Goal: Task Accomplishment & Management: Complete application form

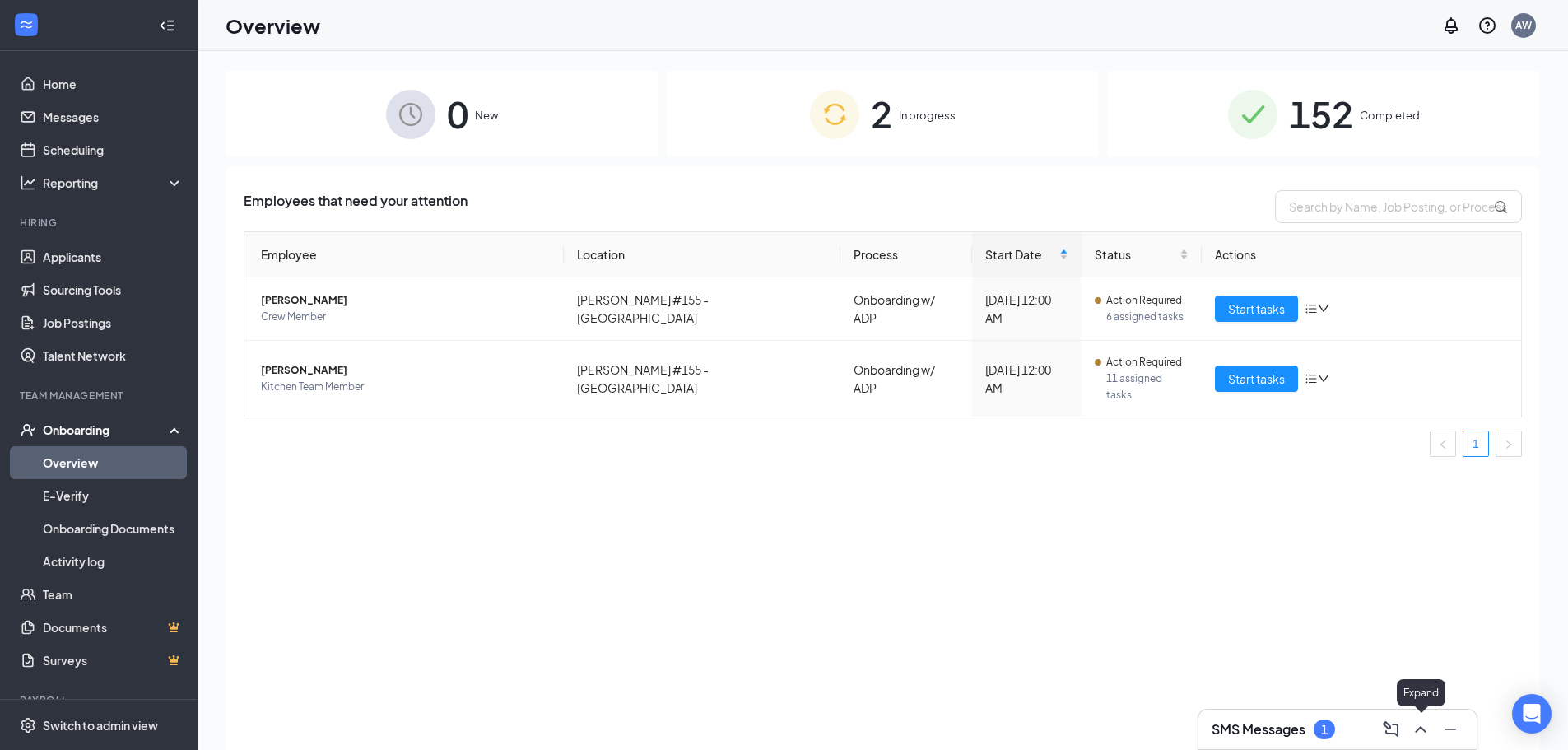
click at [1420, 733] on icon "ChevronUp" at bounding box center [1420, 729] width 20 height 20
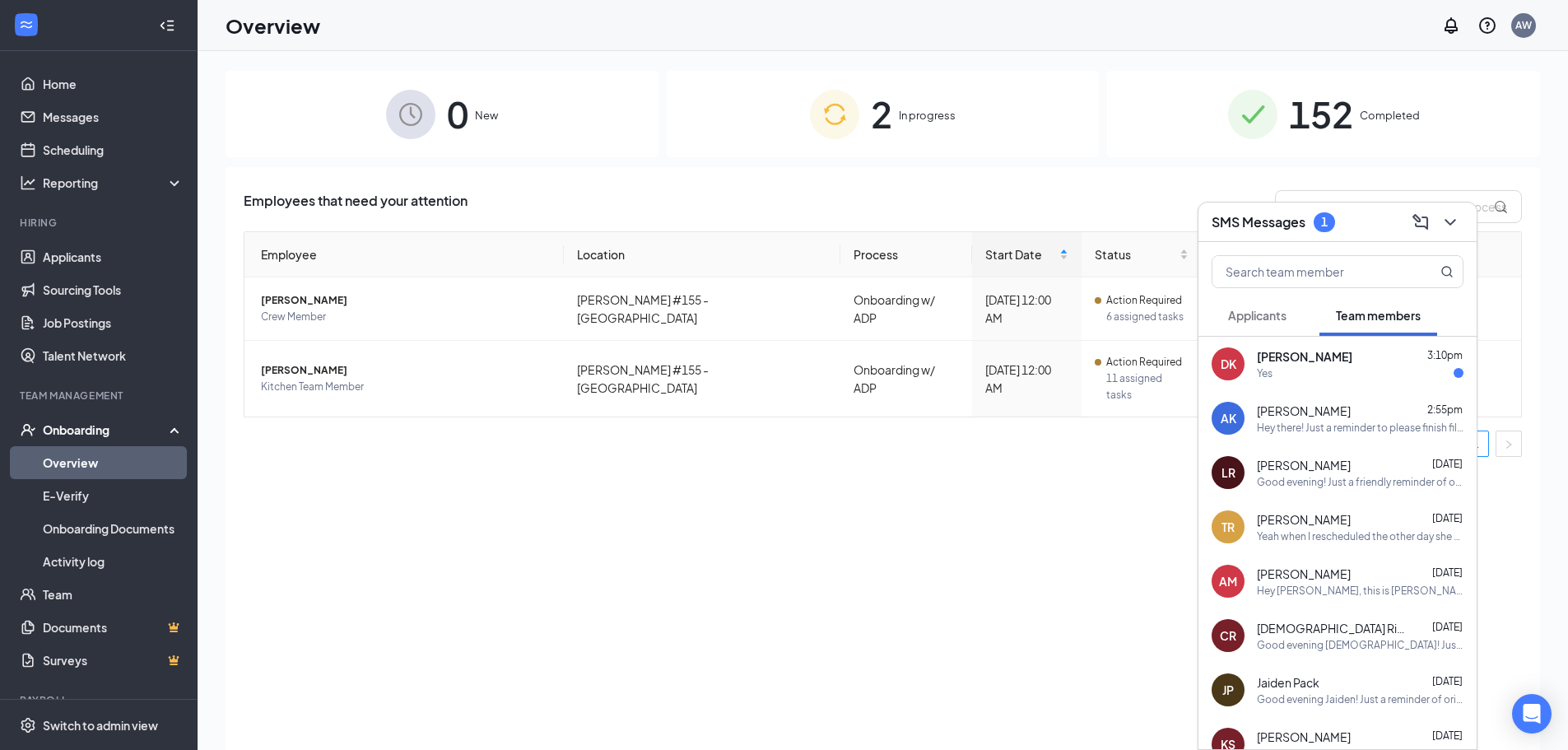
click at [1333, 366] on div "Yes" at bounding box center [1360, 373] width 206 height 14
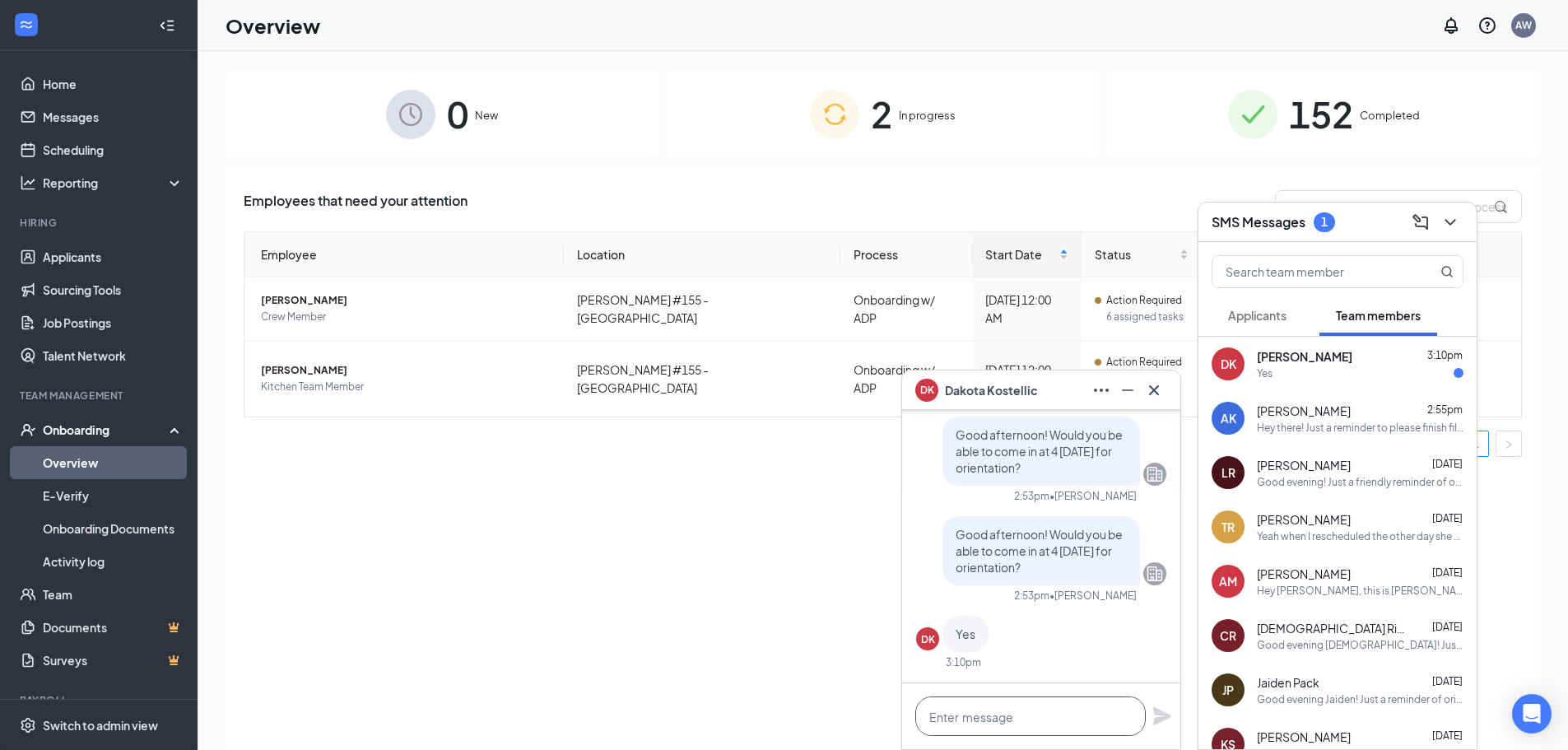
click at [987, 723] on textarea at bounding box center [1031, 716] width 231 height 40
type textarea "p"
type textarea "Perfect! See you then!"
click at [1159, 718] on icon "Plane" at bounding box center [1161, 716] width 18 height 18
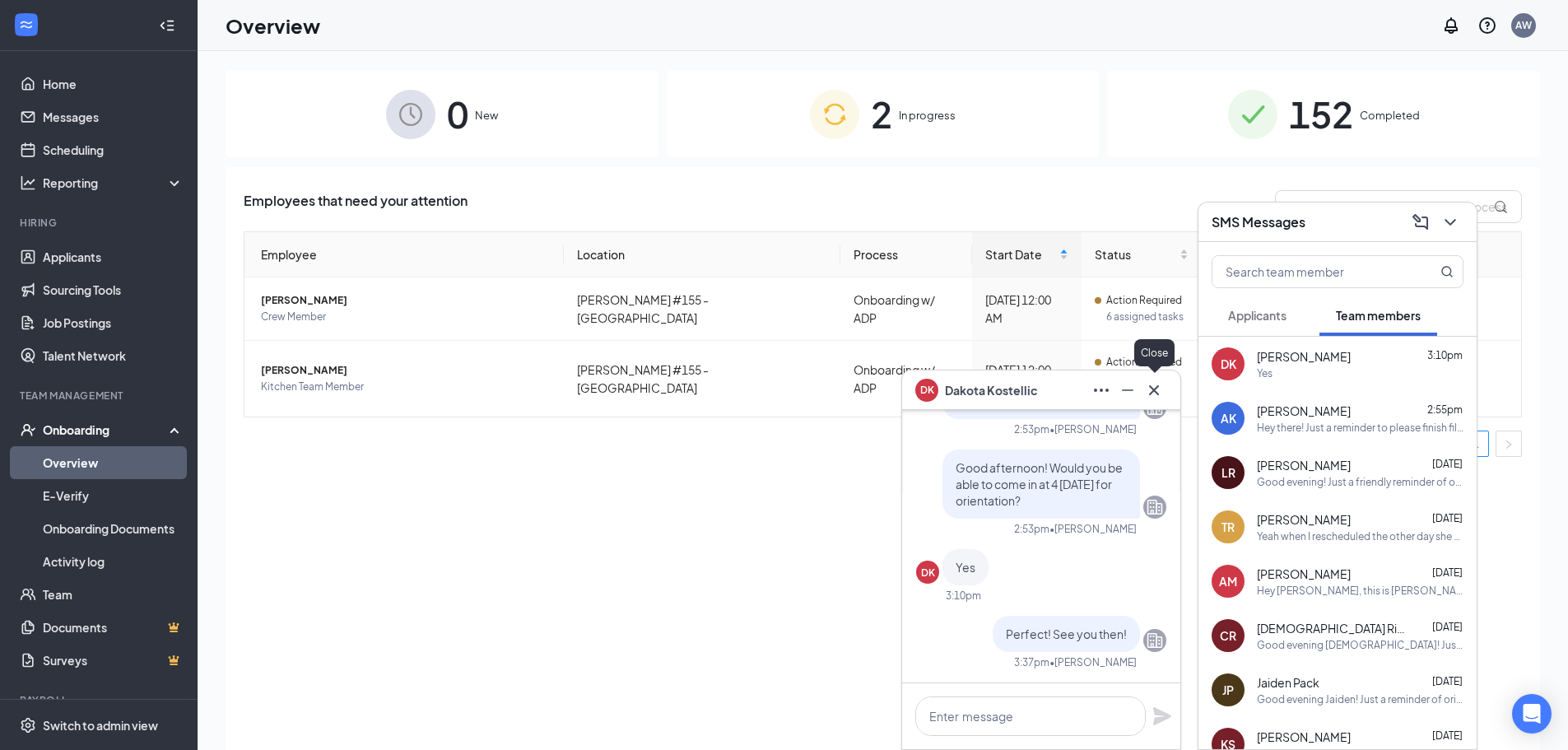
click at [1151, 395] on icon "Cross" at bounding box center [1154, 390] width 20 height 20
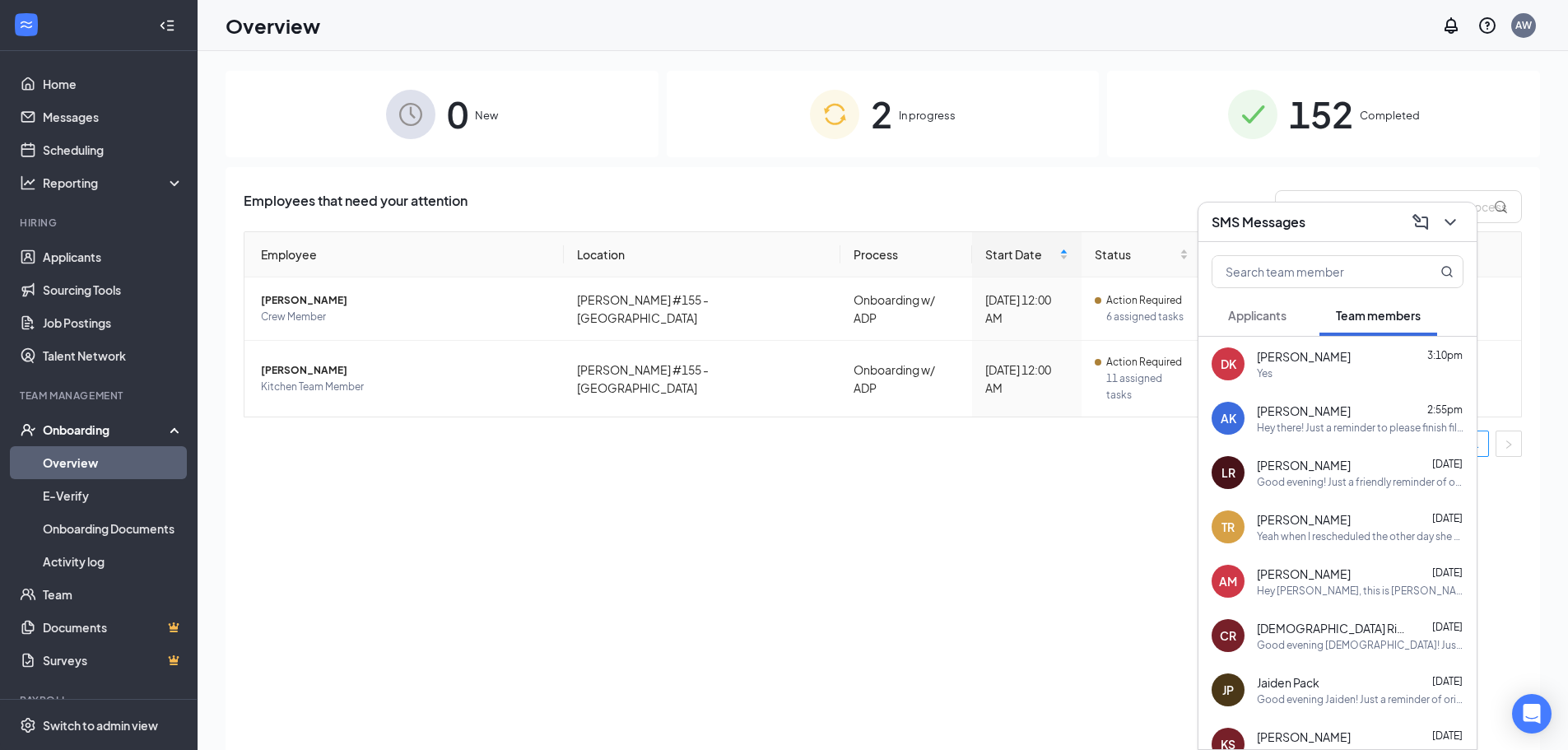
click at [1455, 220] on icon "ChevronDown" at bounding box center [1450, 222] width 20 height 20
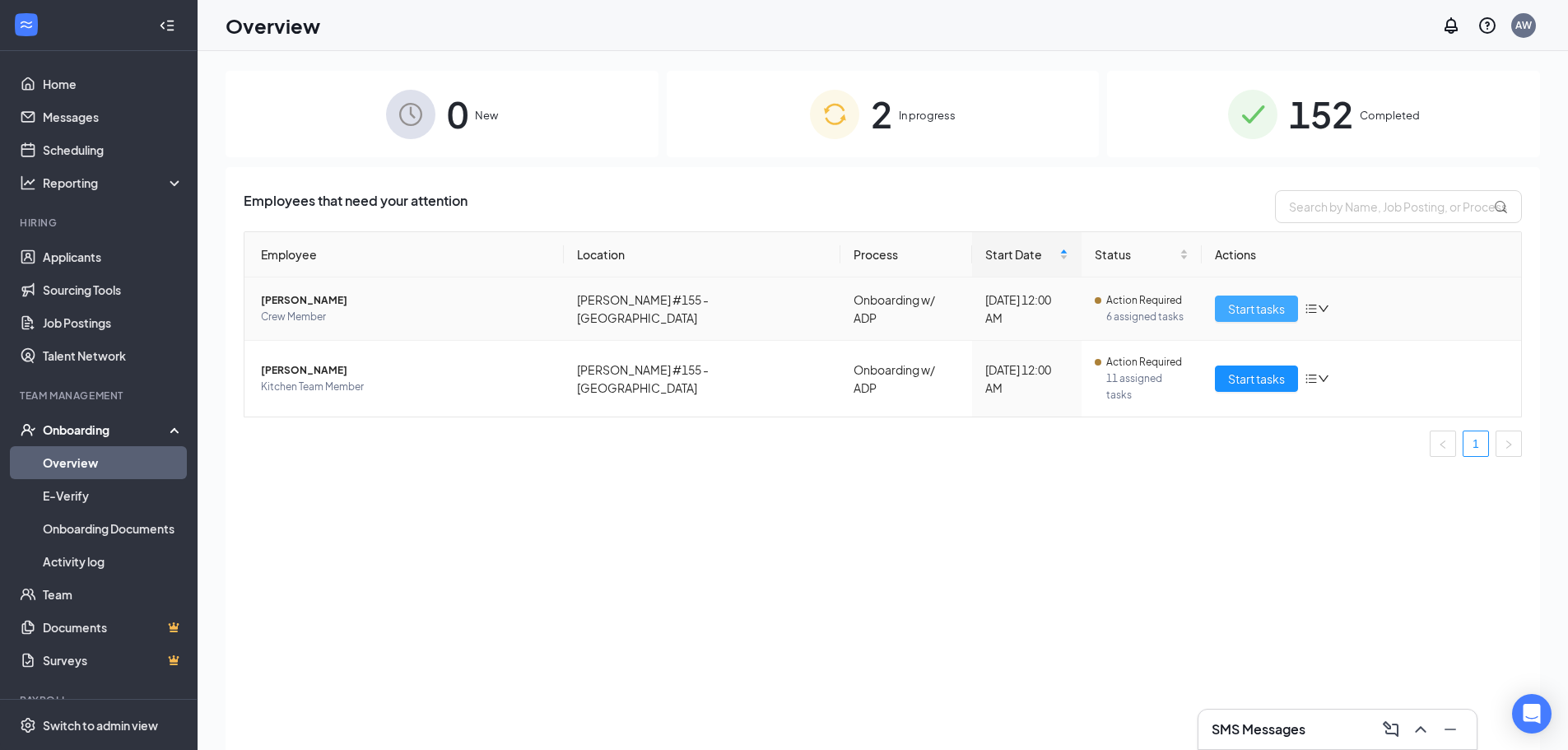
click at [1247, 309] on span "Start tasks" at bounding box center [1257, 308] width 57 height 18
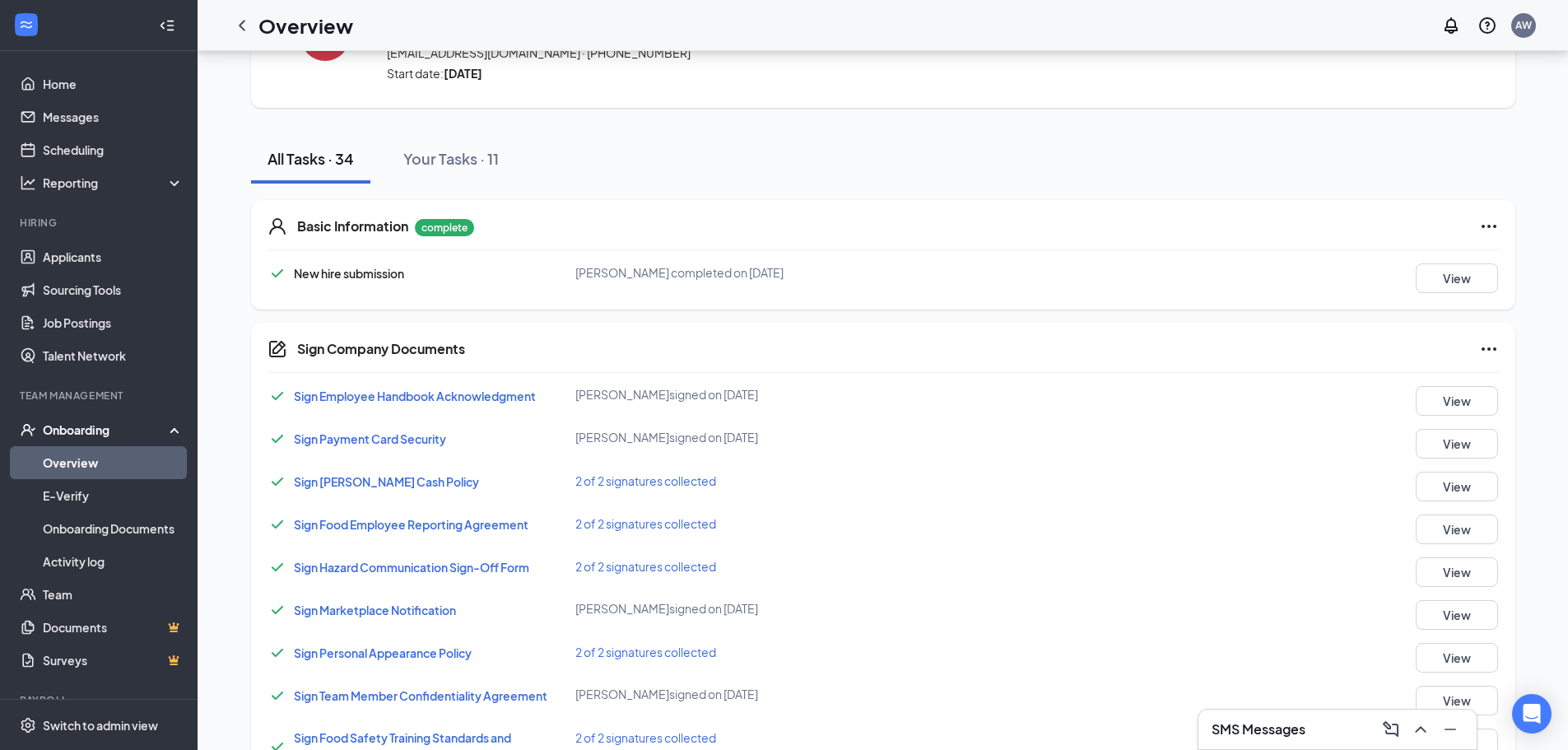
scroll to position [82, 0]
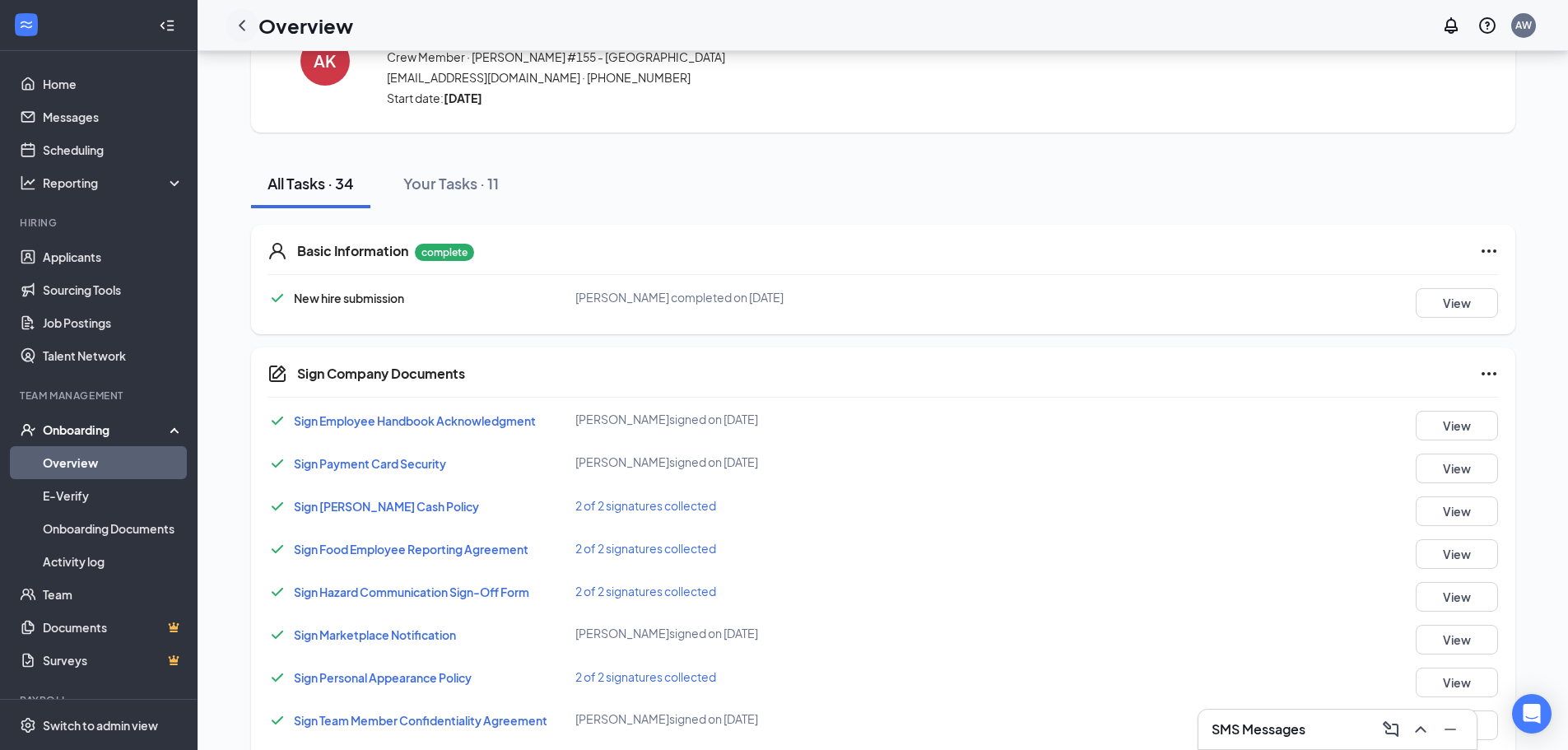
click at [239, 30] on icon "ChevronLeft" at bounding box center [241, 26] width 20 height 20
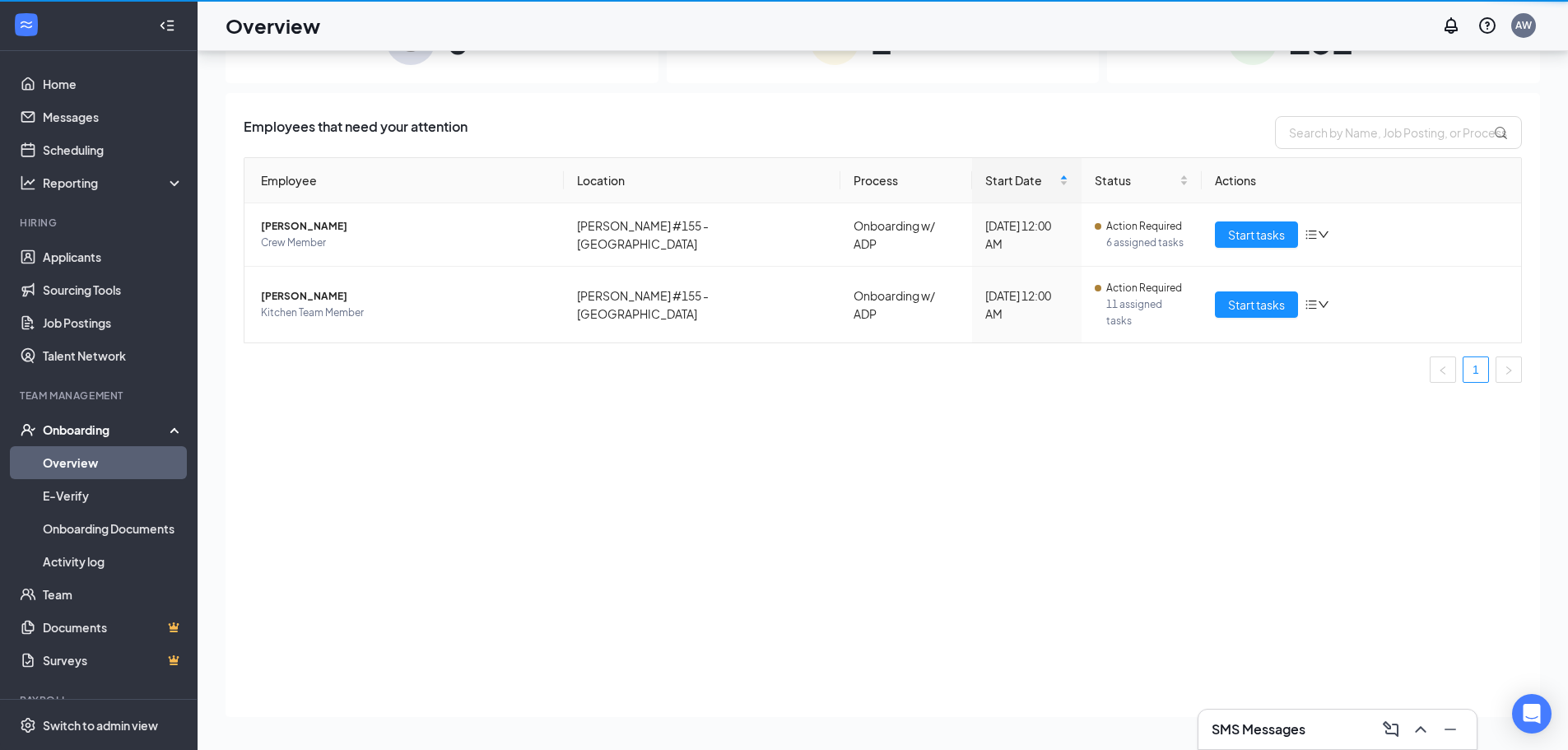
scroll to position [74, 0]
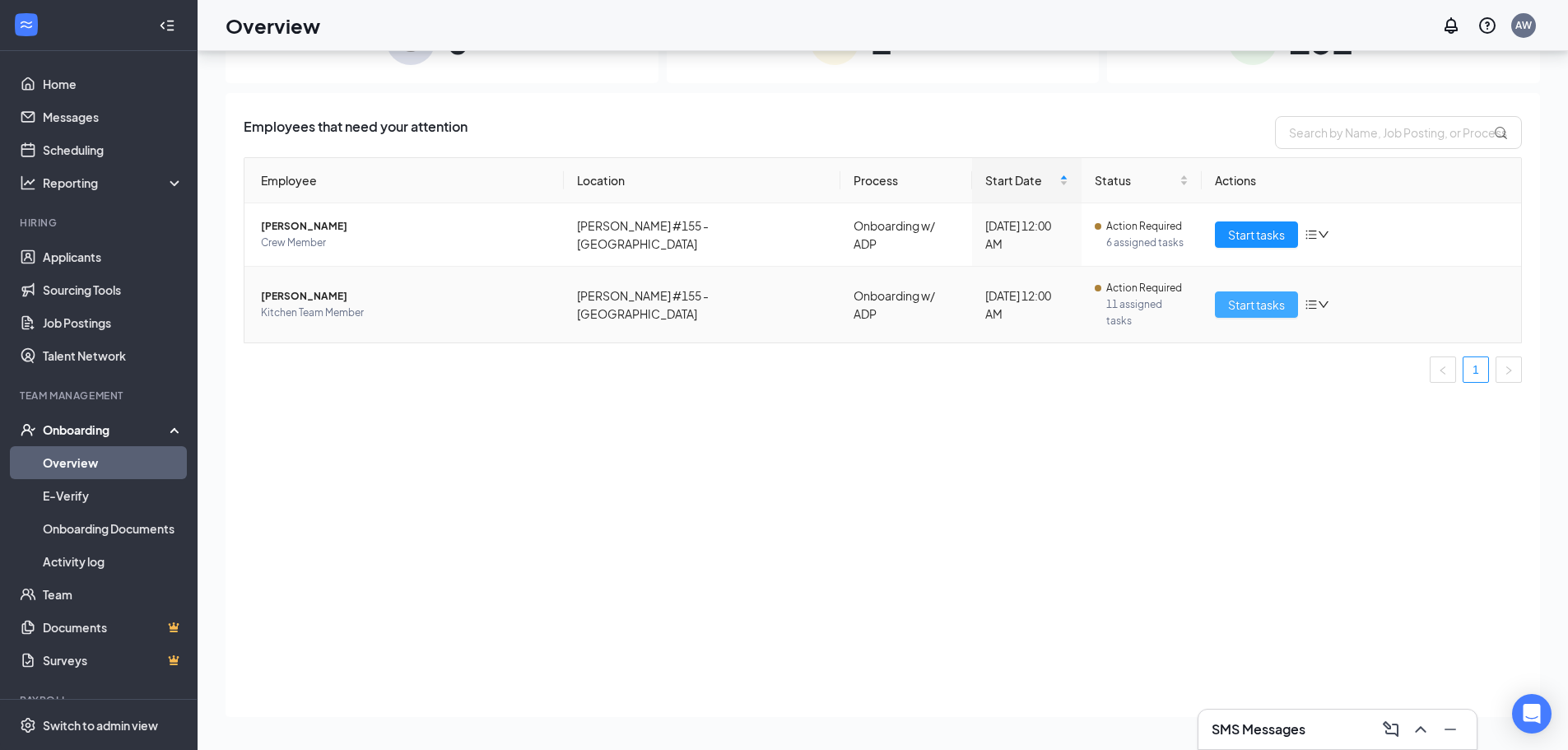
drag, startPoint x: 1281, startPoint y: 288, endPoint x: 1257, endPoint y: 295, distance: 25.0
click at [1281, 295] on span "Start tasks" at bounding box center [1257, 304] width 57 height 18
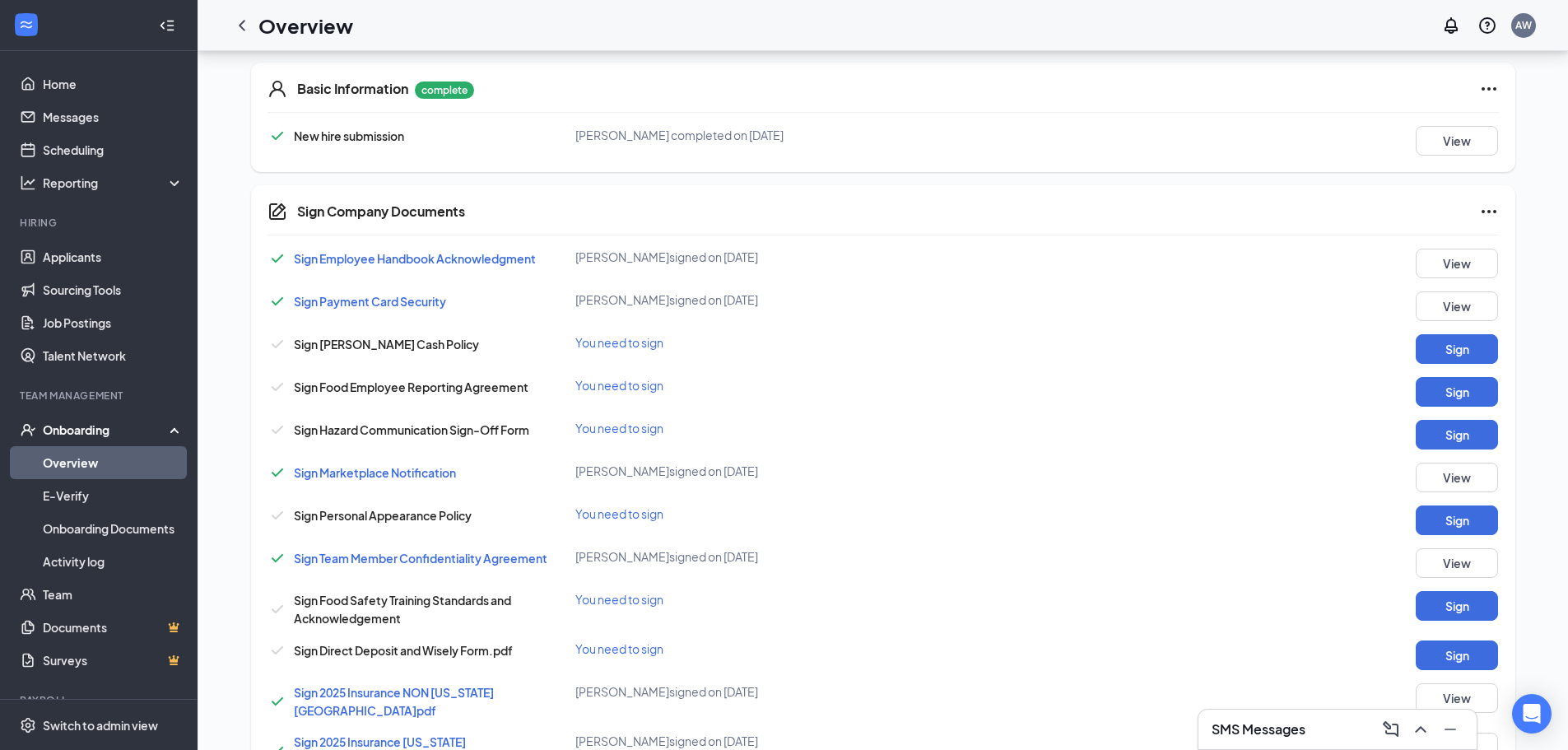
scroll to position [82, 0]
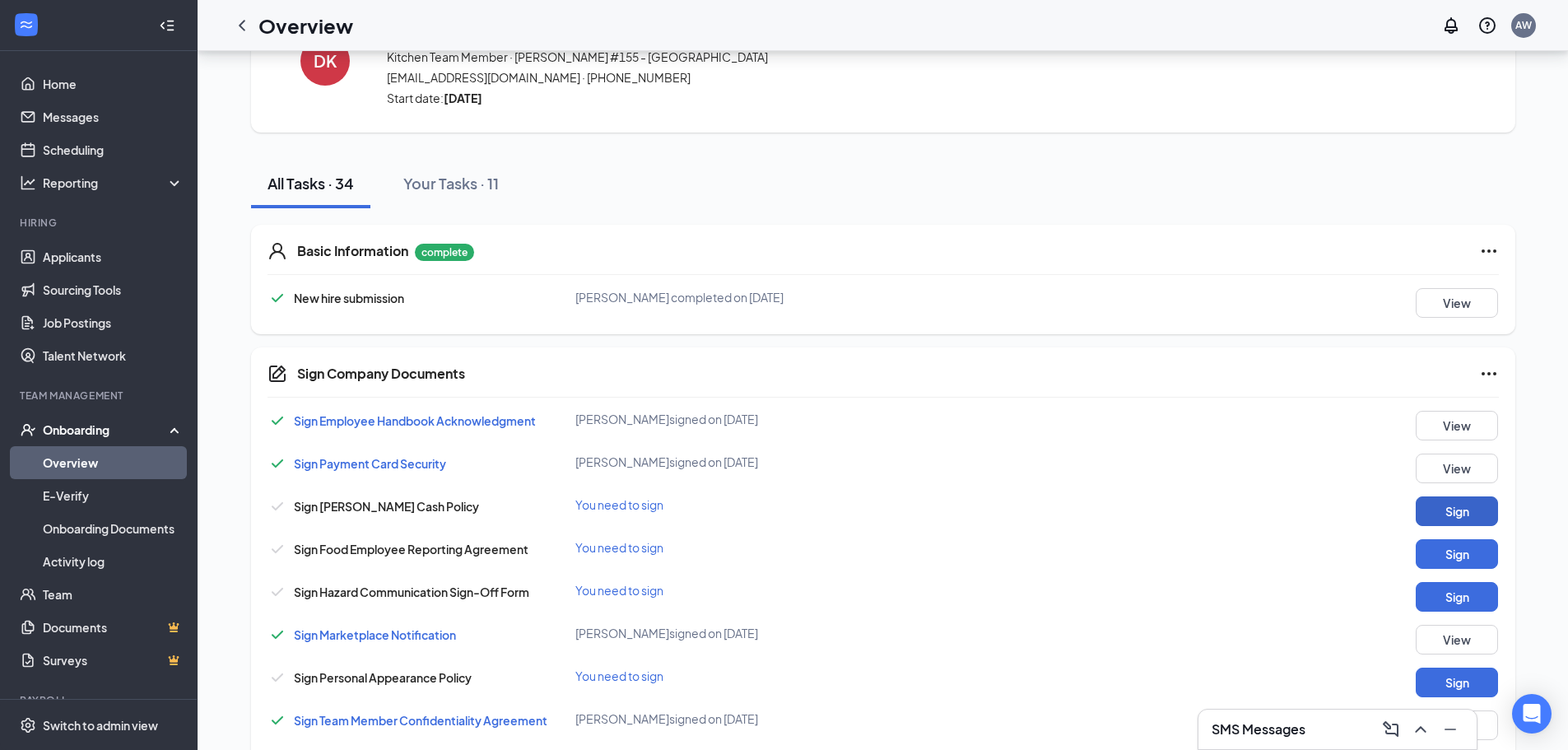
click at [1464, 514] on button "Sign" at bounding box center [1456, 511] width 82 height 29
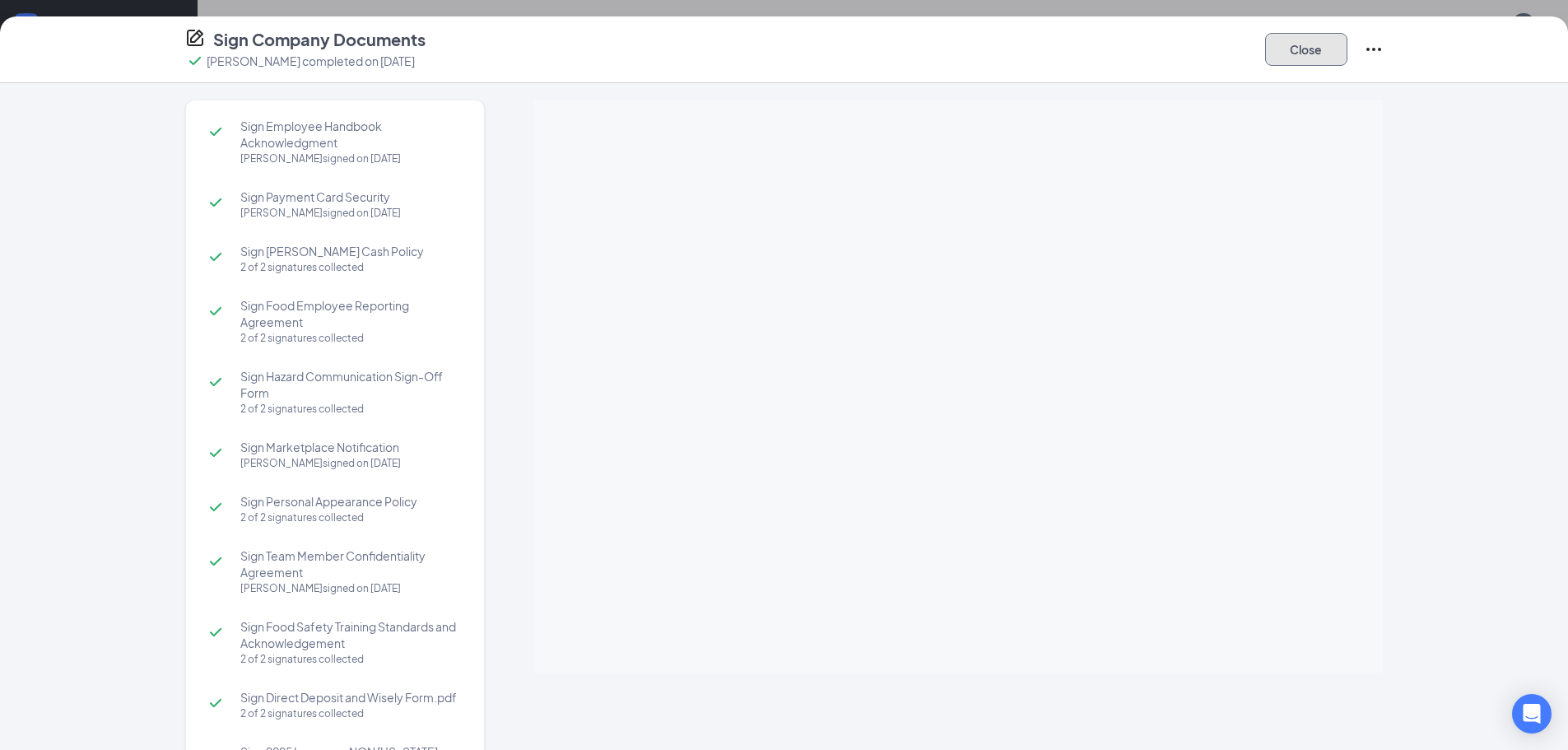
click at [1281, 48] on button "Close" at bounding box center [1306, 49] width 82 height 33
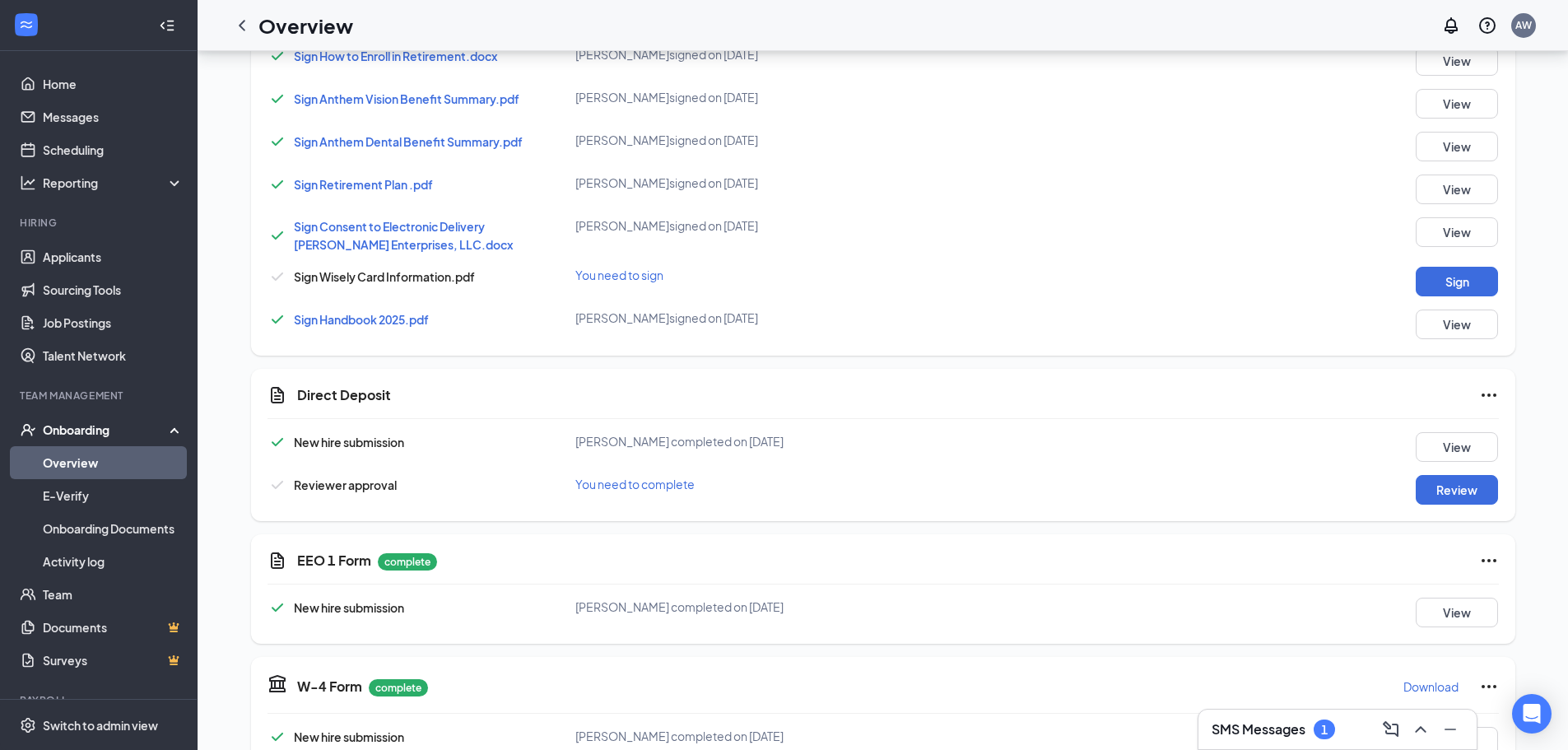
scroll to position [1152, 0]
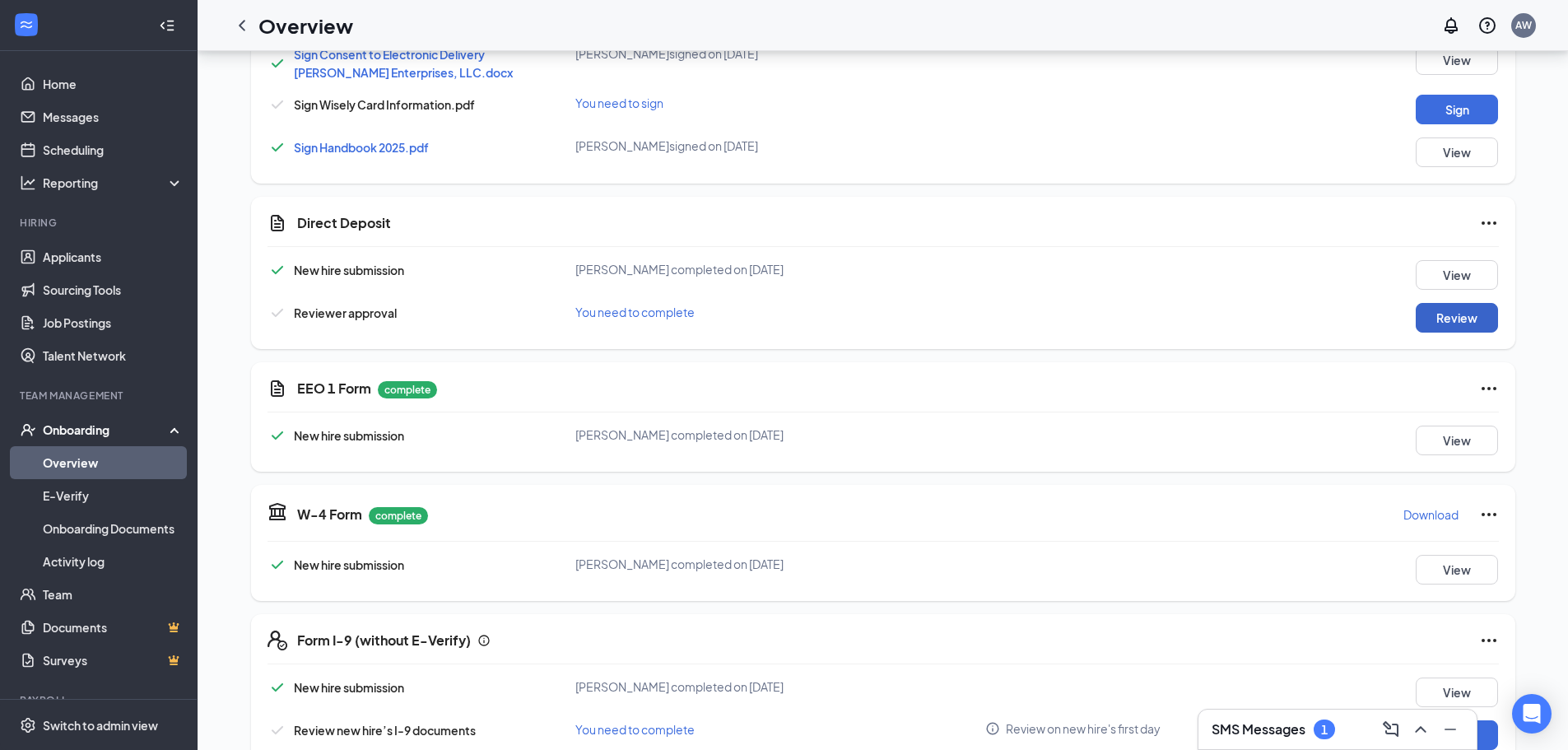
click at [1442, 303] on button "Review" at bounding box center [1456, 317] width 82 height 29
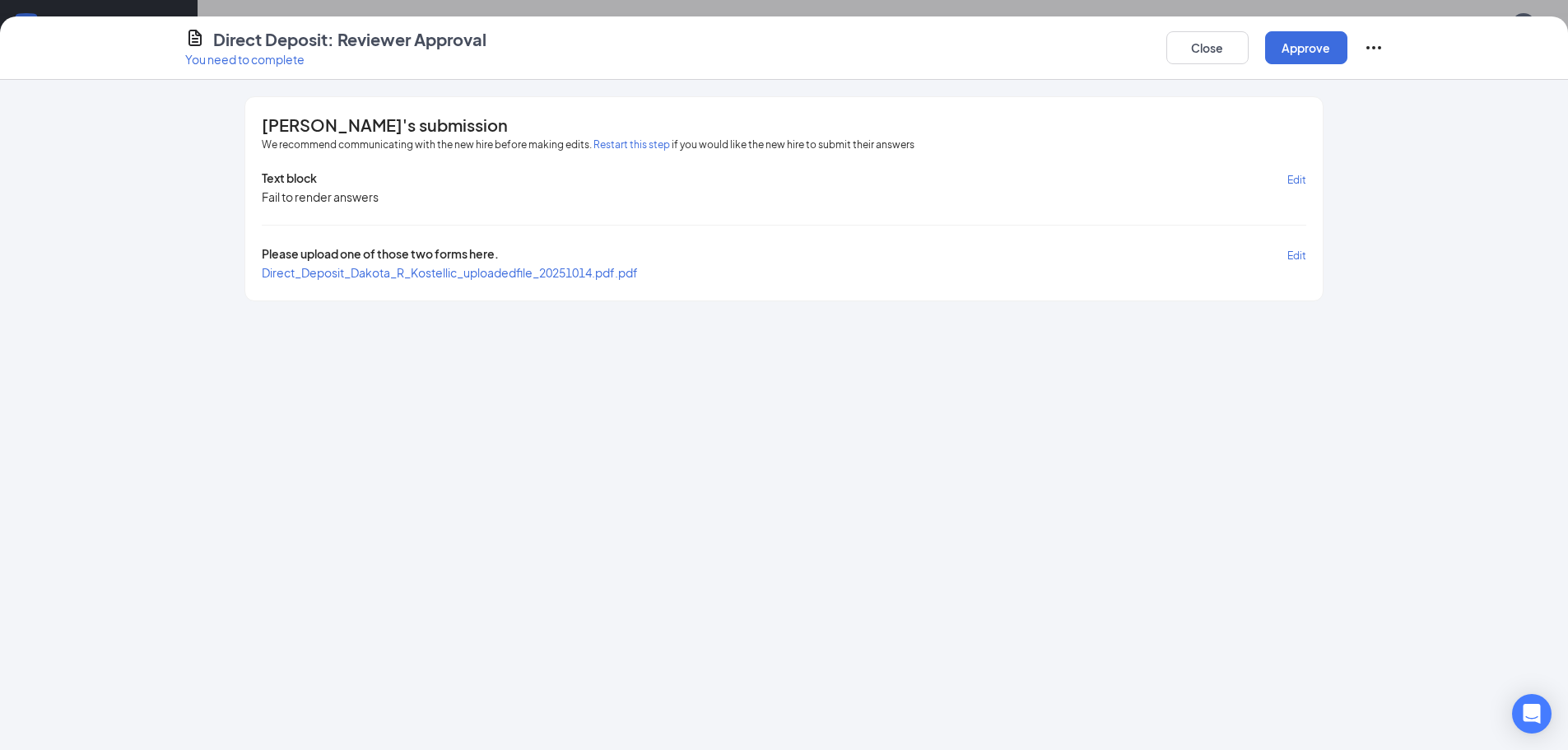
click at [480, 278] on span "Direct_Deposit_Dakota_R_Kostellic_uploadedfile_20251014.pdf.pdf" at bounding box center [450, 272] width 376 height 15
click at [1303, 41] on button "Approve" at bounding box center [1306, 47] width 82 height 33
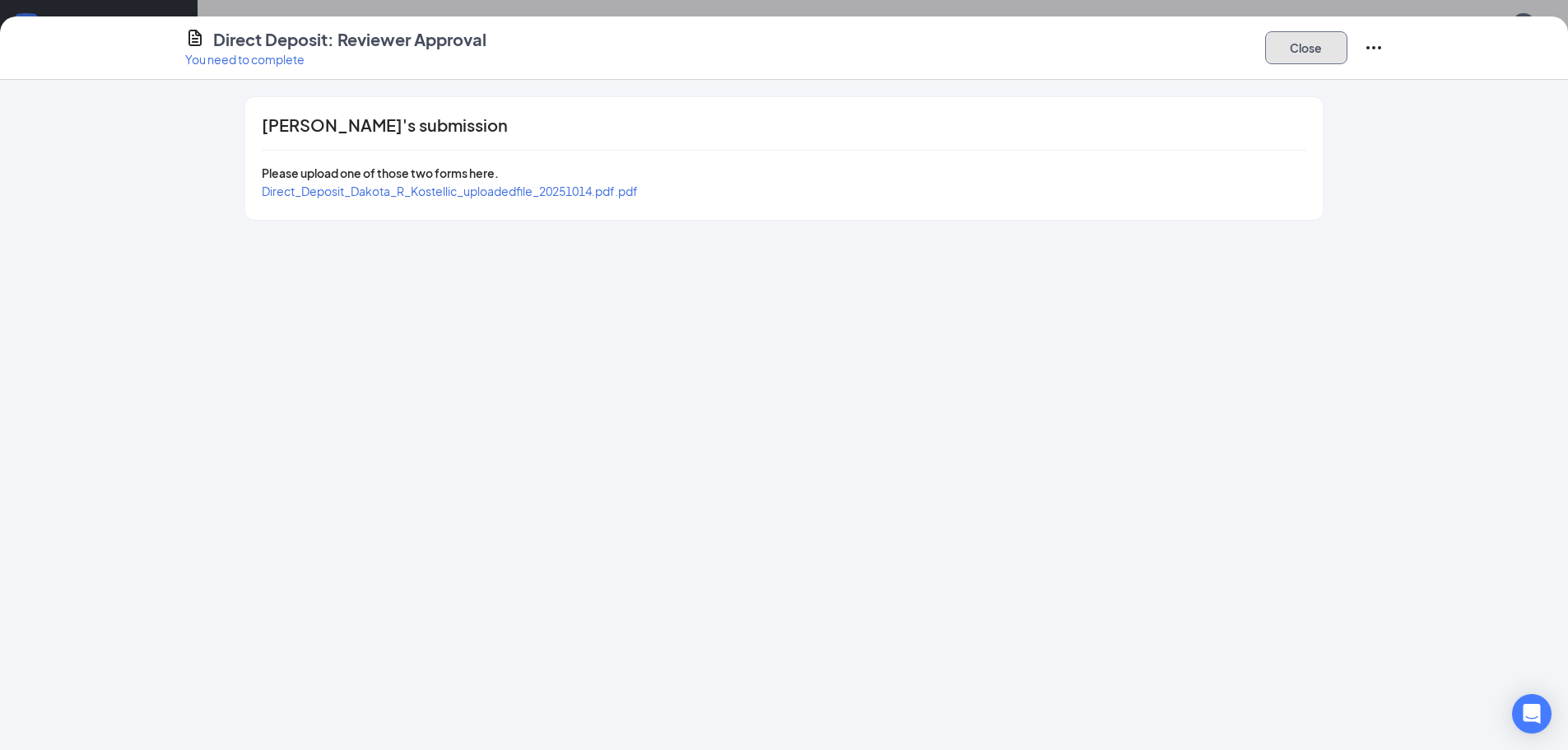
click at [1300, 45] on button "Close" at bounding box center [1306, 47] width 82 height 33
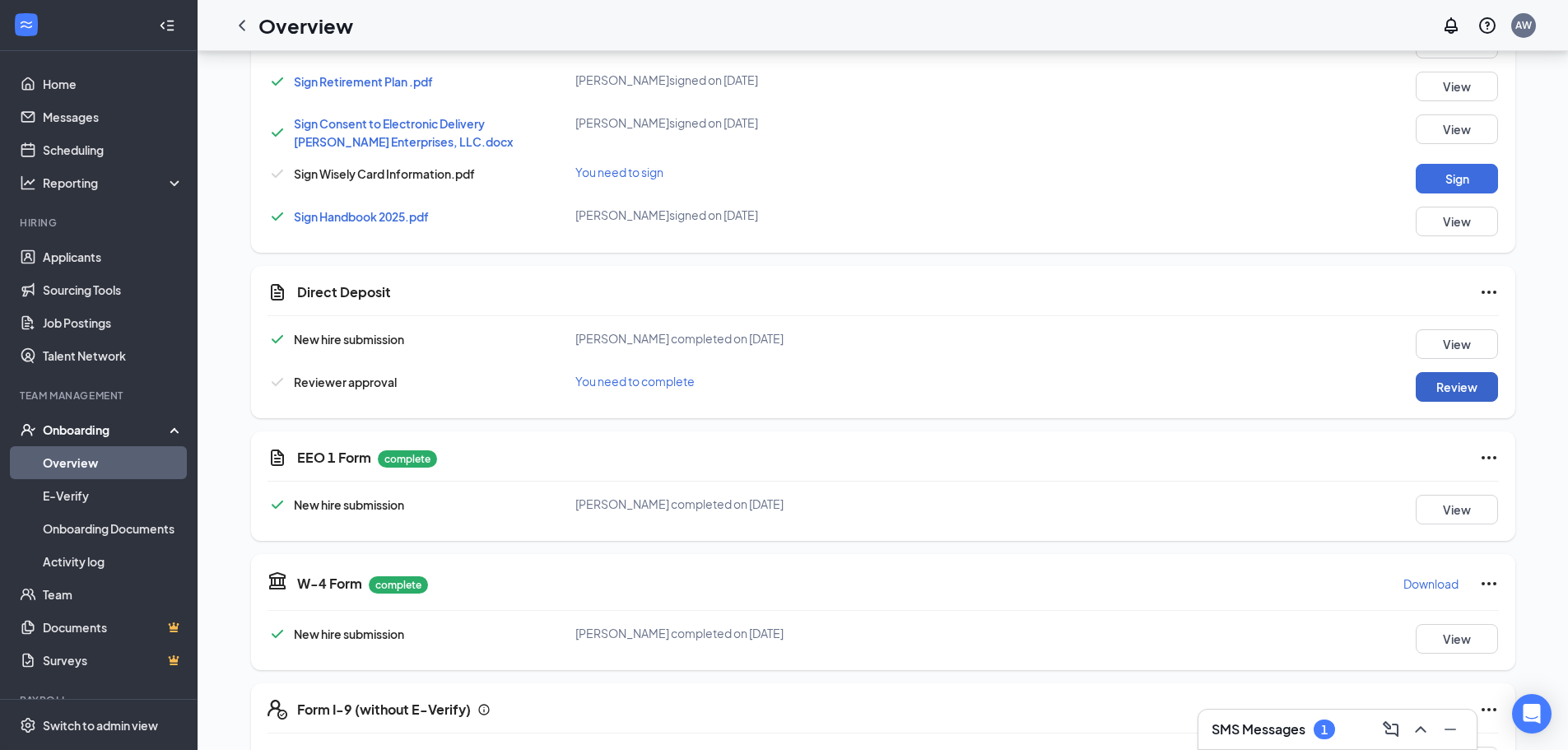
scroll to position [987, 0]
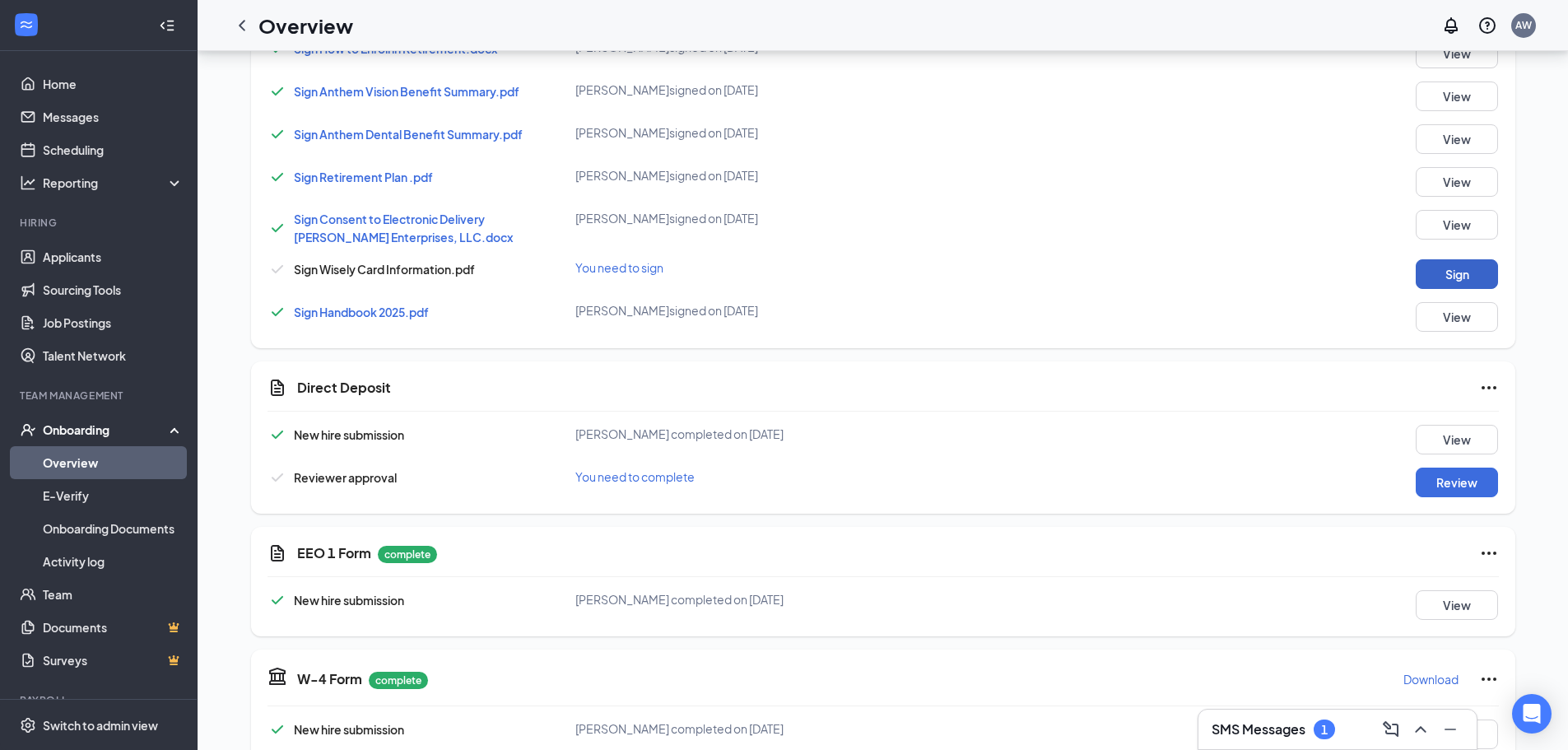
click at [1450, 259] on button "Sign" at bounding box center [1456, 273] width 82 height 29
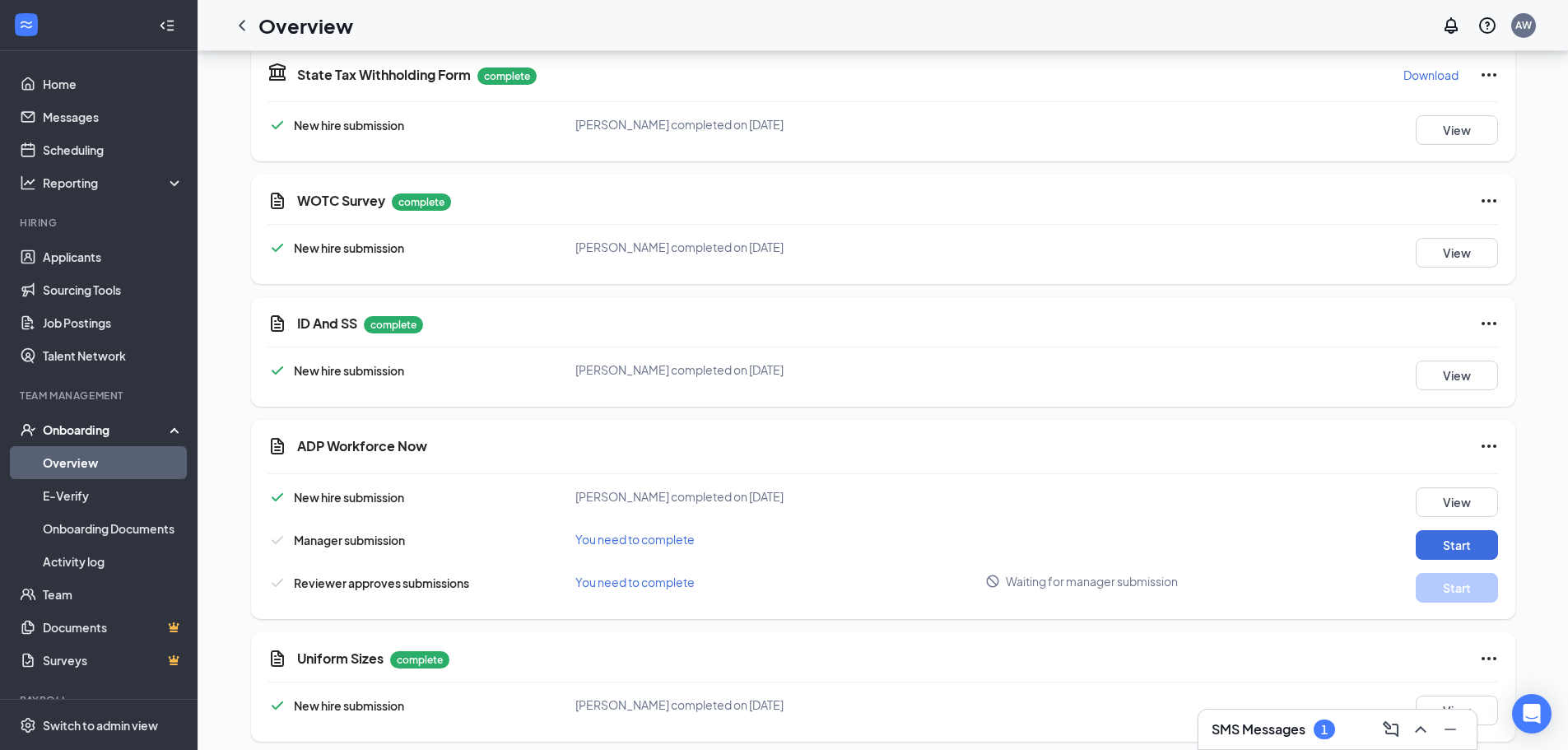
scroll to position [1900, 0]
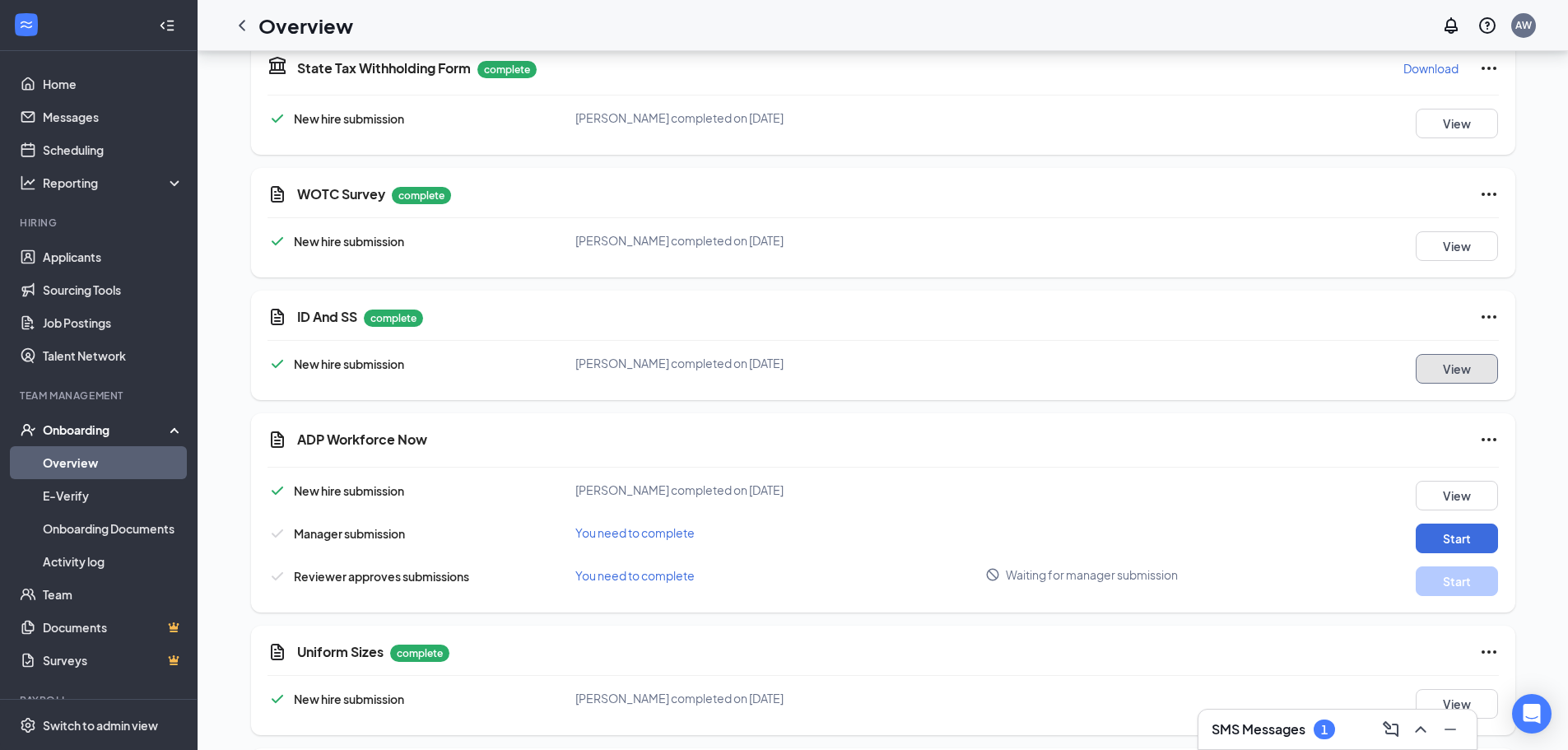
click at [1466, 358] on button "View" at bounding box center [1456, 368] width 82 height 29
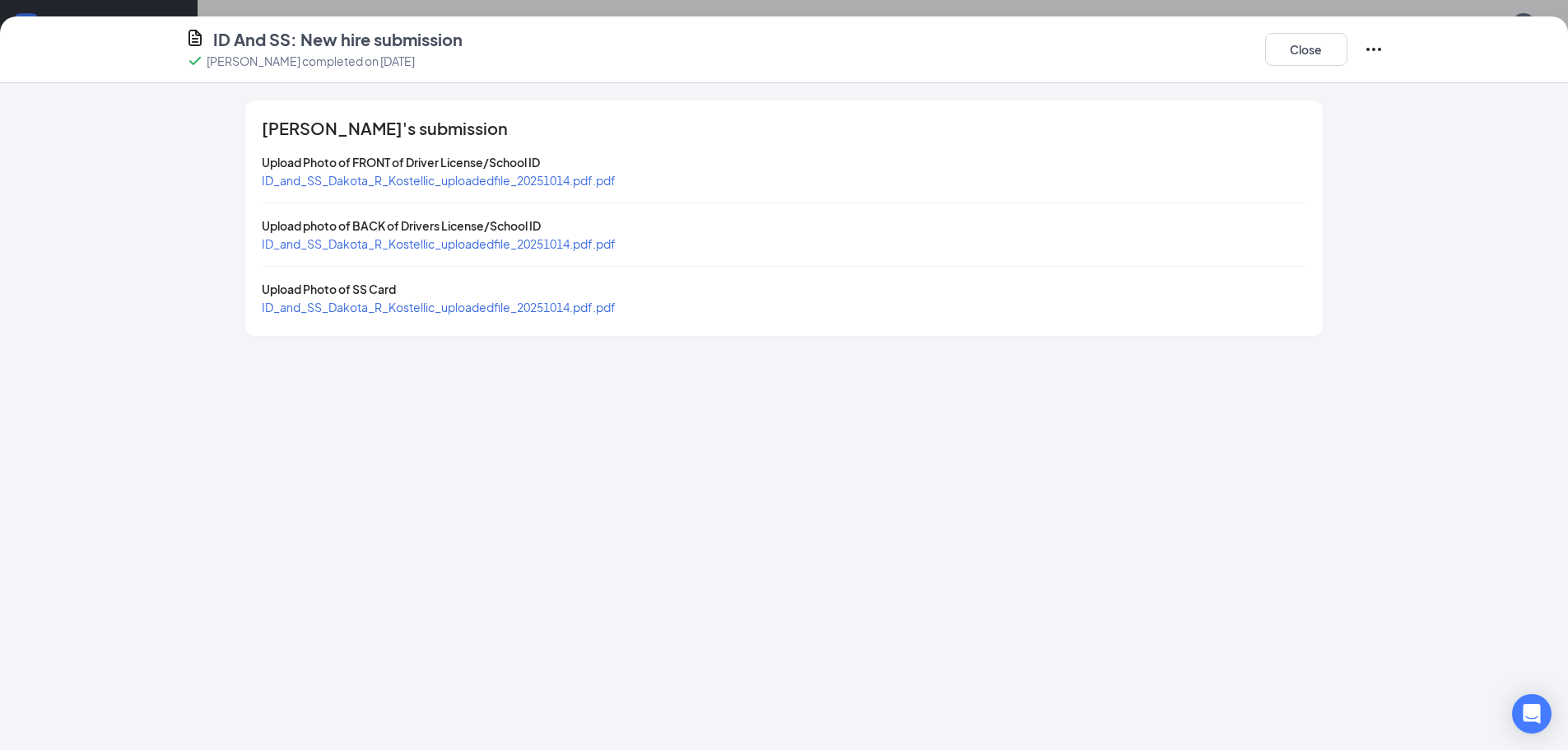
click at [395, 181] on span "ID_and_SS_Dakota_R_Kostellic_uploadedfile_20251014.pdf.pdf" at bounding box center [439, 181] width 354 height 15
click at [357, 246] on span "ID_and_SS_Dakota_R_Kostellic_uploadedfile_20251014.pdf.pdf" at bounding box center [439, 244] width 354 height 15
click at [416, 307] on span "ID_and_SS_Dakota_R_Kostellic_uploadedfile_20251014.pdf.pdf" at bounding box center [439, 307] width 354 height 15
click at [1317, 56] on button "Close" at bounding box center [1306, 49] width 82 height 33
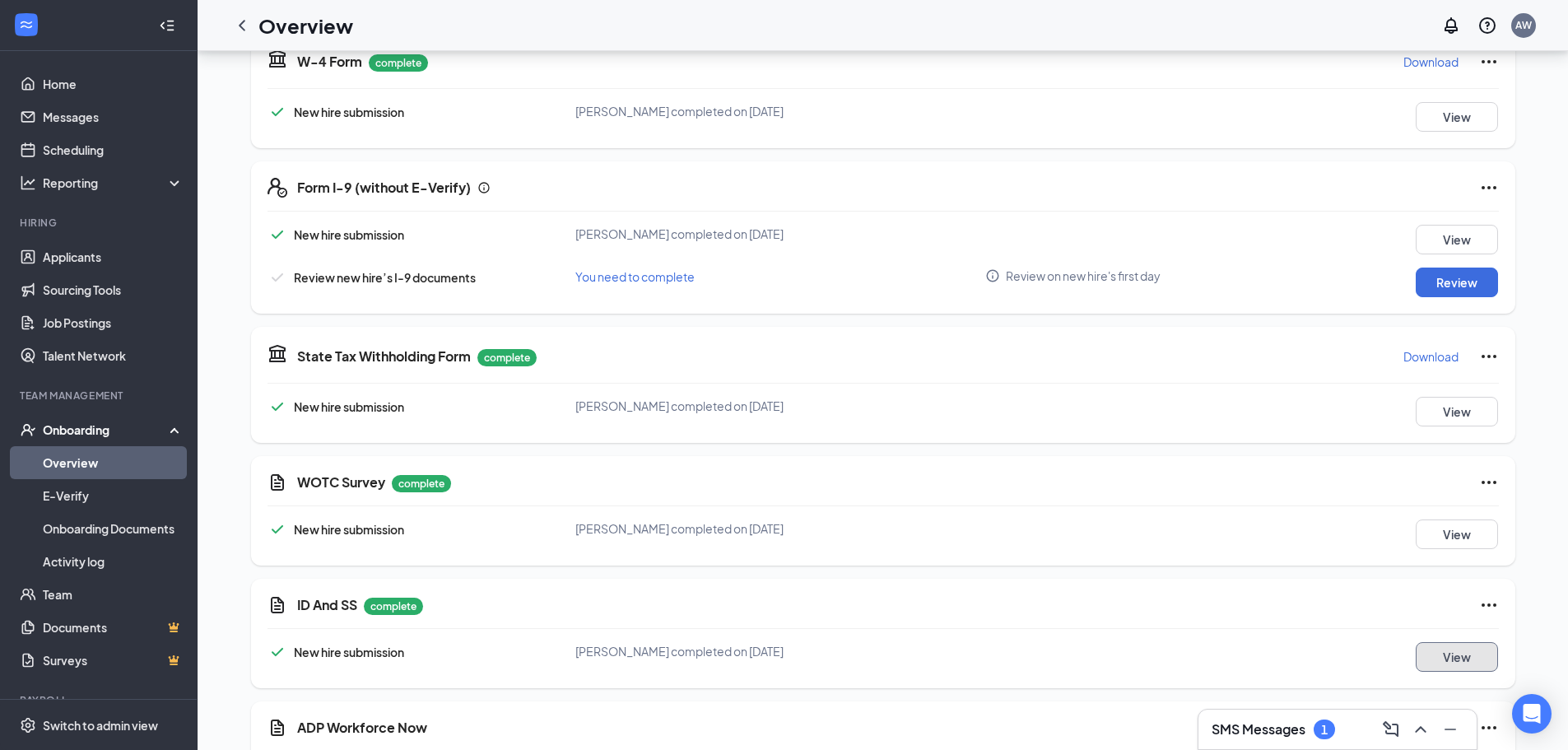
scroll to position [1571, 0]
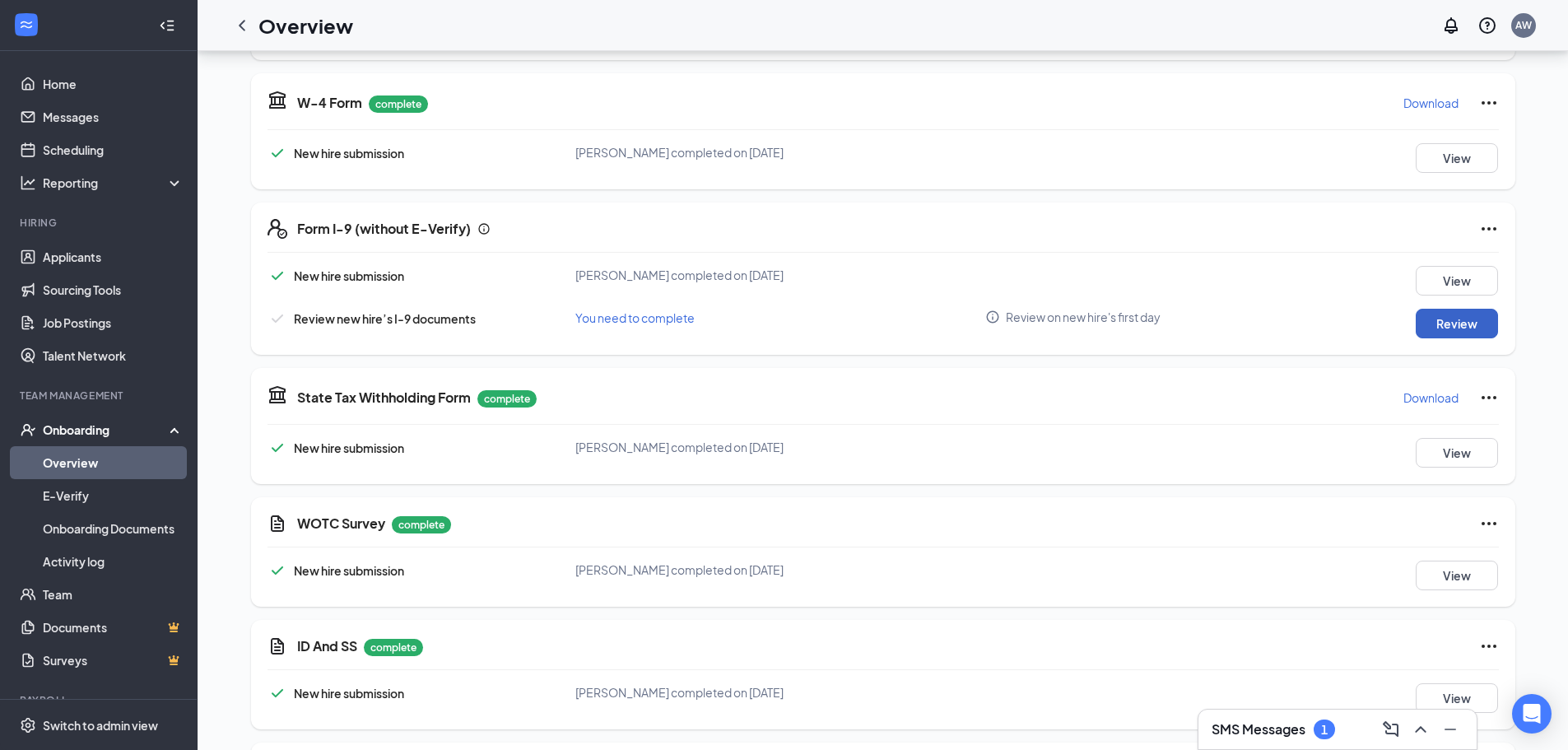
click at [1470, 312] on button "Review" at bounding box center [1456, 323] width 82 height 29
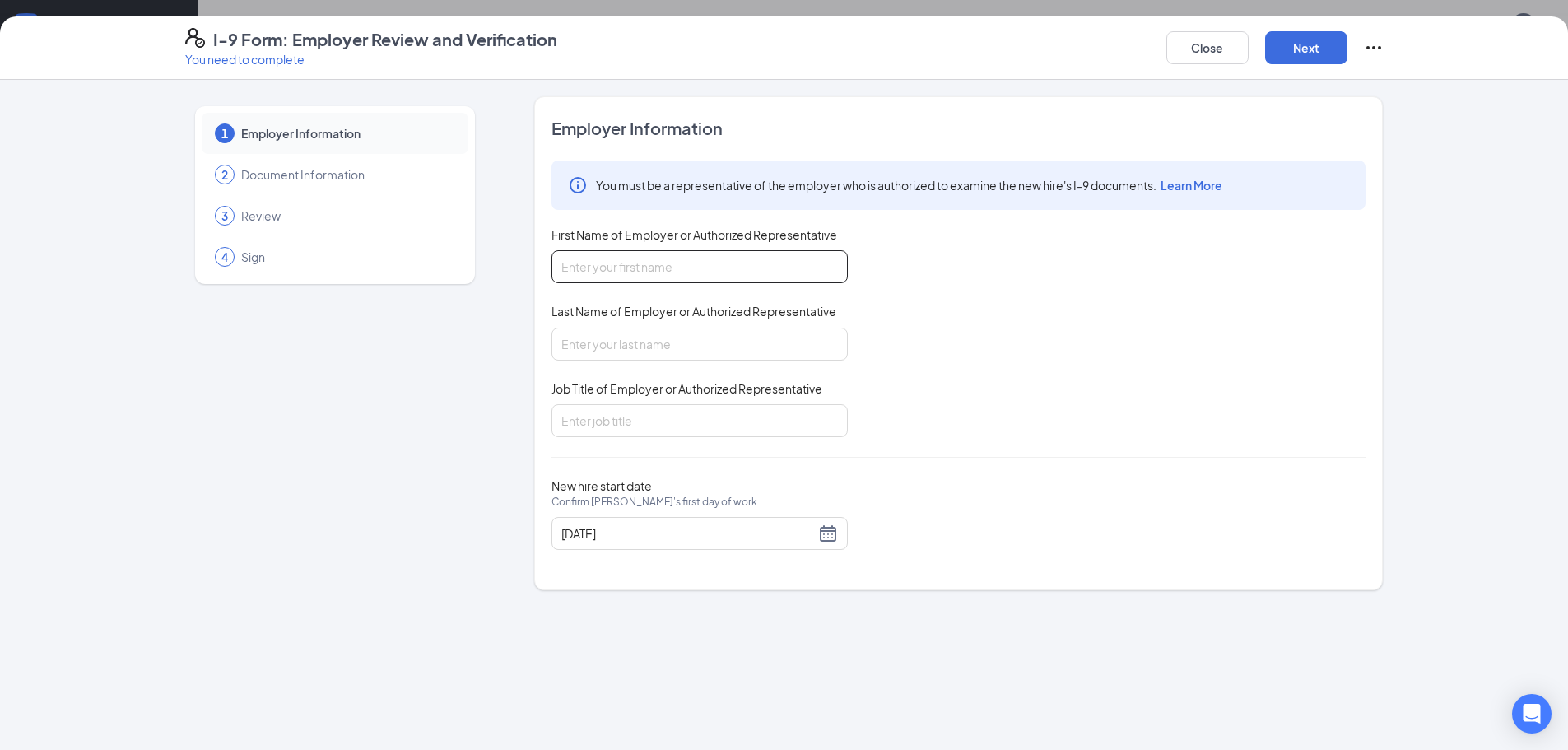
click at [618, 273] on input "First Name of Employer or Authorized Representative" at bounding box center [699, 267] width 296 height 33
type input "[PERSON_NAME]"
click at [632, 347] on input "Last Name of Employer or Authorized Representative" at bounding box center [699, 343] width 296 height 33
type input "[PERSON_NAME]"
click at [637, 409] on input "Job Title of Employer or Authorized Representative" at bounding box center [699, 420] width 296 height 33
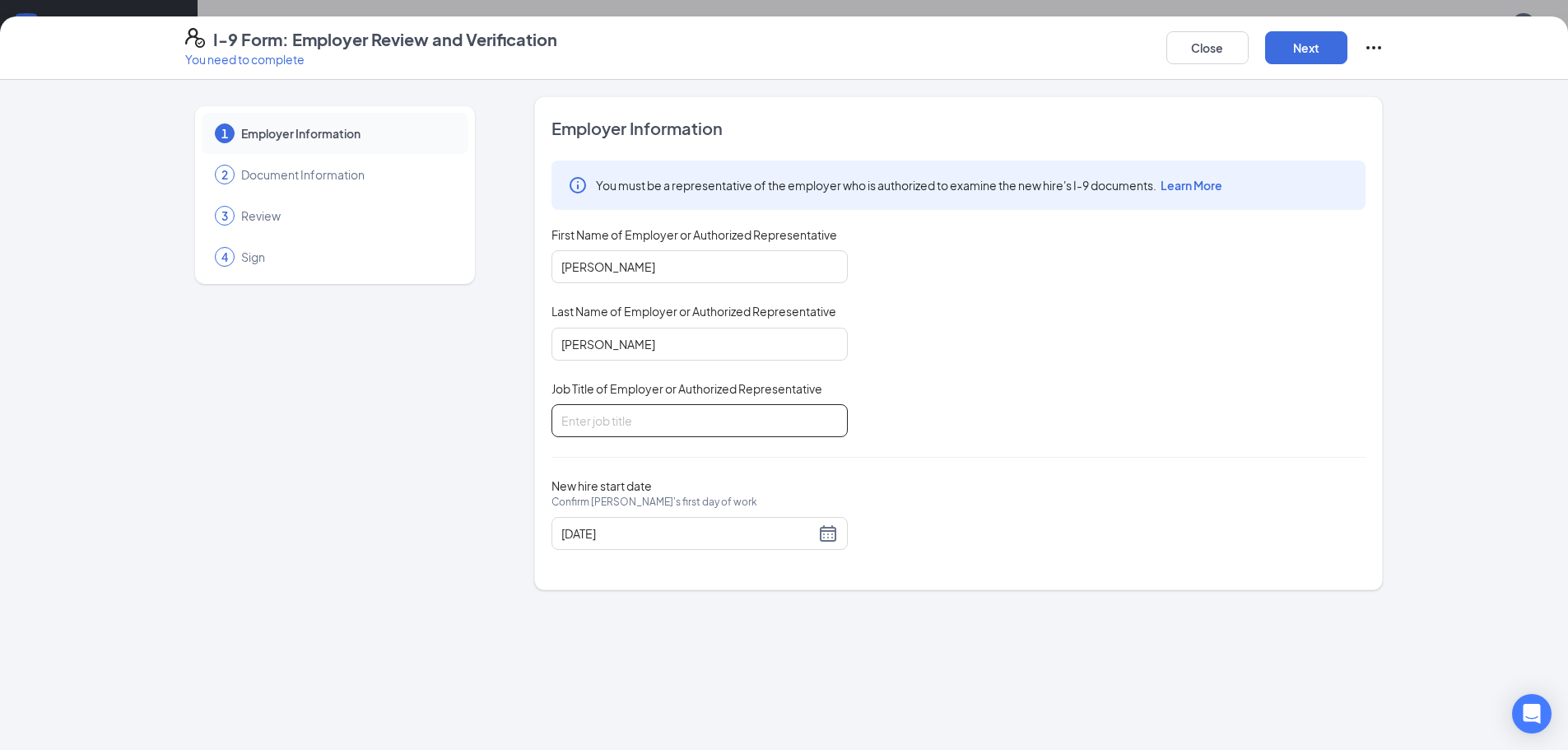
type input "General Manager"
click at [1323, 27] on div "I-9 Form: Employer Review and Verification You need to complete Close Next" at bounding box center [784, 47] width 1568 height 63
click at [1310, 45] on button "Next" at bounding box center [1306, 47] width 82 height 33
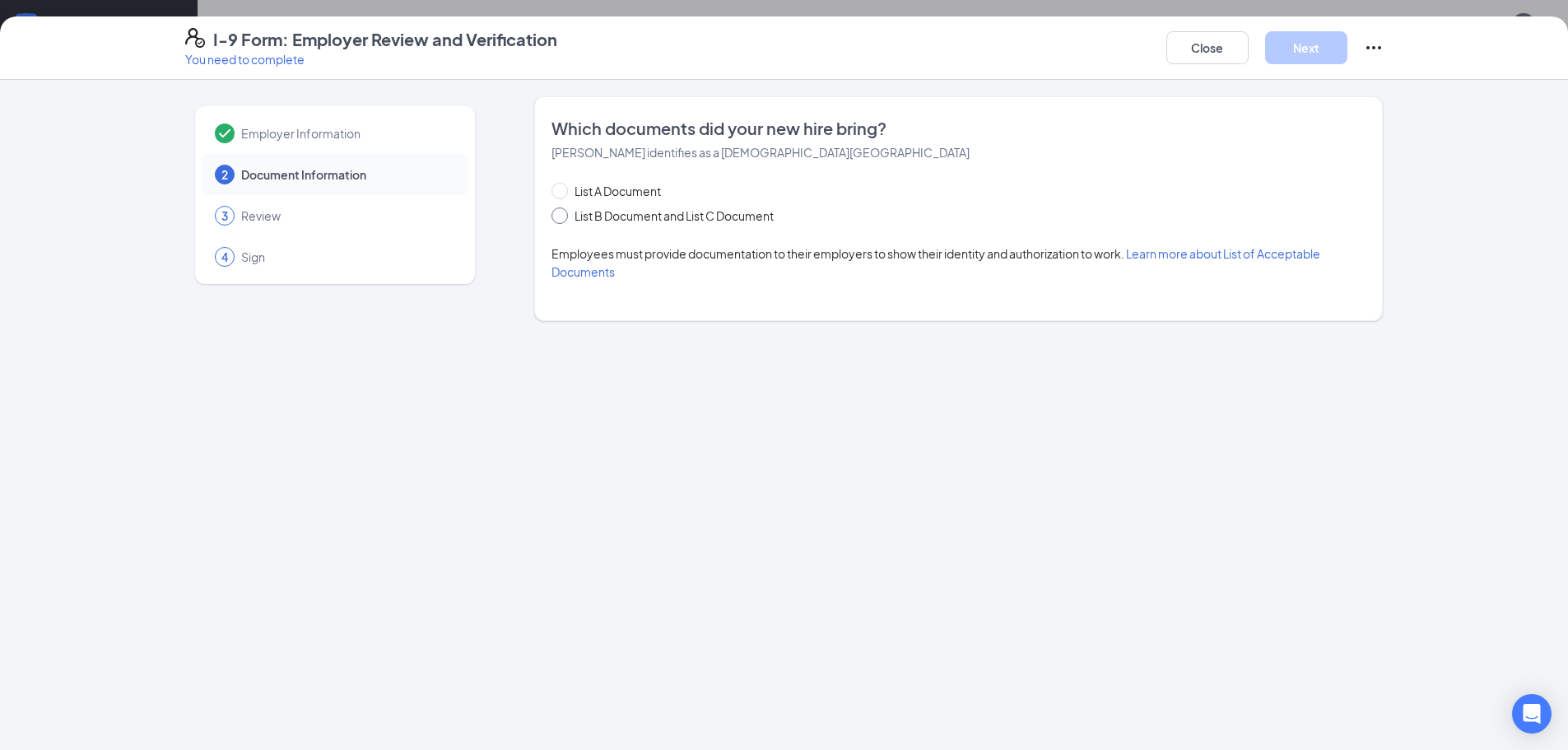
click at [561, 218] on input "List B Document and List C Document" at bounding box center [557, 213] width 11 height 11
radio input "true"
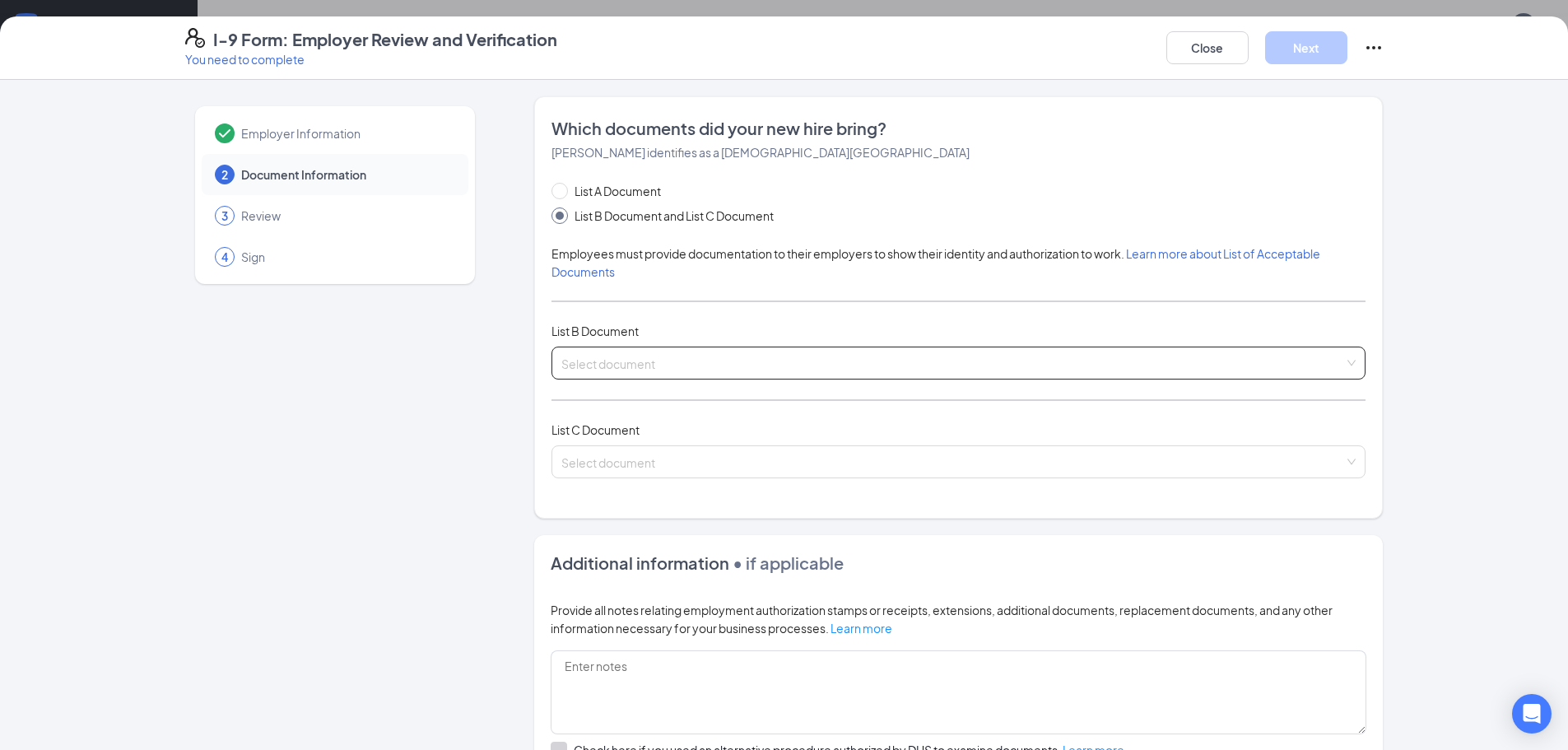
click at [721, 368] on input "search" at bounding box center [953, 359] width 783 height 25
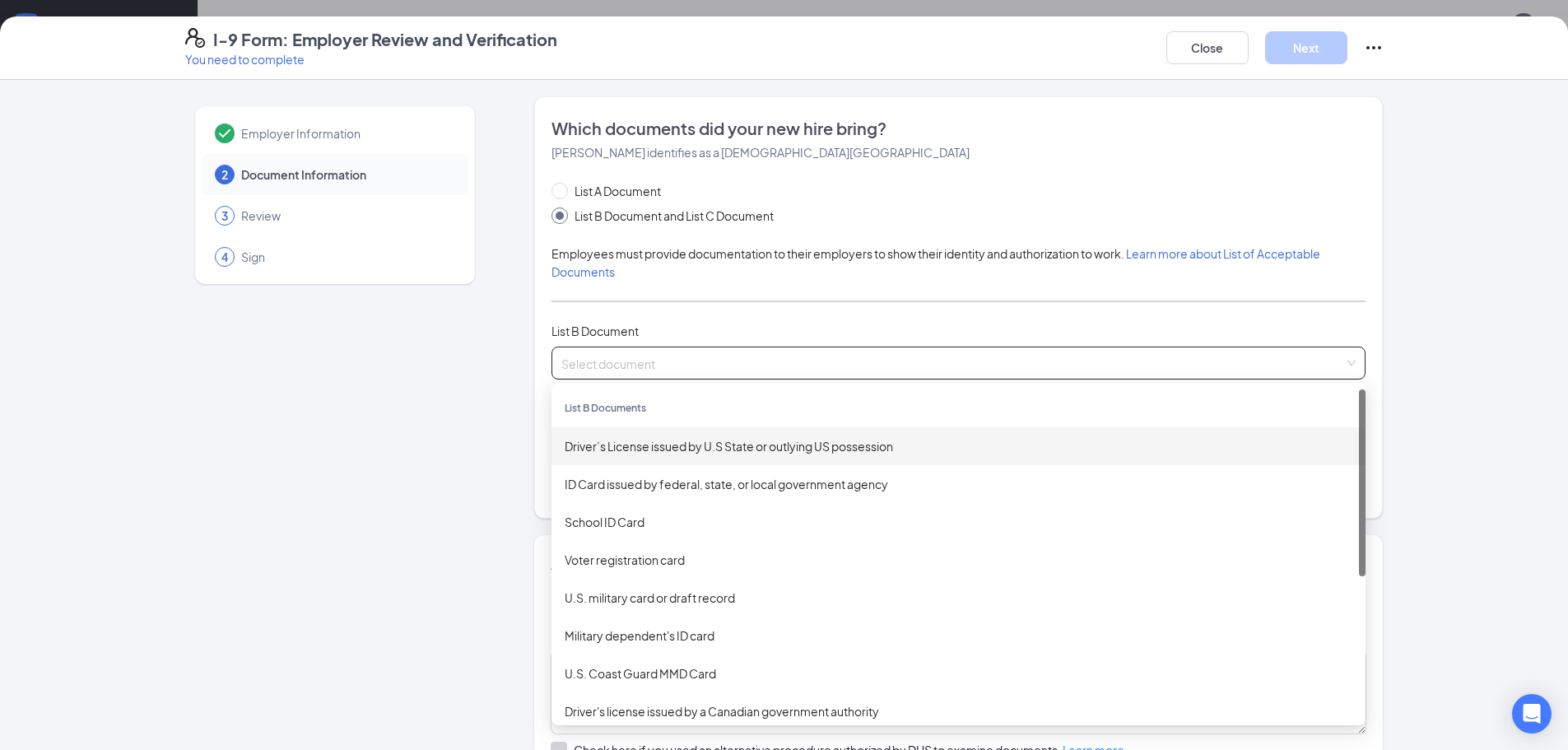
click at [644, 454] on div "Driver’s License issued by U.S State or outlying US possession" at bounding box center [958, 445] width 788 height 18
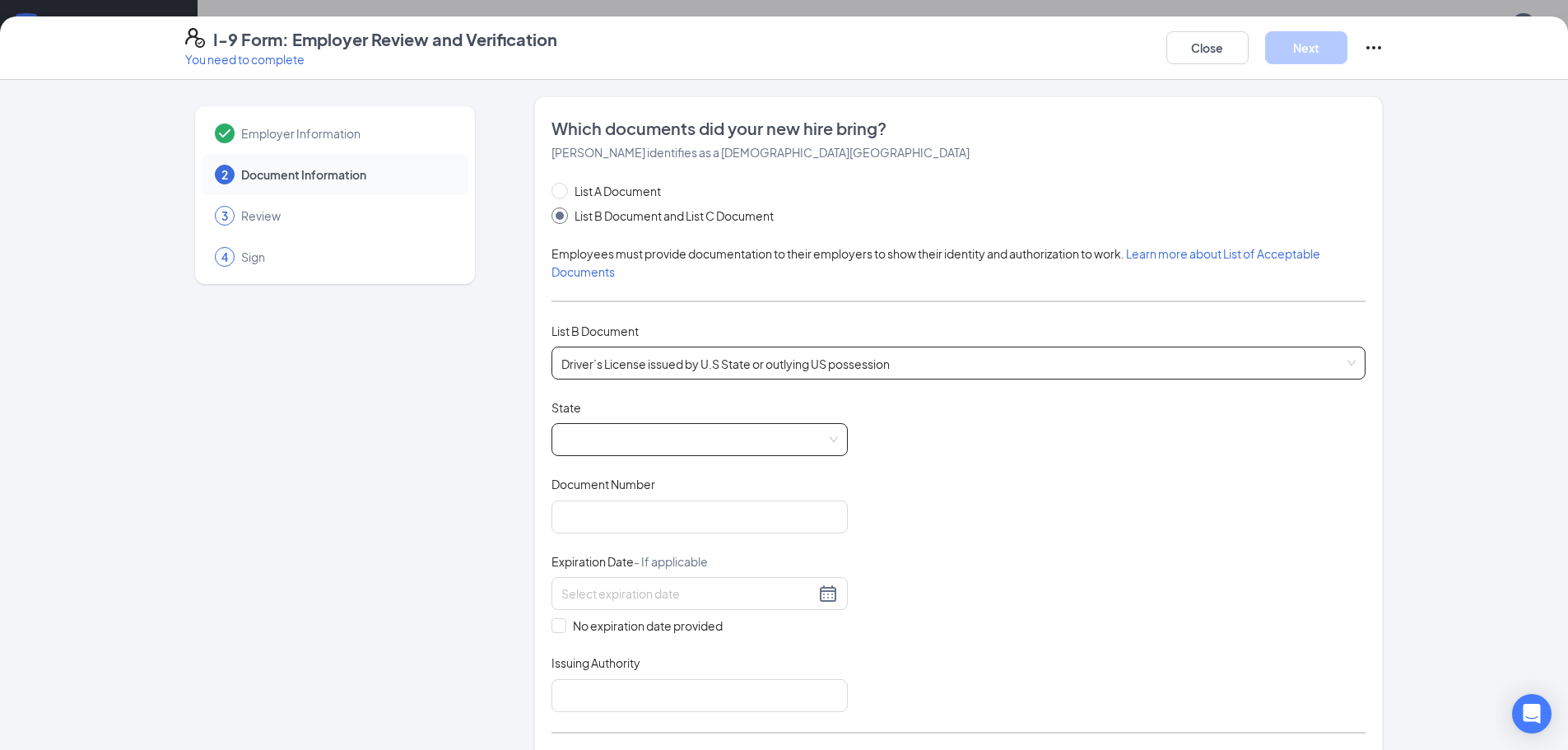
click at [613, 435] on span at bounding box center [700, 439] width 276 height 31
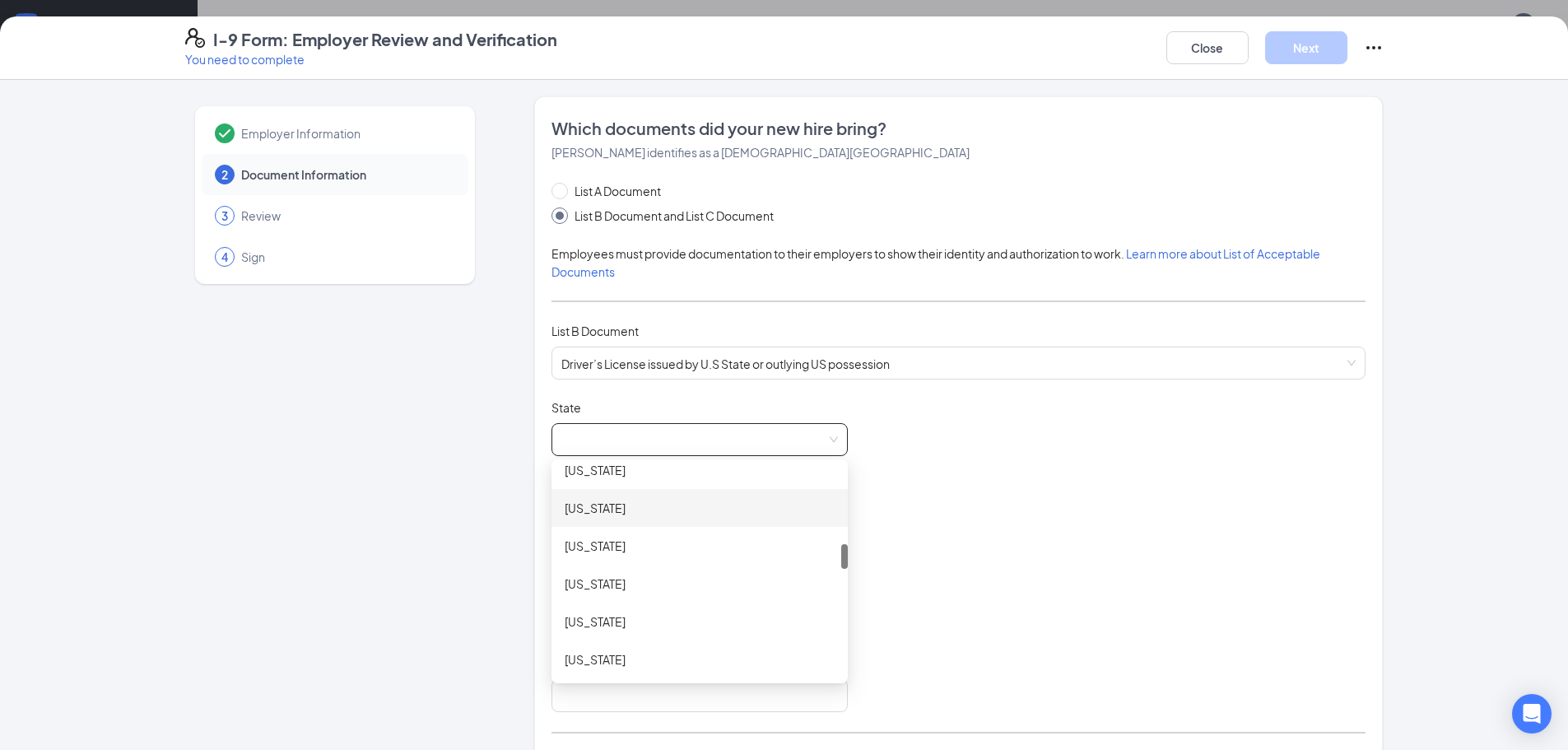
scroll to position [576, 0]
click at [574, 482] on div "[US_STATE]" at bounding box center [699, 476] width 270 height 18
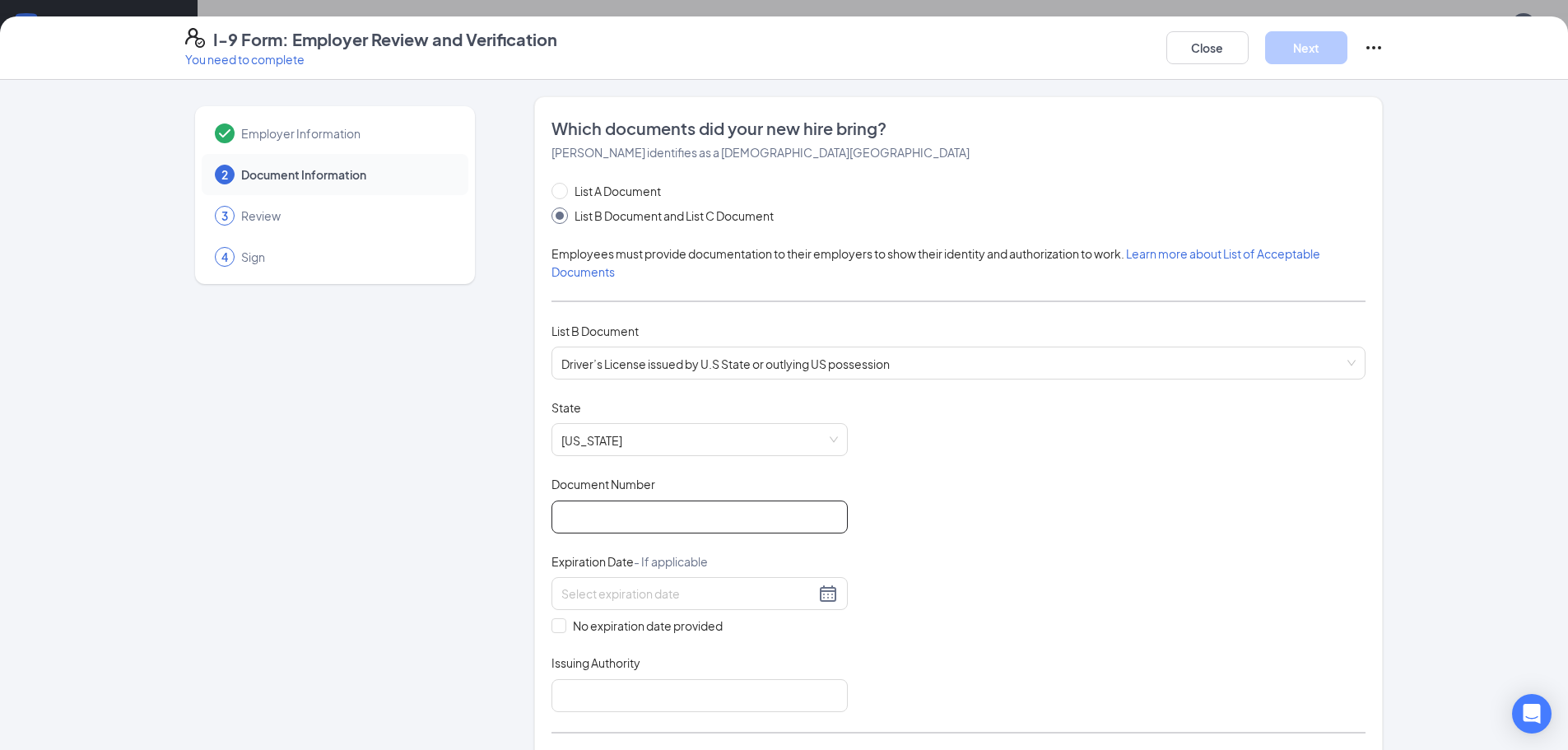
click at [582, 511] on input "Document Number" at bounding box center [699, 516] width 296 height 33
type input "K234-1760-6970"
click at [606, 597] on input at bounding box center [688, 593] width 253 height 18
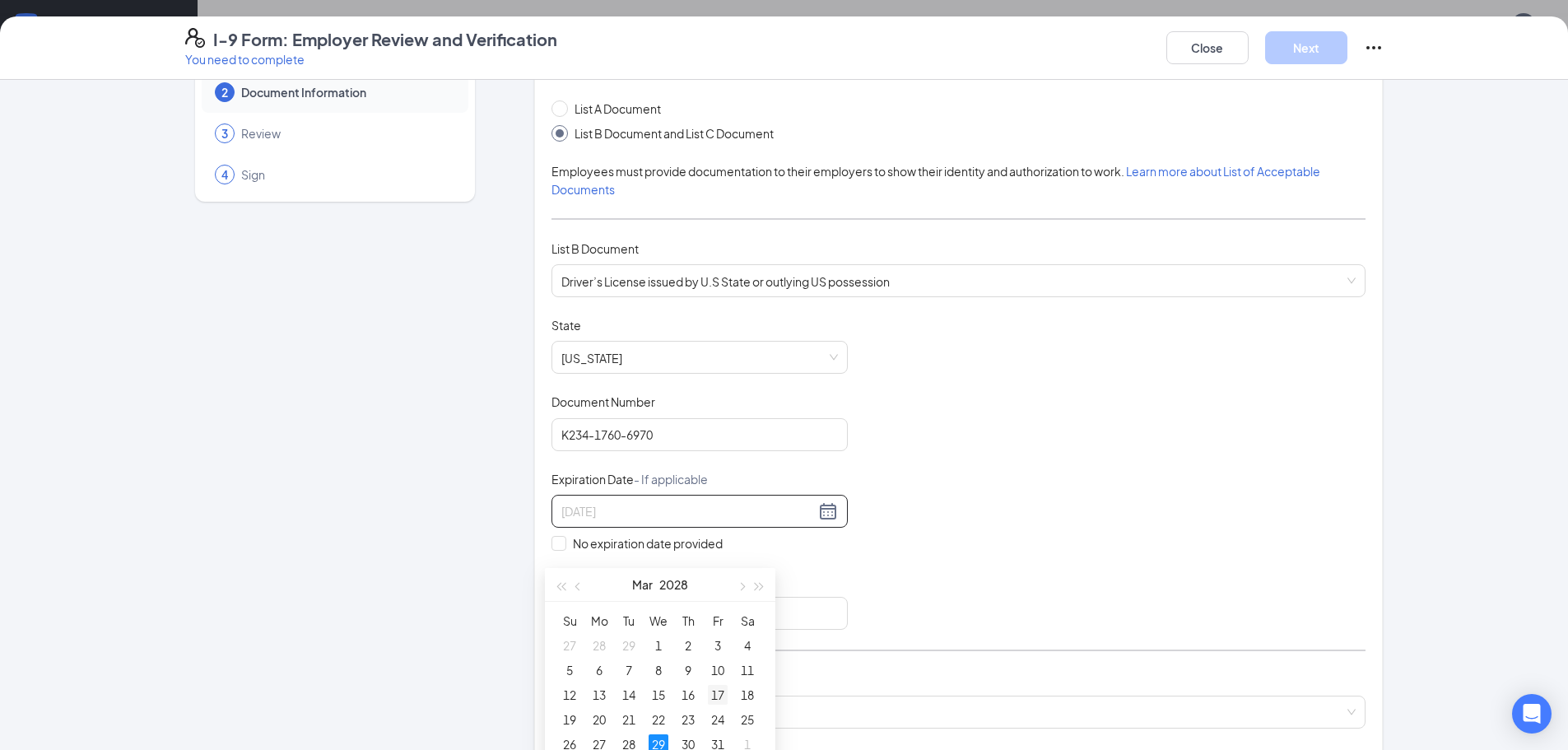
scroll to position [1653, 0]
click at [657, 709] on div "29" at bounding box center [658, 706] width 20 height 20
type input "[DATE]"
click at [612, 617] on input "Issuing Authority" at bounding box center [699, 613] width 296 height 33
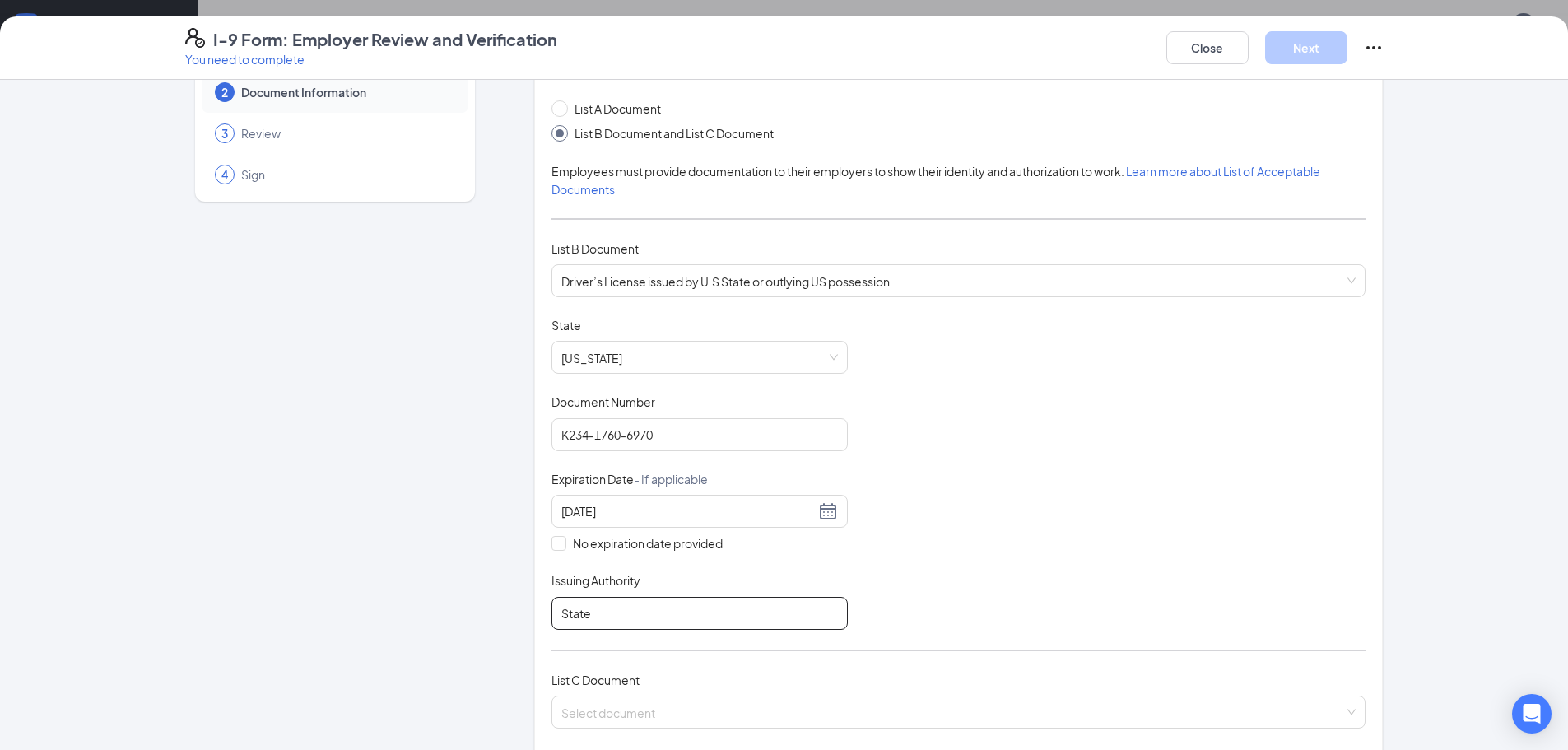
type input "State of [US_STATE]"
click at [957, 563] on div "Document Title Driver’s License issued by U.S State or outlying US possession S…" at bounding box center [958, 473] width 814 height 313
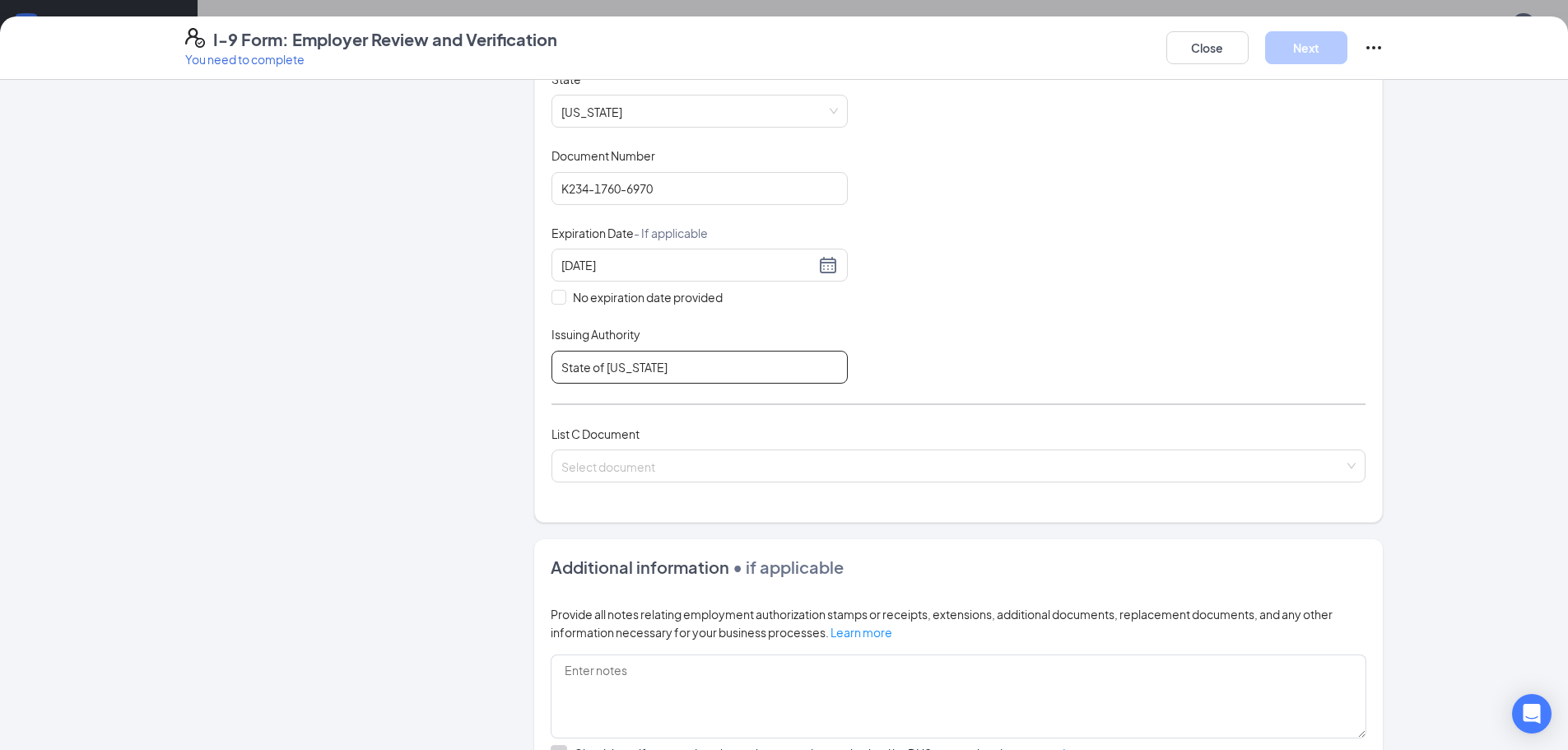
scroll to position [329, 0]
click at [593, 465] on input "search" at bounding box center [953, 462] width 783 height 25
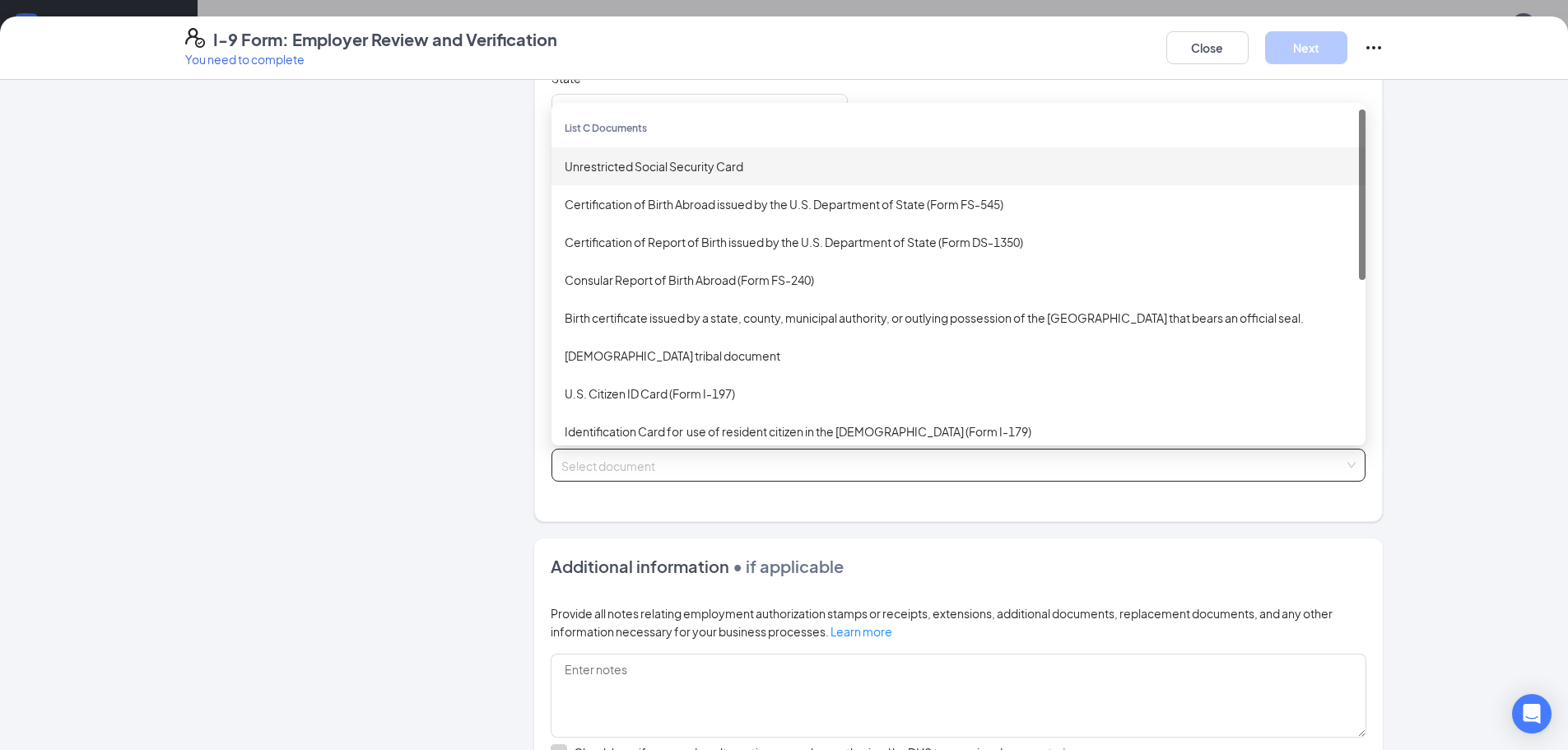
click at [610, 176] on div "Unrestricted Social Security Card" at bounding box center [958, 166] width 814 height 38
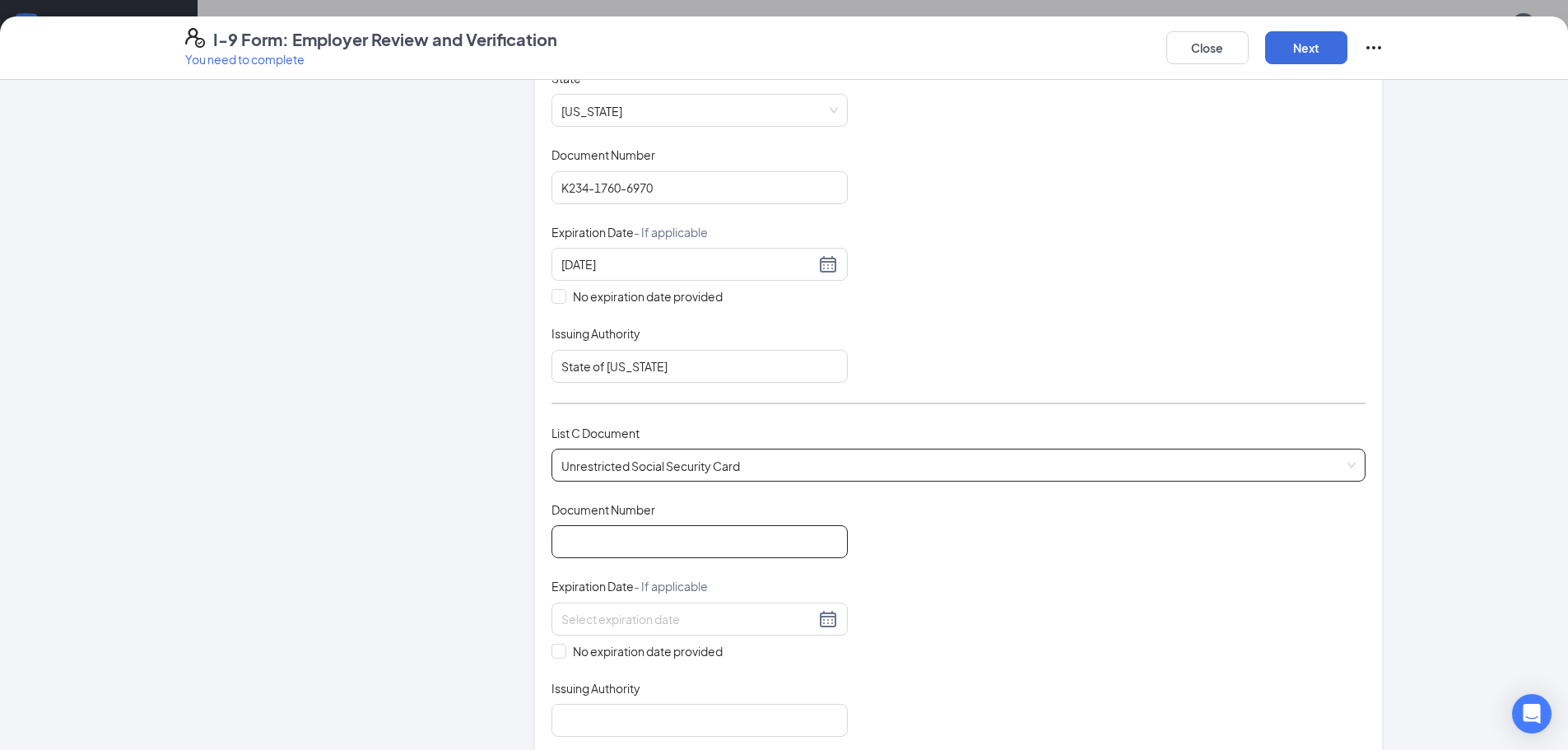
click at [596, 543] on input "Document Number" at bounding box center [699, 541] width 296 height 33
type input "336060847"
click at [551, 648] on input "No expiration date provided" at bounding box center [557, 650] width 11 height 11
checkbox input "true"
click at [581, 722] on input "Issuing Authority" at bounding box center [699, 724] width 296 height 33
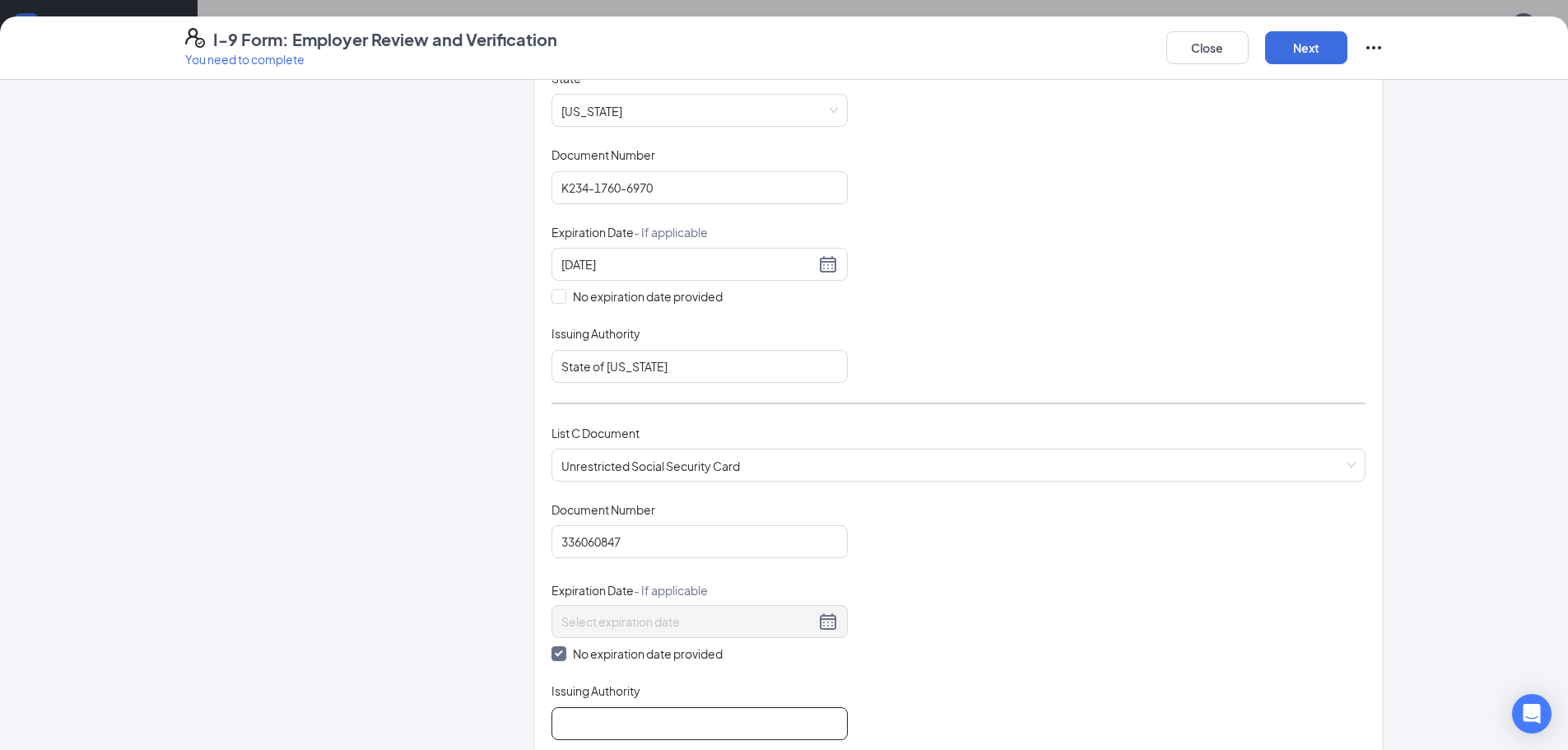
type input "Social Security Administration"
click at [1058, 610] on div "Document Title Unrestricted Social Security Card Document Number 336060847 Expi…" at bounding box center [958, 620] width 814 height 238
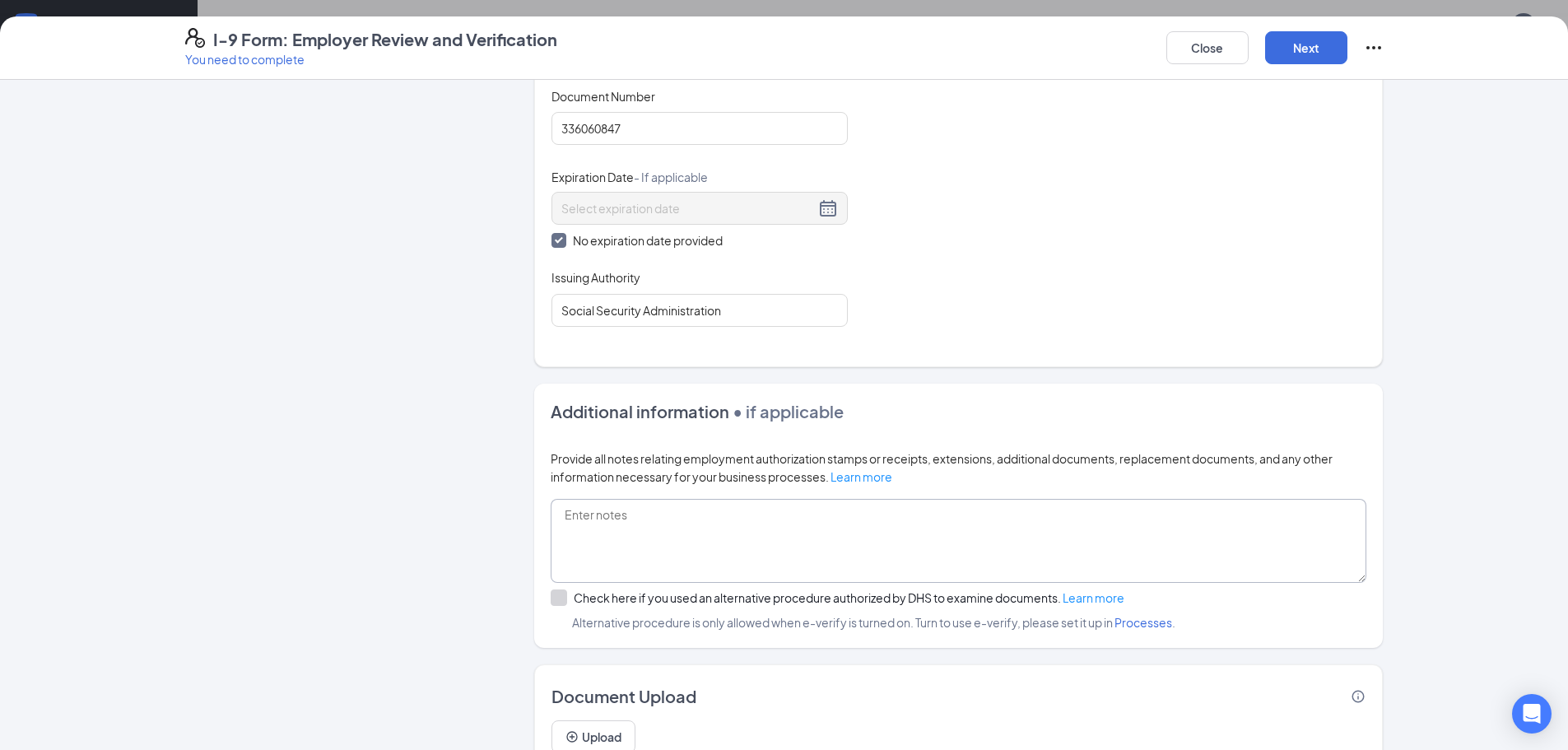
scroll to position [813, 0]
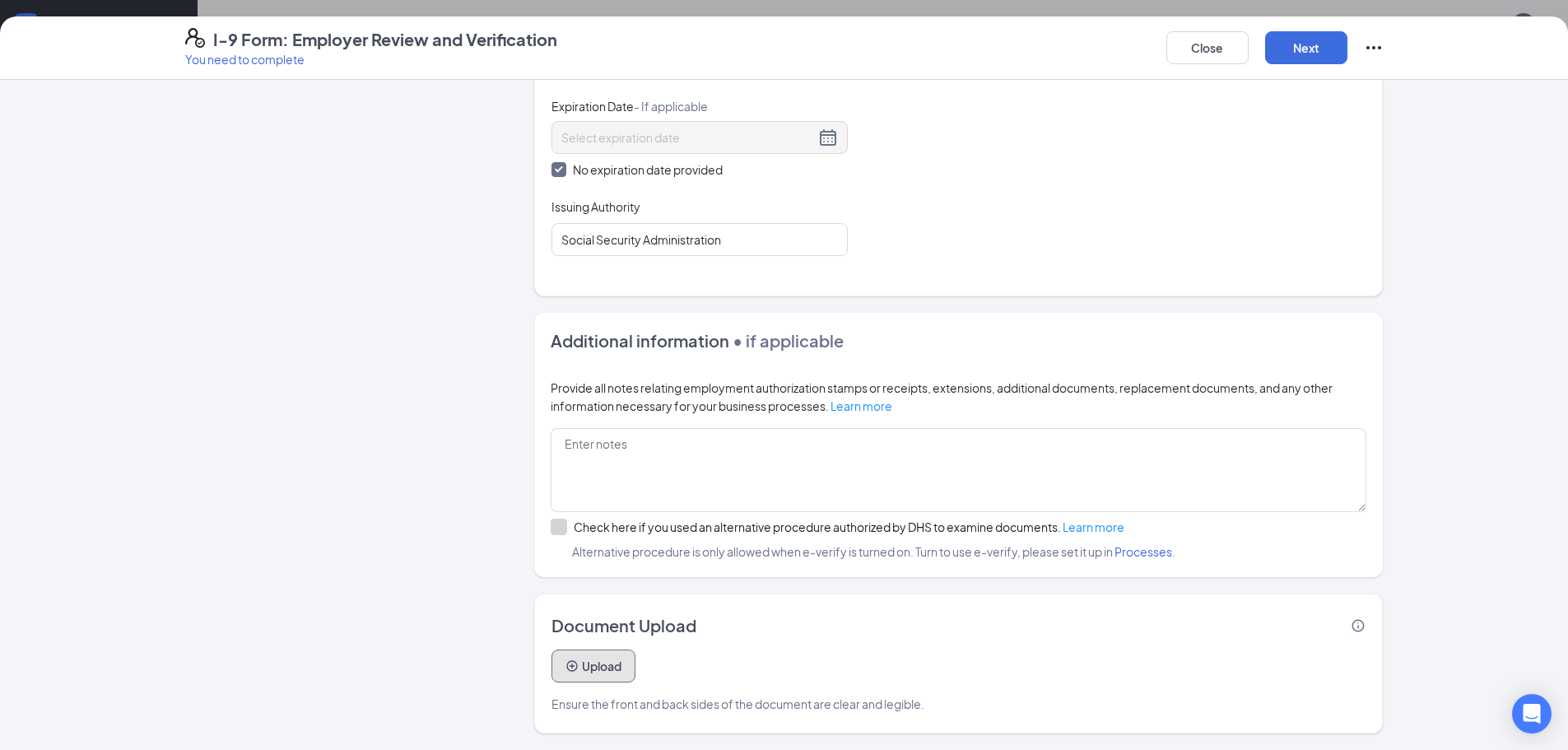
click at [600, 667] on button "Upload" at bounding box center [593, 666] width 84 height 33
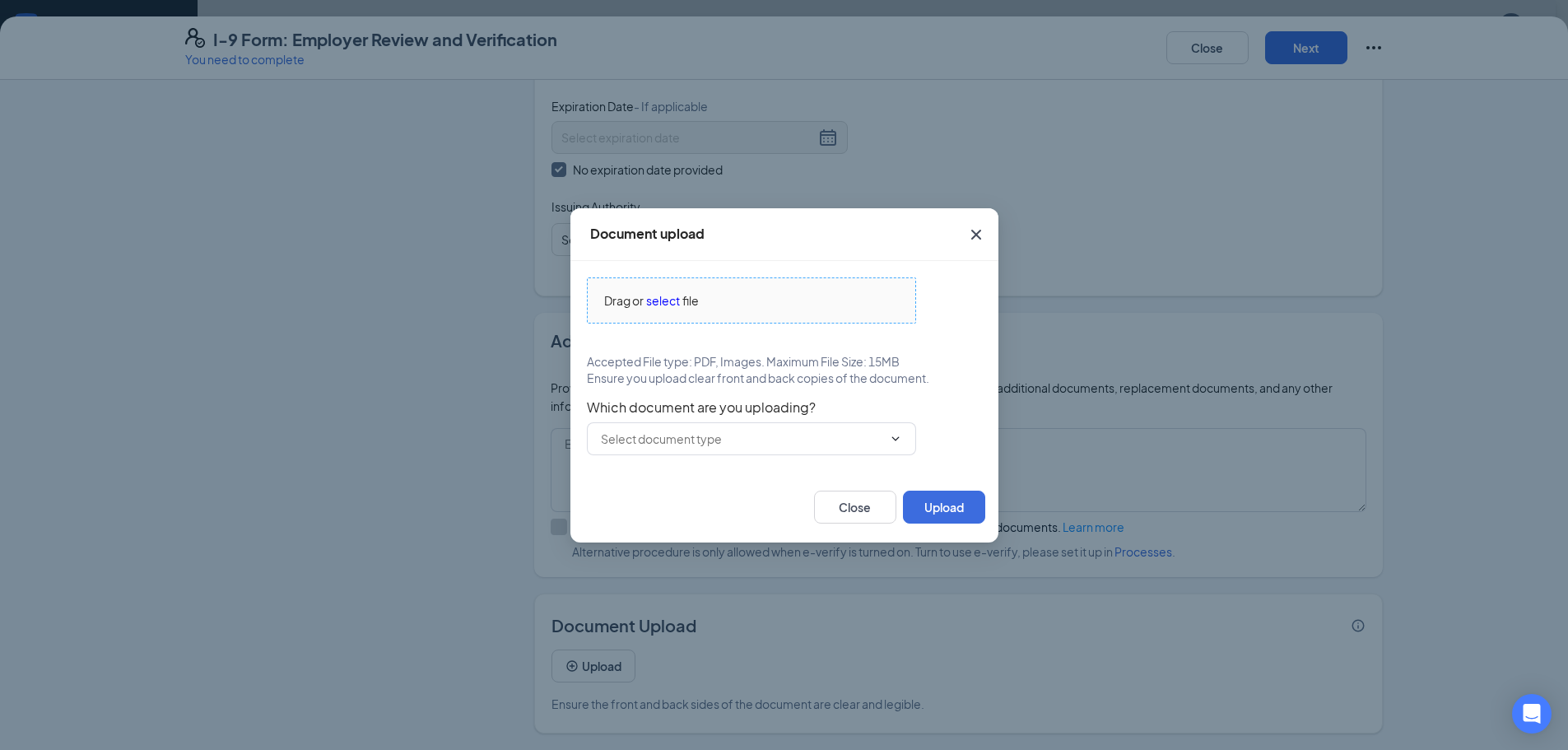
click at [656, 300] on span "select" at bounding box center [663, 300] width 34 height 18
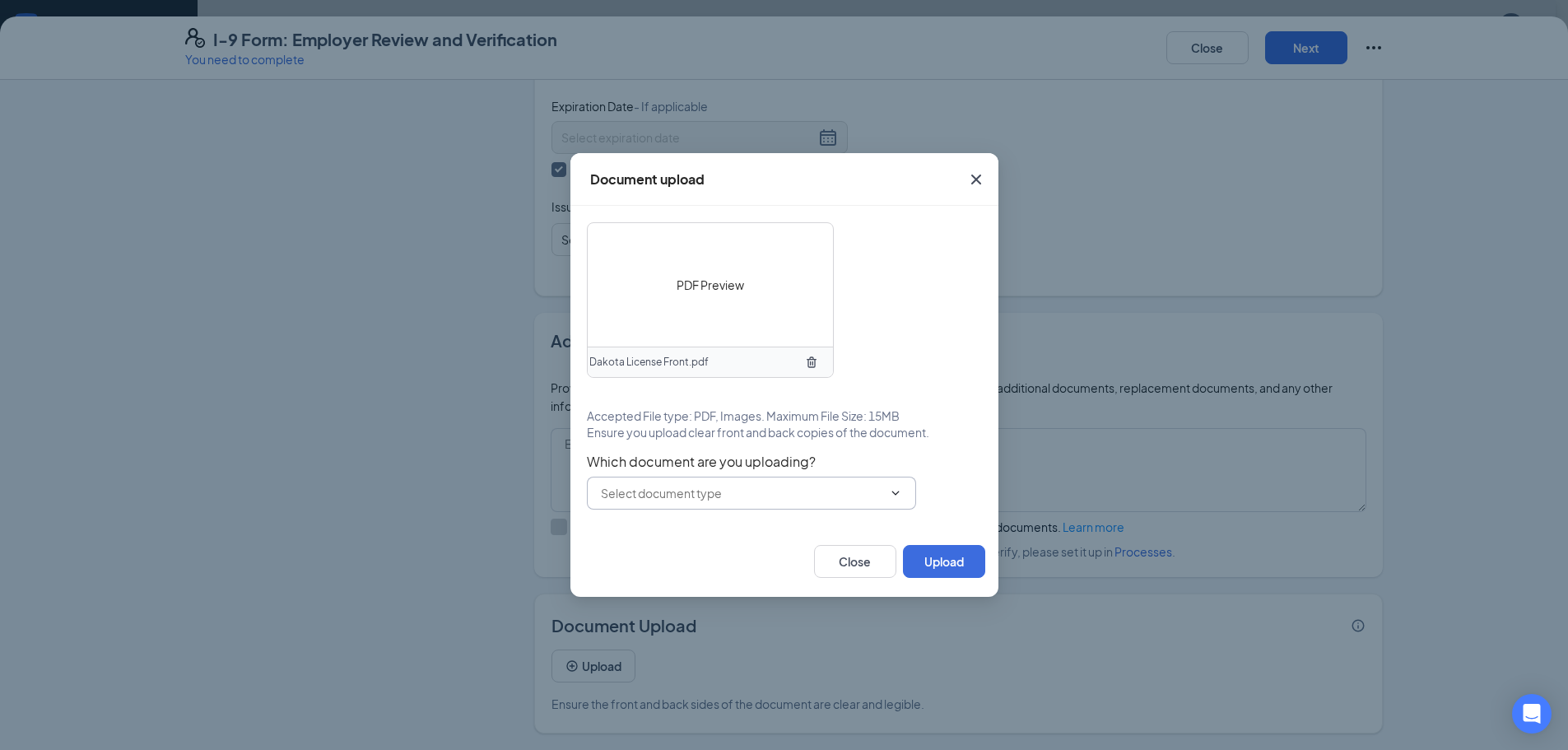
click at [668, 499] on input "text" at bounding box center [741, 493] width 282 height 18
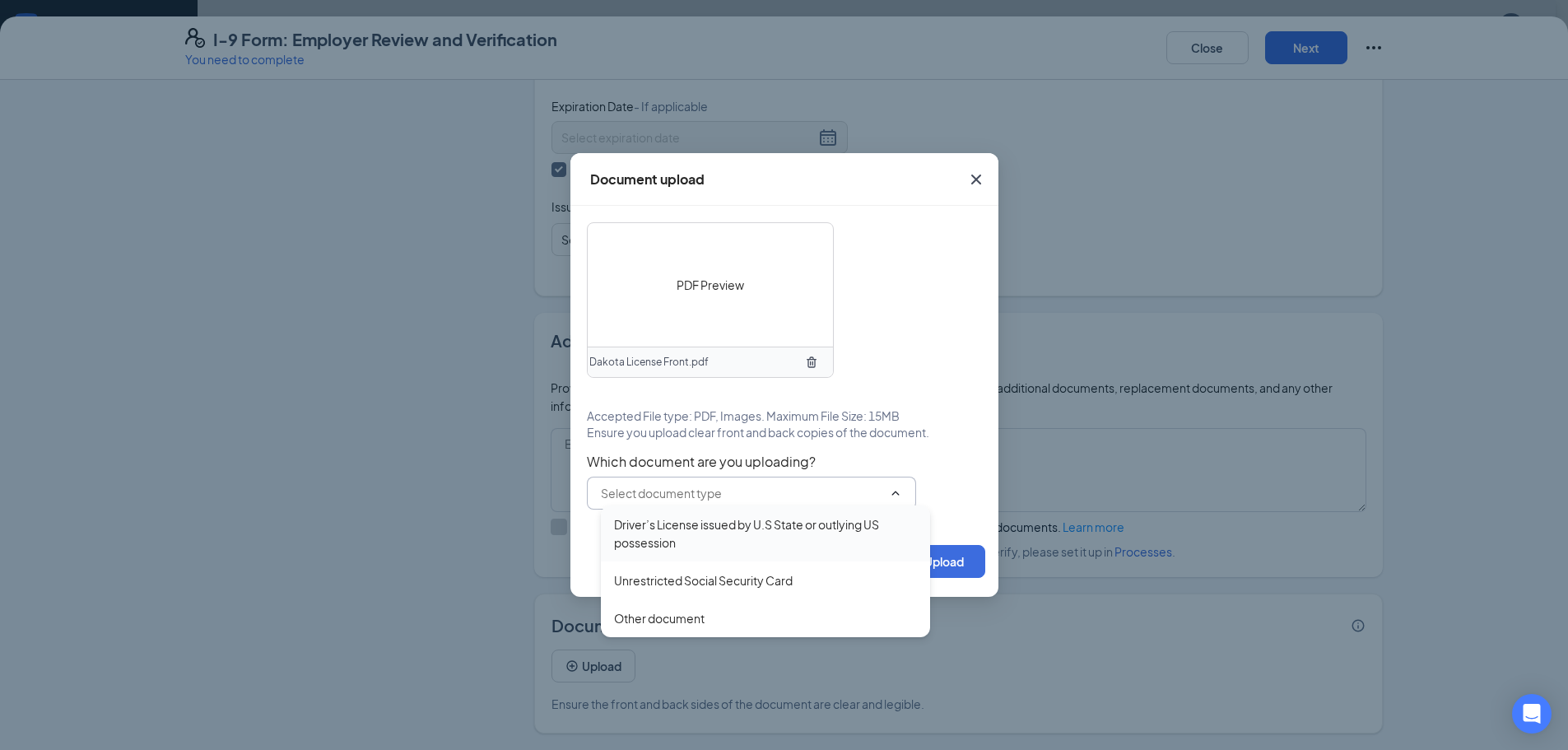
click at [671, 530] on div "Driver’s License issued by U.S State or outlying US possession" at bounding box center [765, 533] width 303 height 36
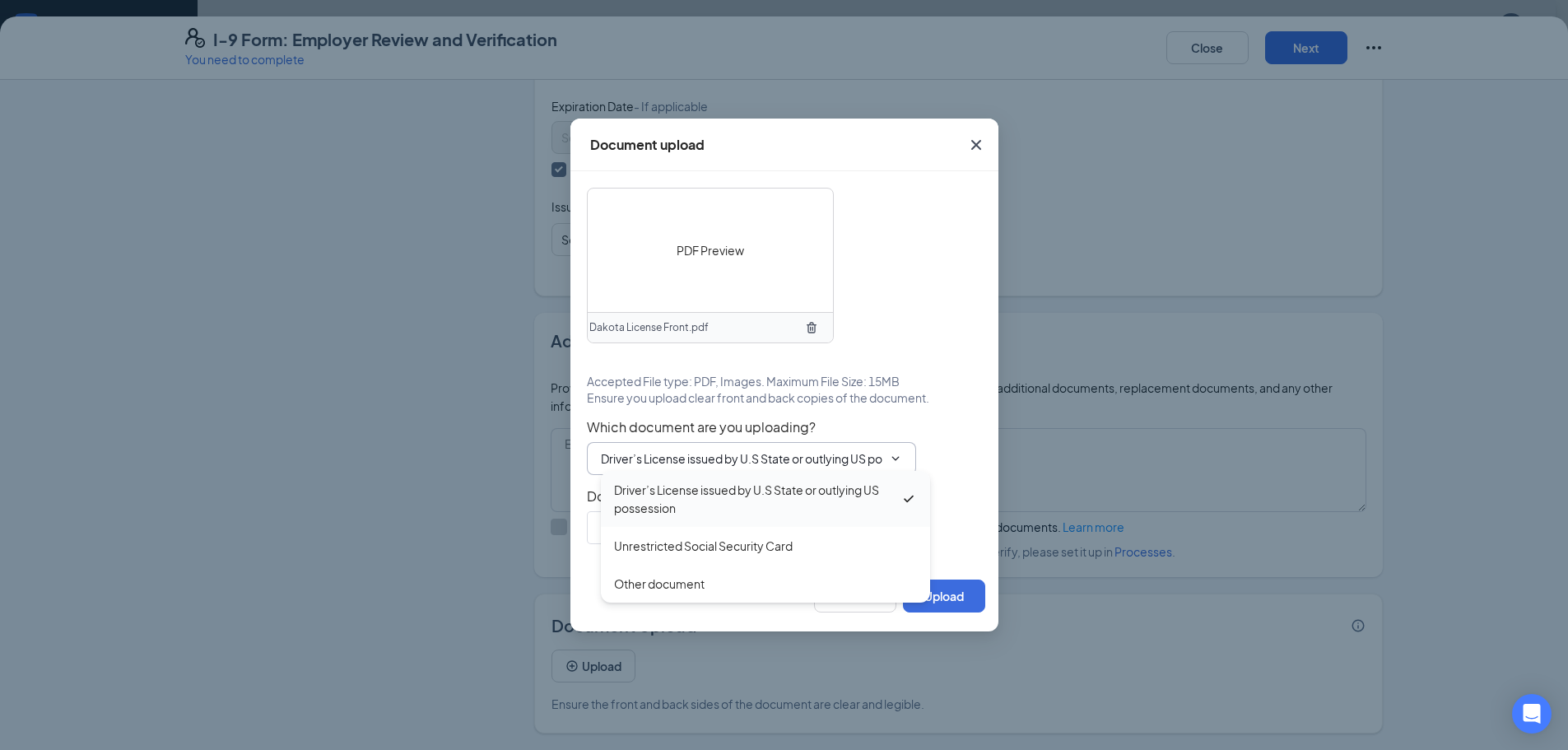
type input "Driver’s License issued by U.S State or outlying US possession"
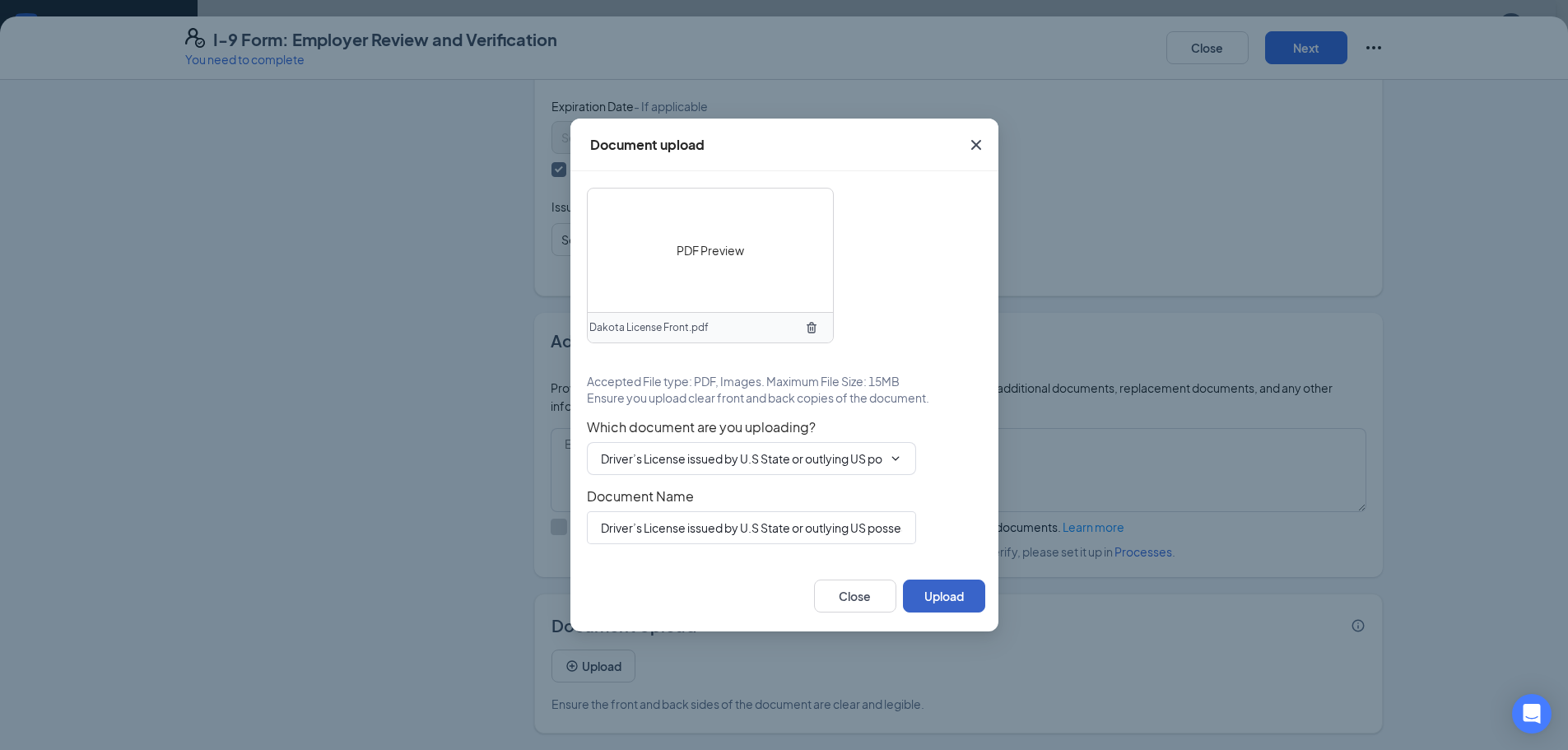
click at [936, 594] on button "Upload" at bounding box center [944, 596] width 82 height 33
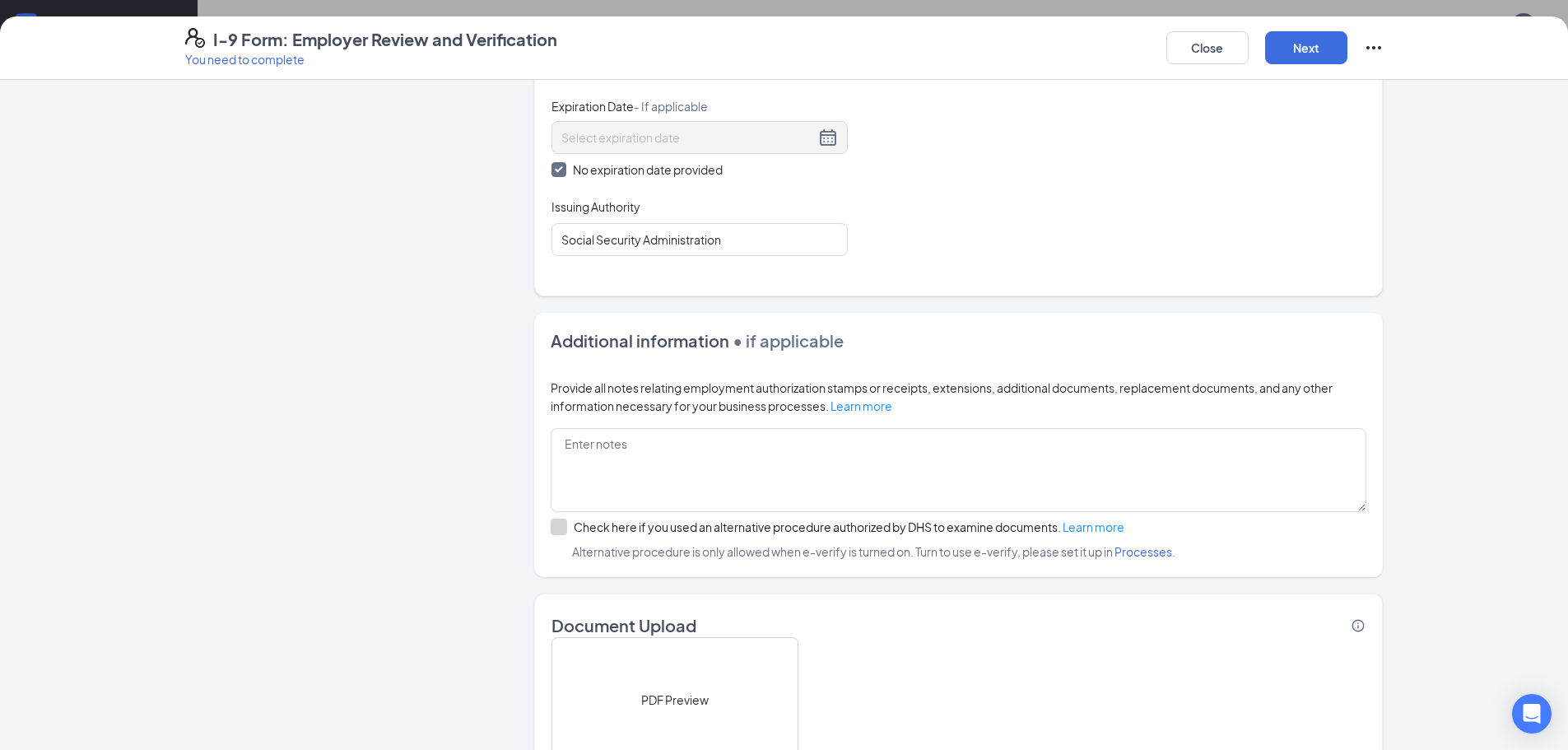
scroll to position [968, 0]
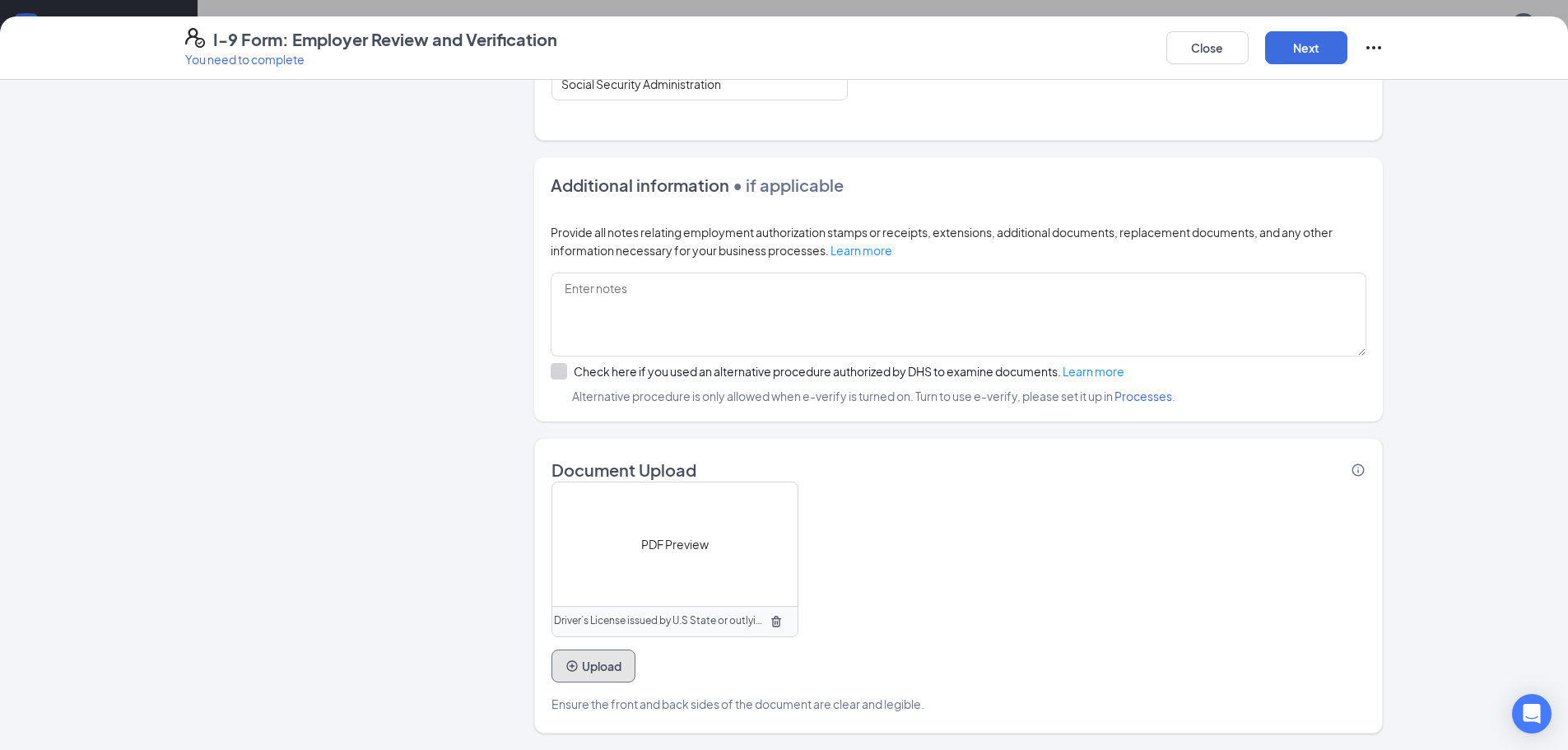
click at [601, 665] on button "Upload" at bounding box center [593, 666] width 84 height 33
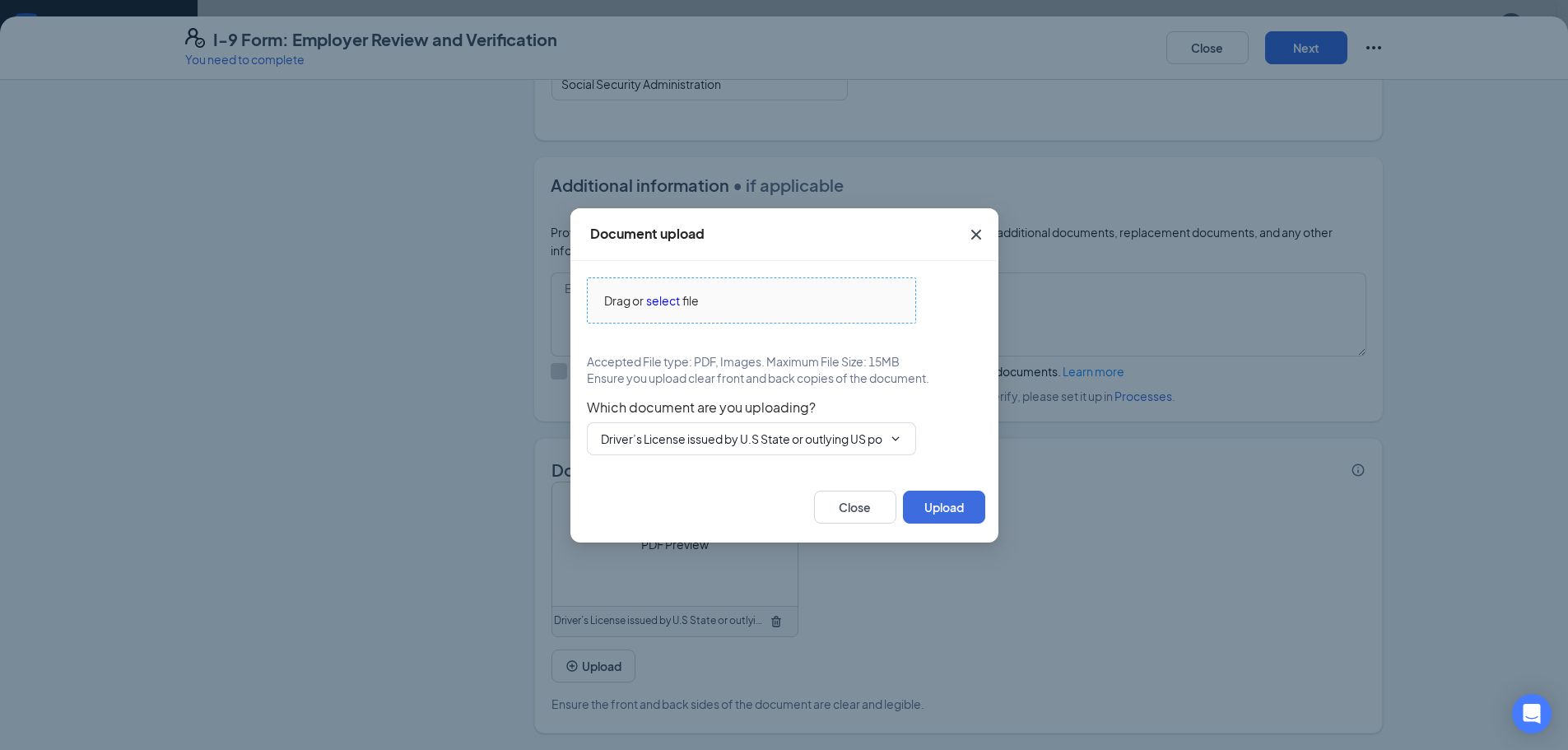
click at [660, 302] on span "select" at bounding box center [663, 300] width 34 height 18
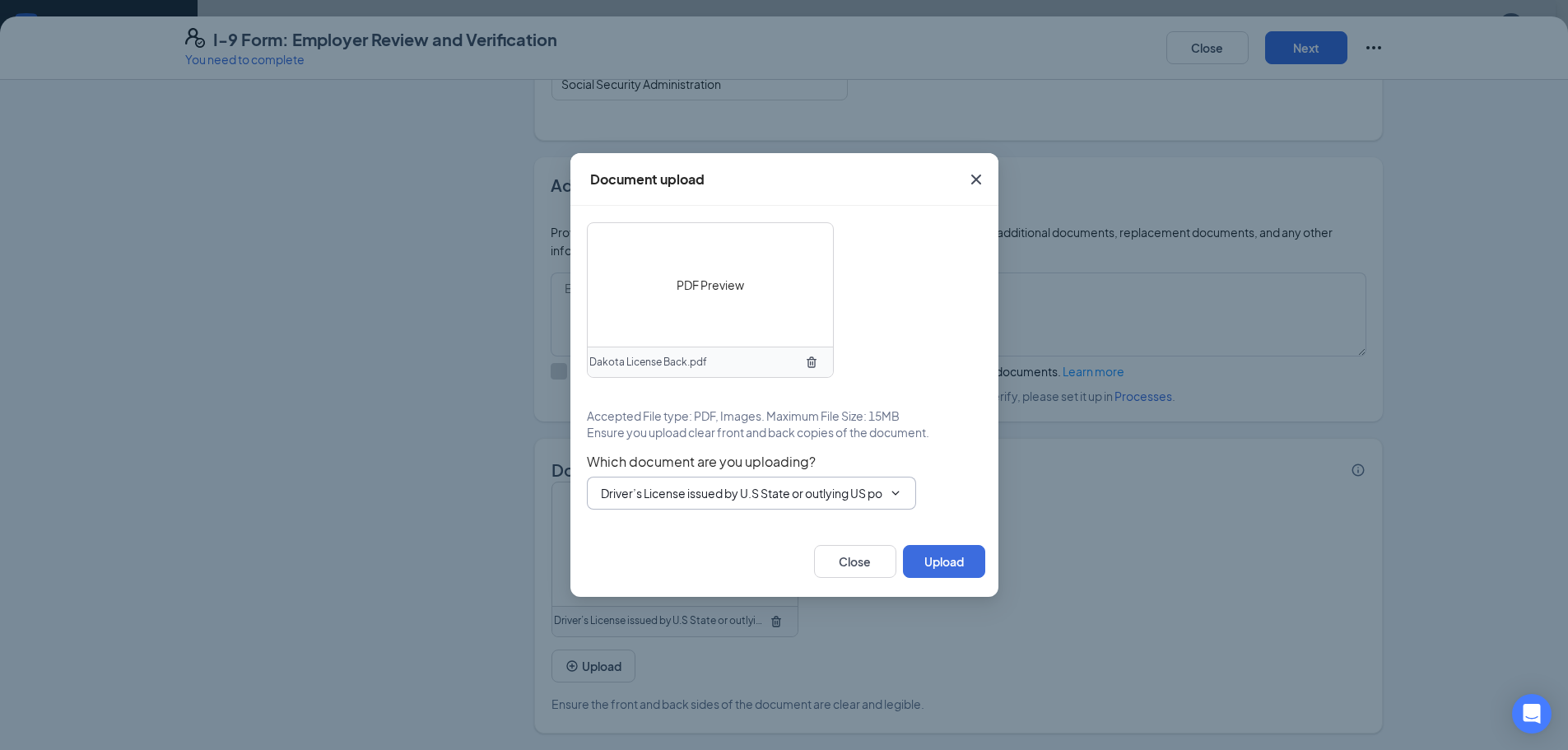
click at [738, 484] on input "Driver’s License issued by U.S State or outlying US possession" at bounding box center [741, 493] width 282 height 18
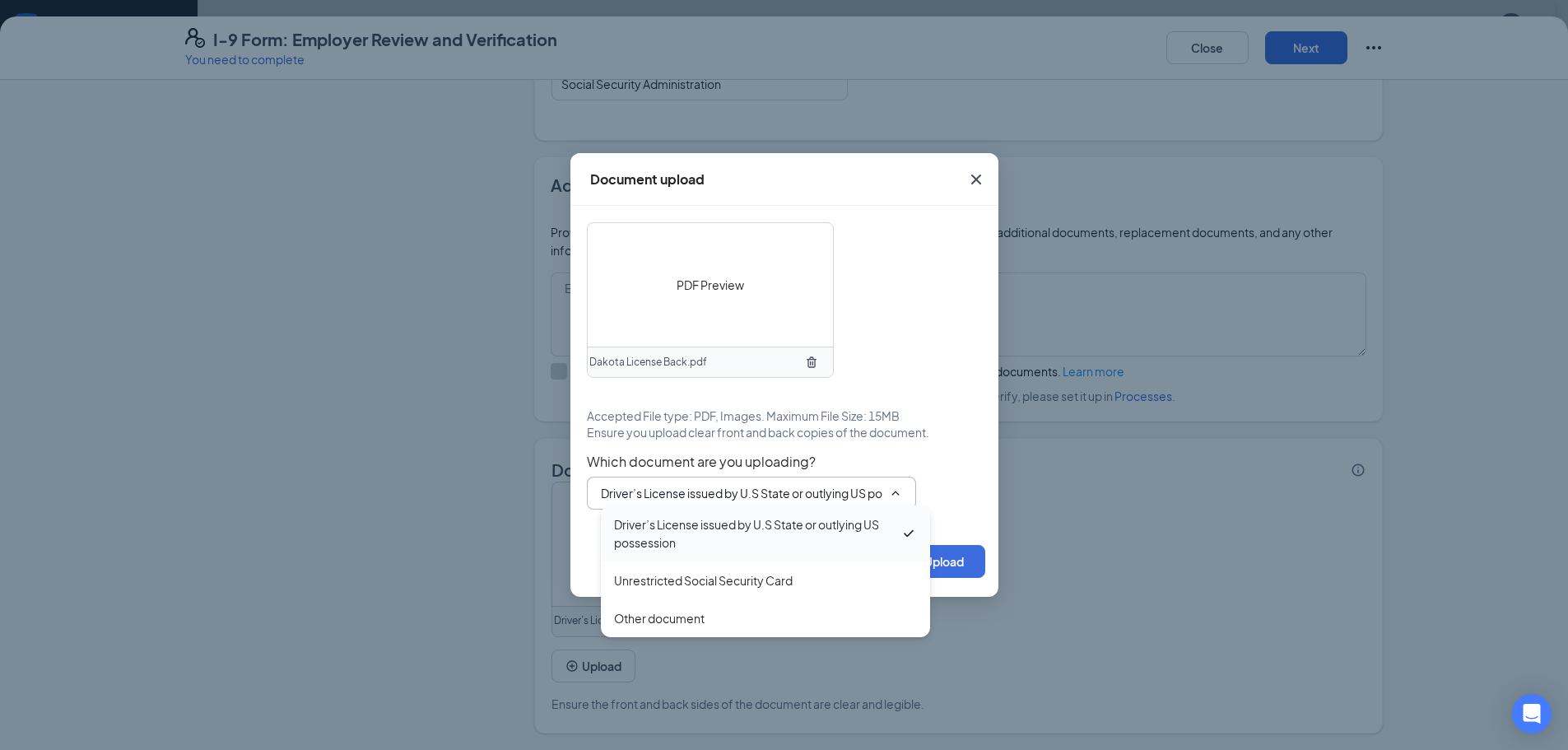
click at [657, 539] on div "Driver’s License issued by U.S State or outlying US possession" at bounding box center [757, 533] width 287 height 36
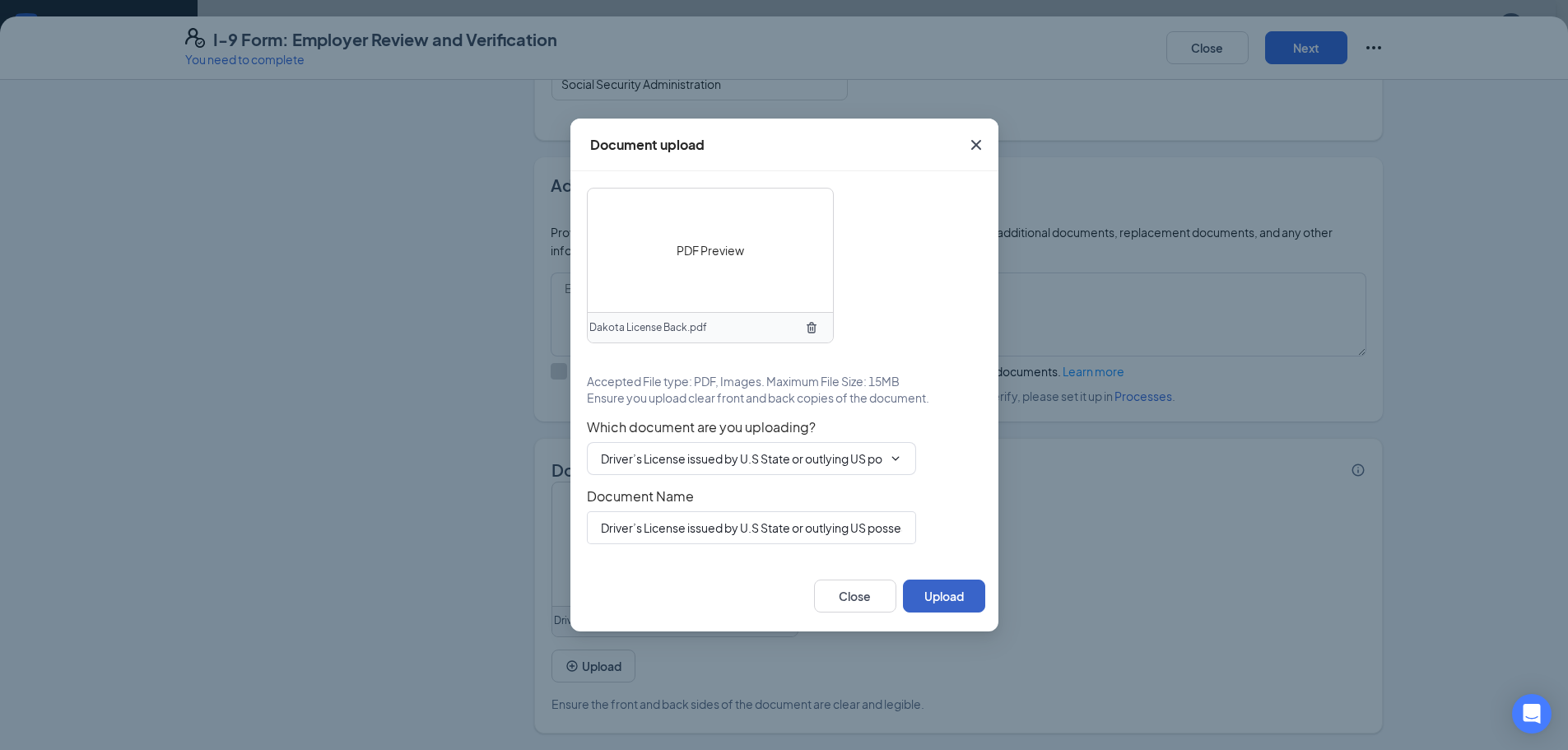
click at [947, 602] on button "Upload" at bounding box center [944, 596] width 82 height 33
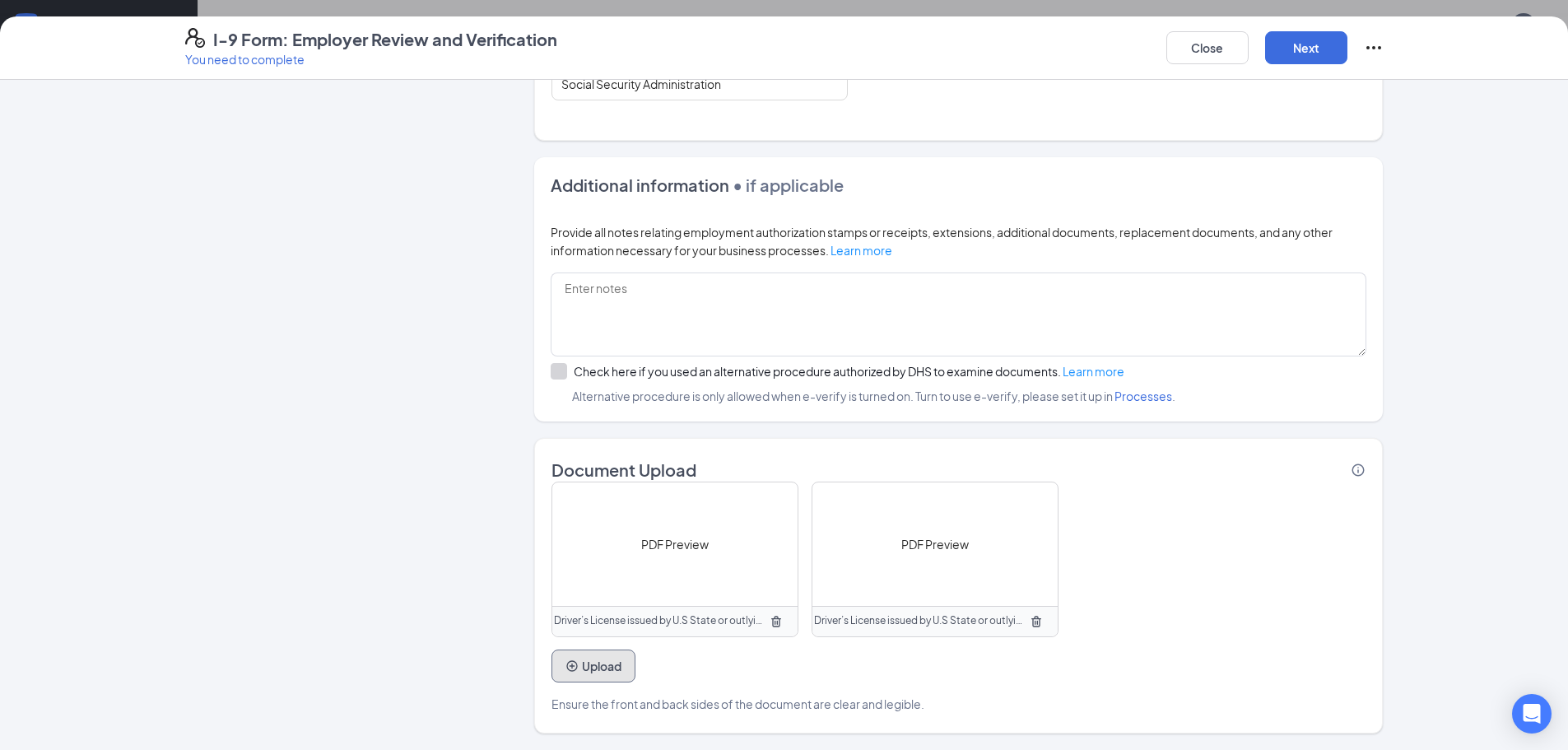
click at [579, 656] on button "Upload" at bounding box center [593, 666] width 84 height 33
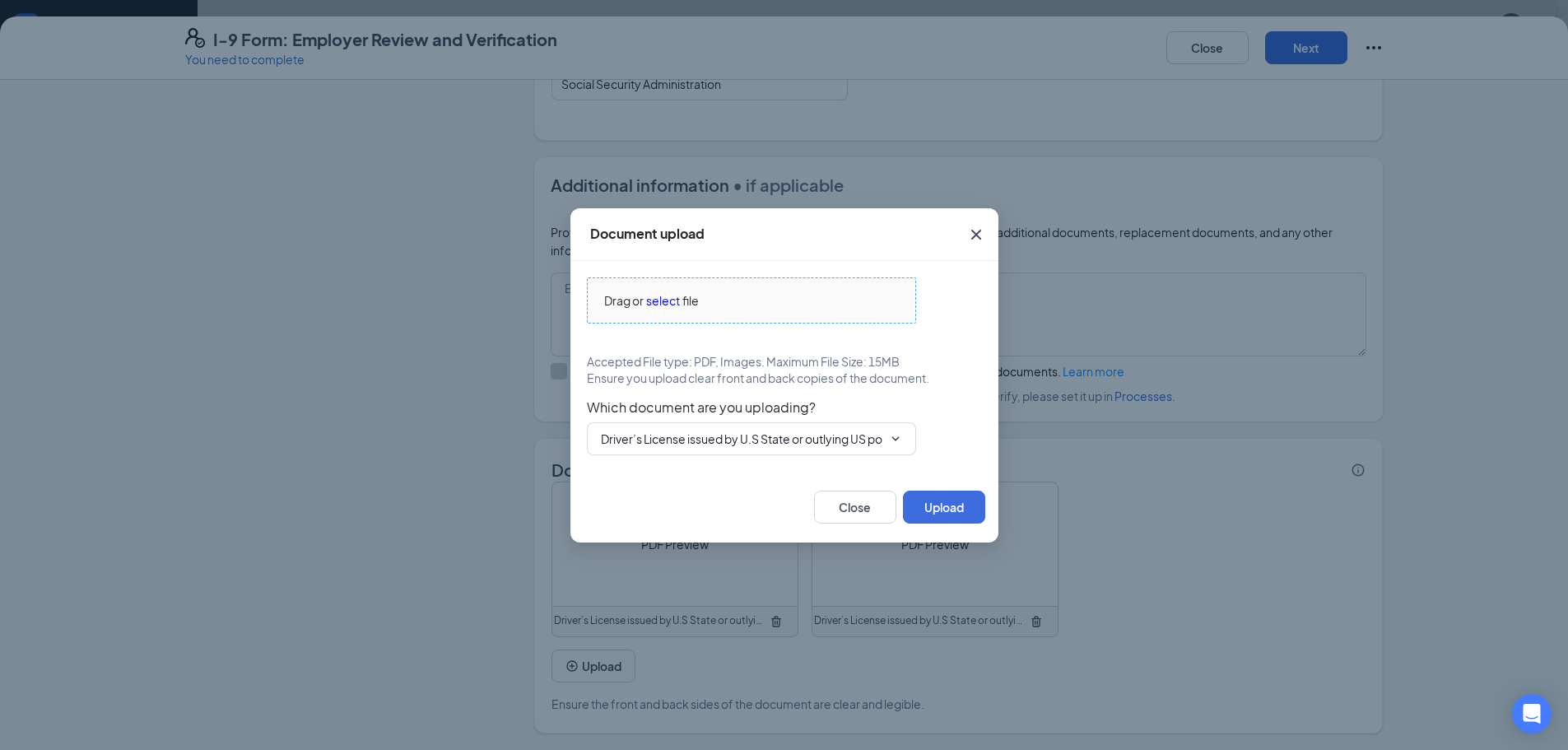
click at [658, 303] on span "select" at bounding box center [663, 300] width 34 height 18
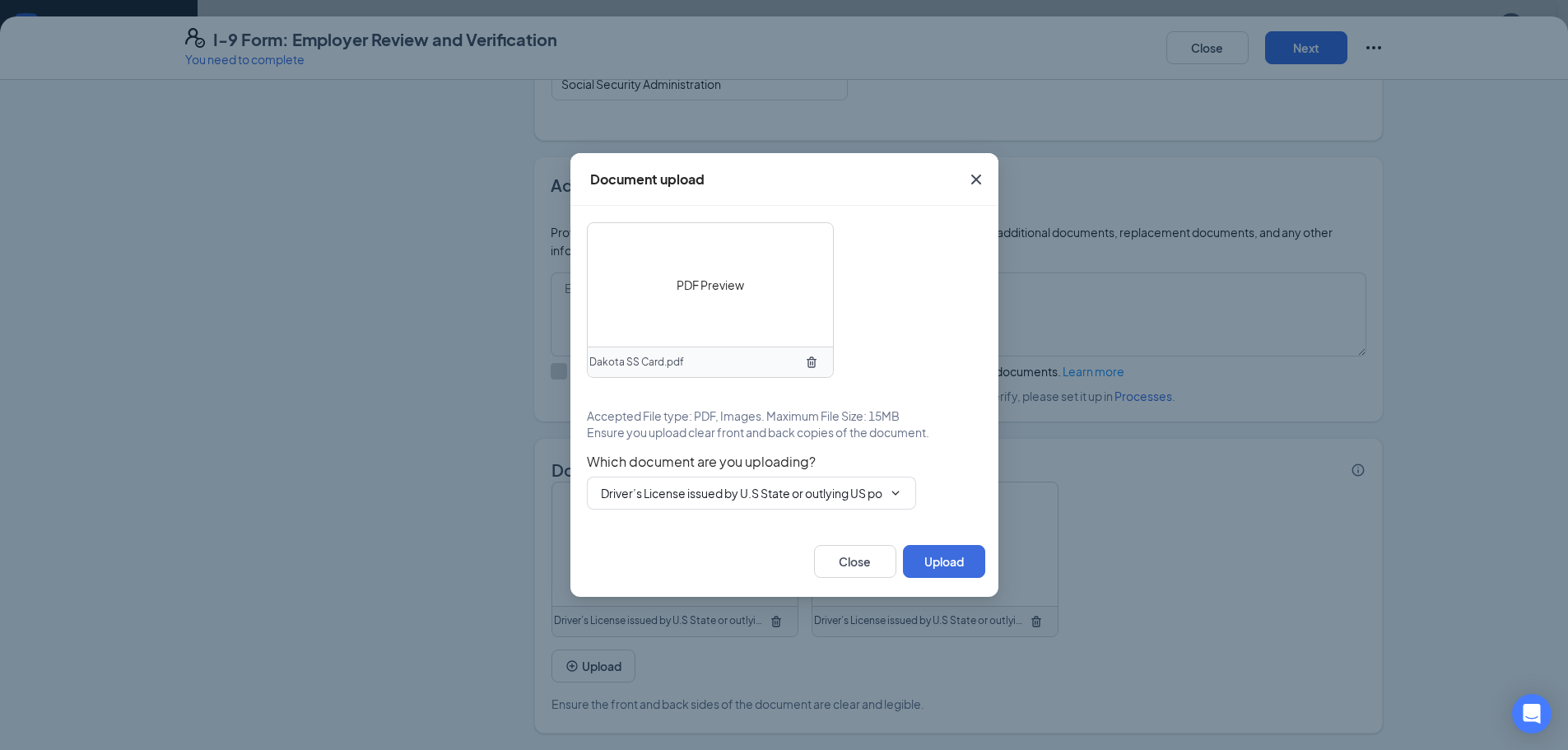
click at [721, 462] on span "Which document are you uploading?" at bounding box center [785, 462] width 395 height 16
click at [684, 491] on input "Driver’s License issued by U.S State or outlying US possession" at bounding box center [741, 493] width 282 height 18
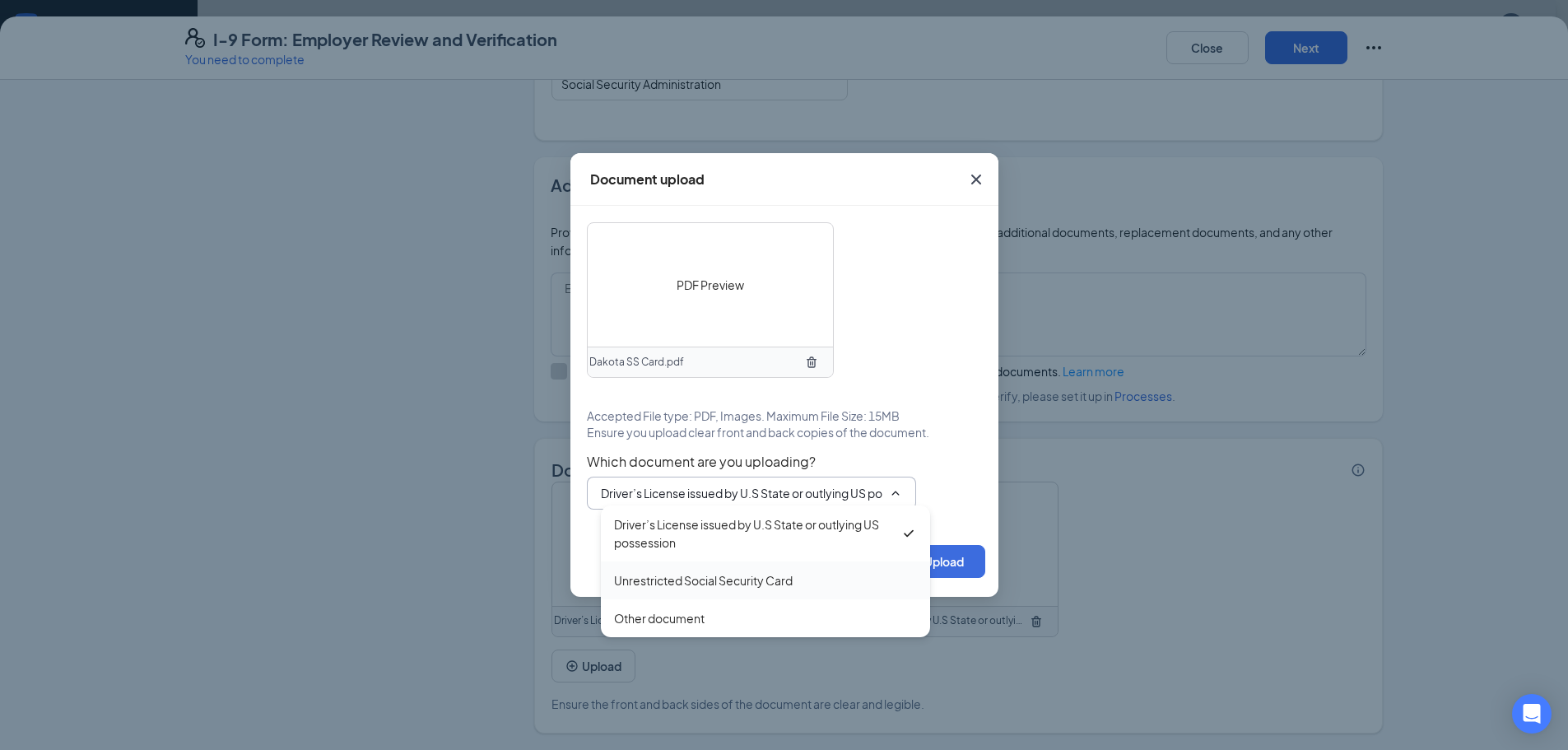
click at [666, 577] on div "Unrestricted Social Security Card" at bounding box center [703, 580] width 179 height 18
type input "Unrestricted Social Security Card"
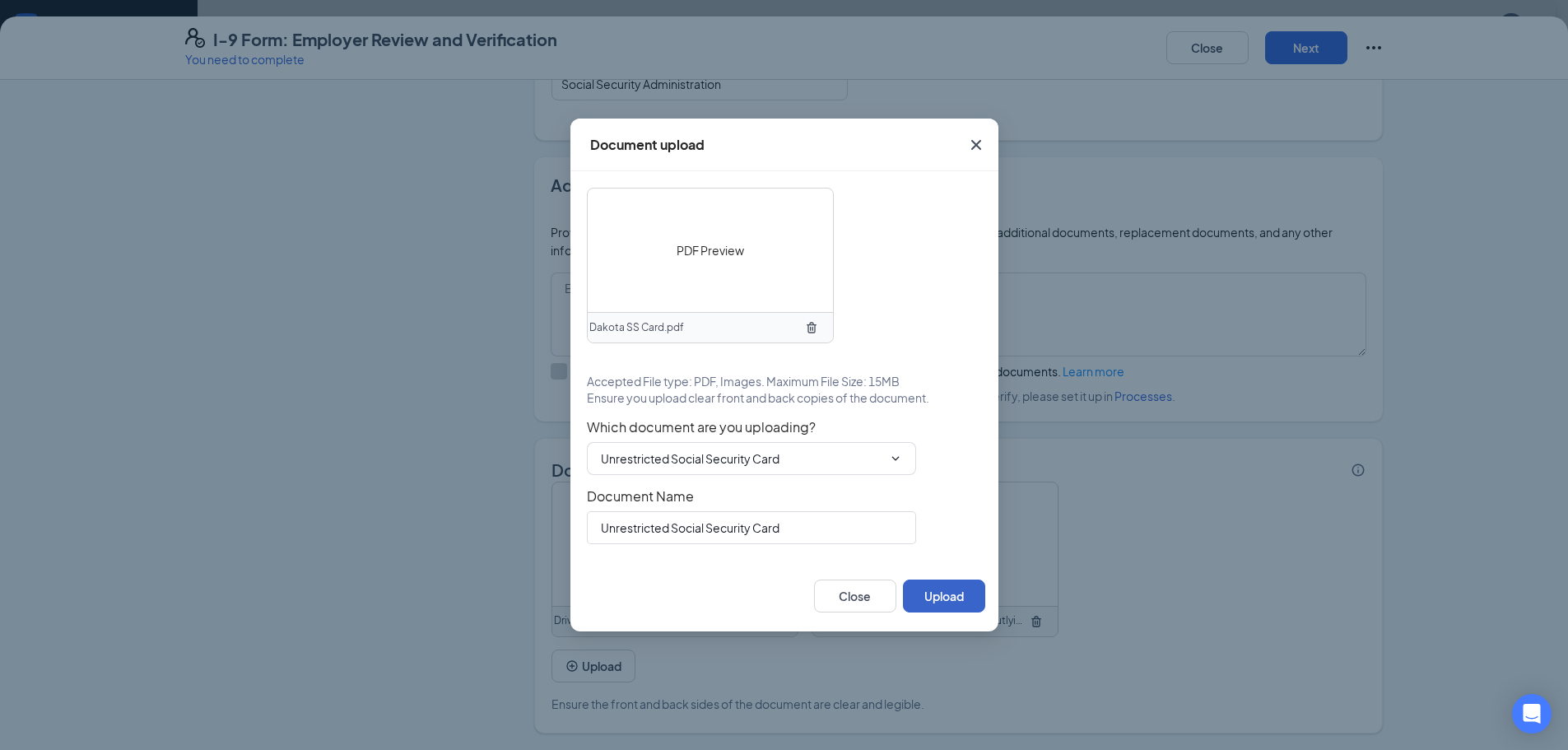
click at [958, 591] on button "Upload" at bounding box center [944, 596] width 82 height 33
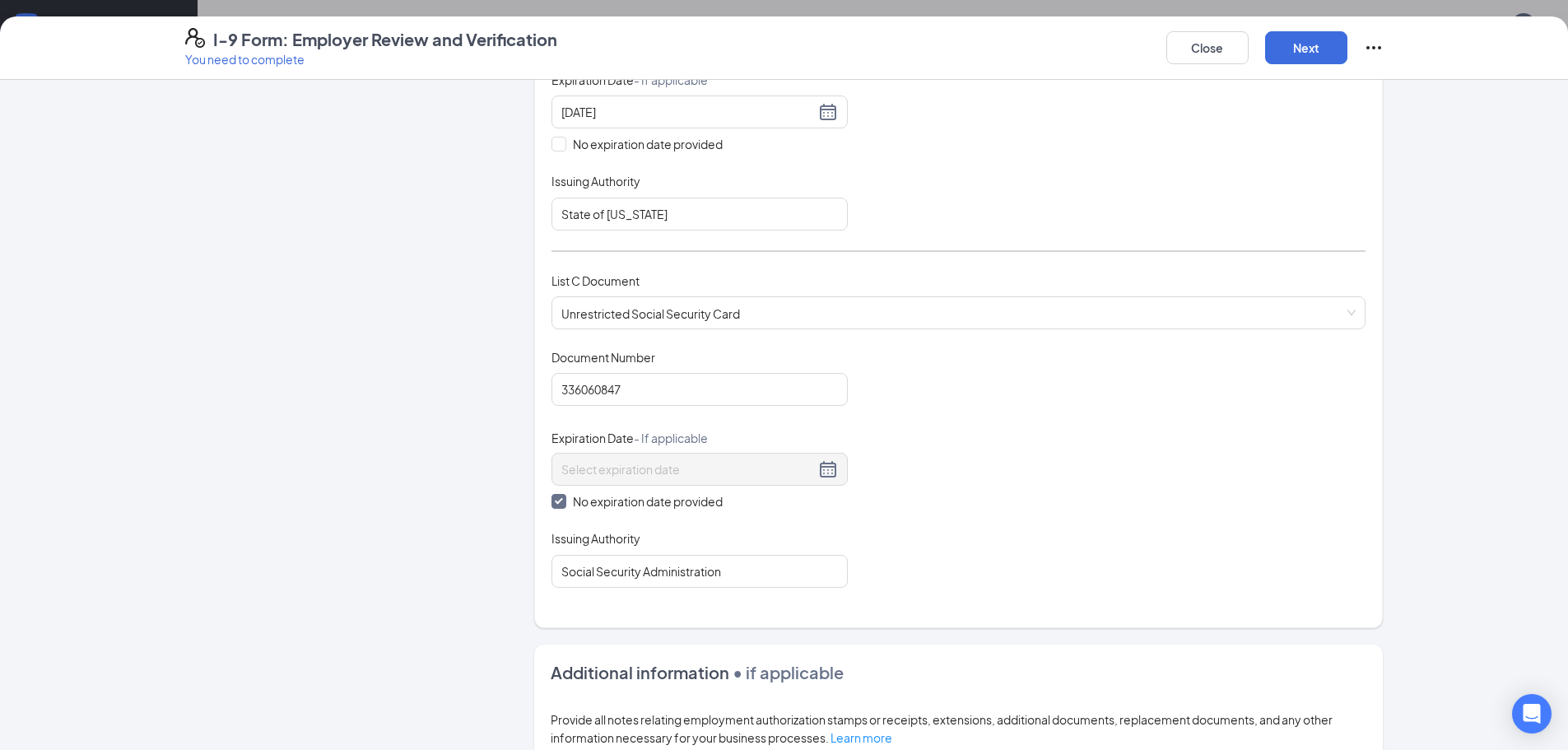
scroll to position [475, 0]
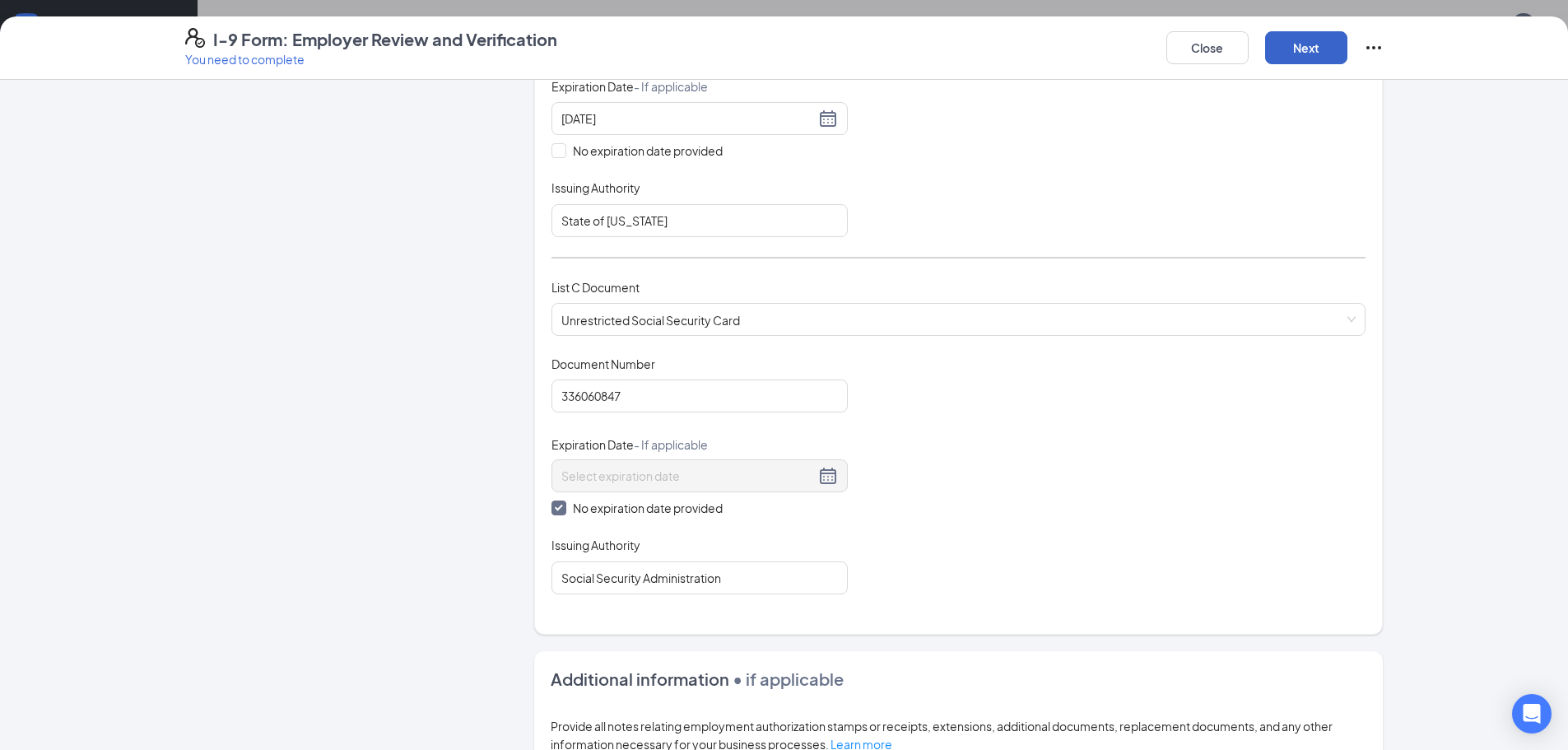
click at [1315, 49] on button "Next" at bounding box center [1306, 47] width 82 height 33
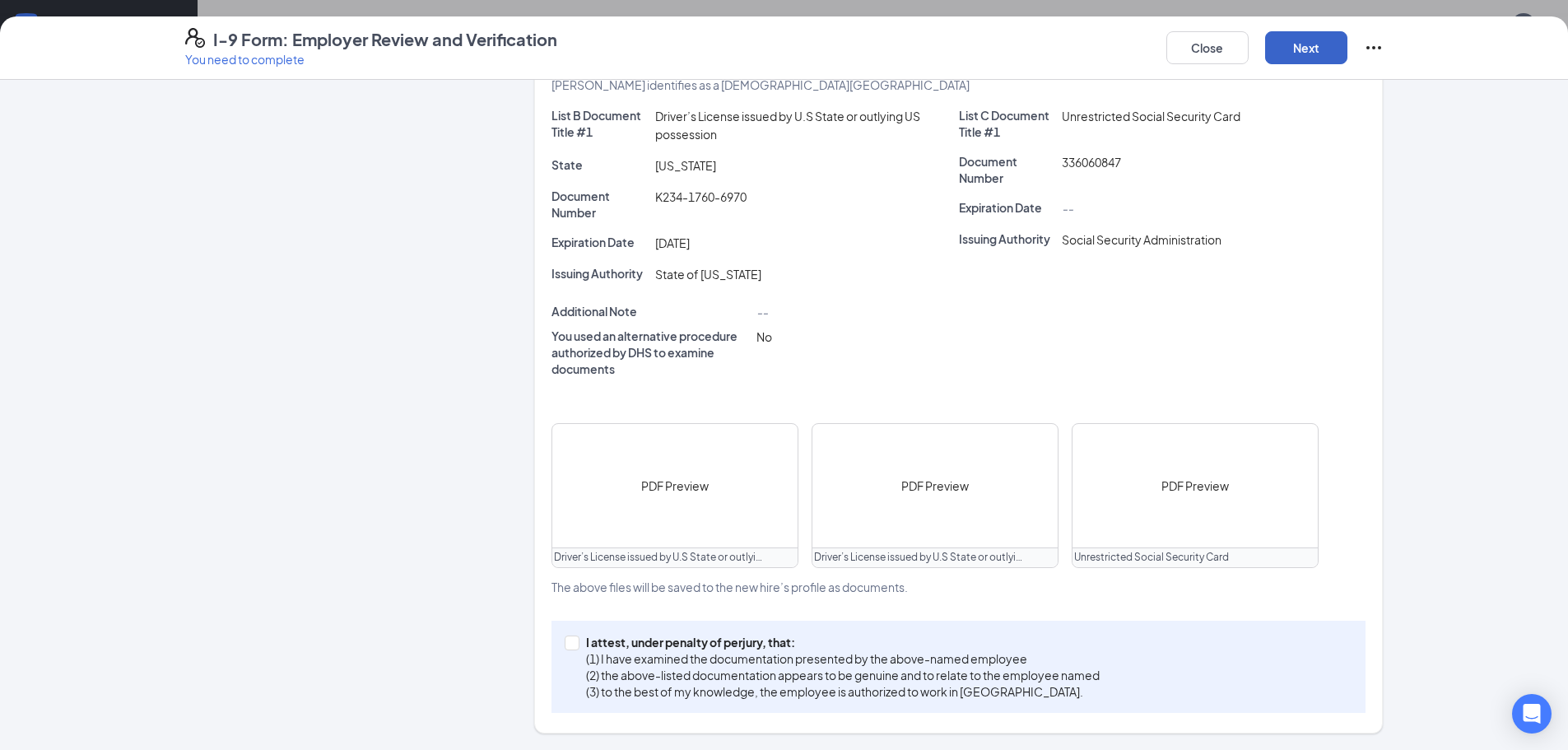
scroll to position [314, 0]
click at [568, 642] on input "I attest, under penalty of [PERSON_NAME], that: (1) I have examined the documen…" at bounding box center [570, 641] width 11 height 11
checkbox input "true"
click at [1298, 44] on button "Next" at bounding box center [1306, 47] width 82 height 33
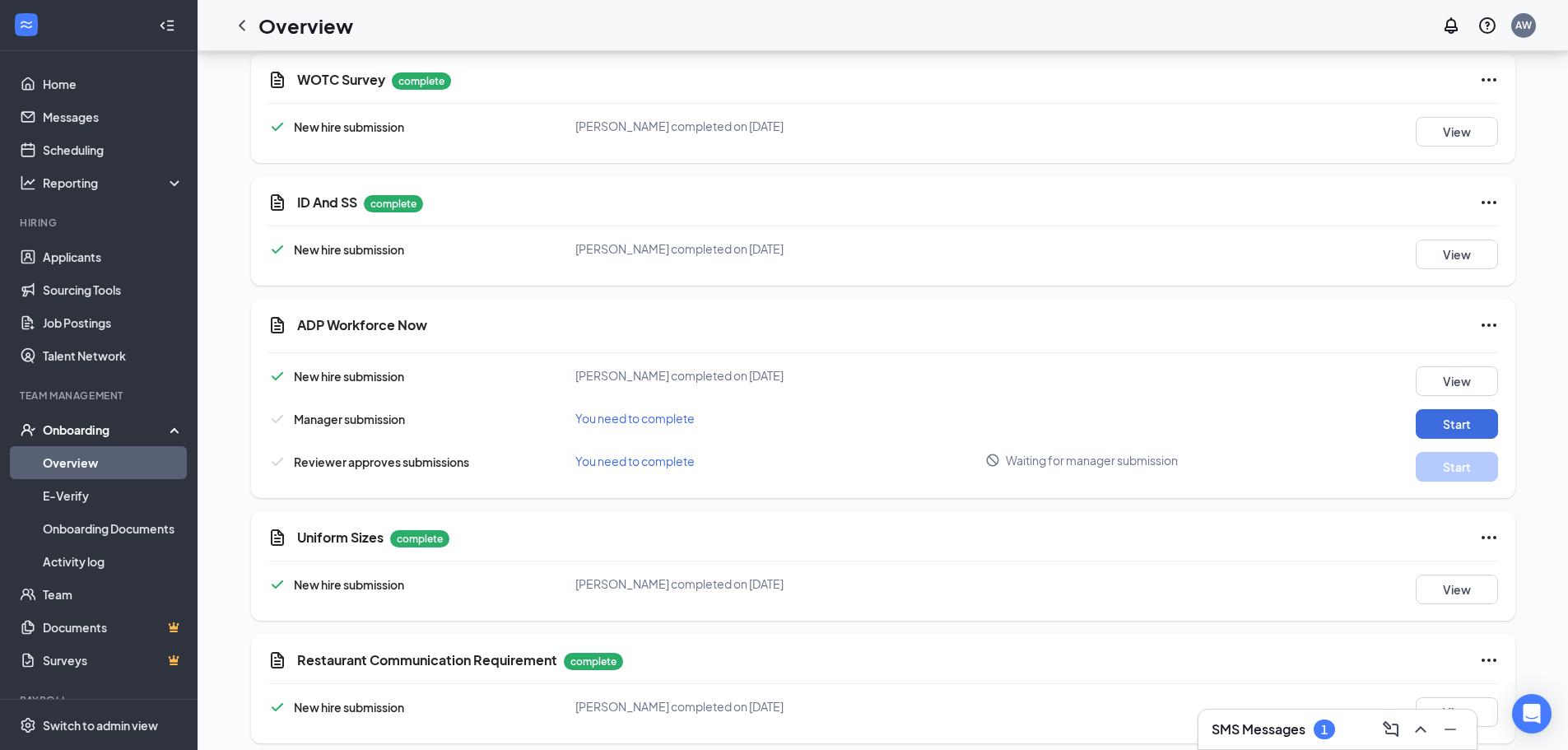
scroll to position [1507, 0]
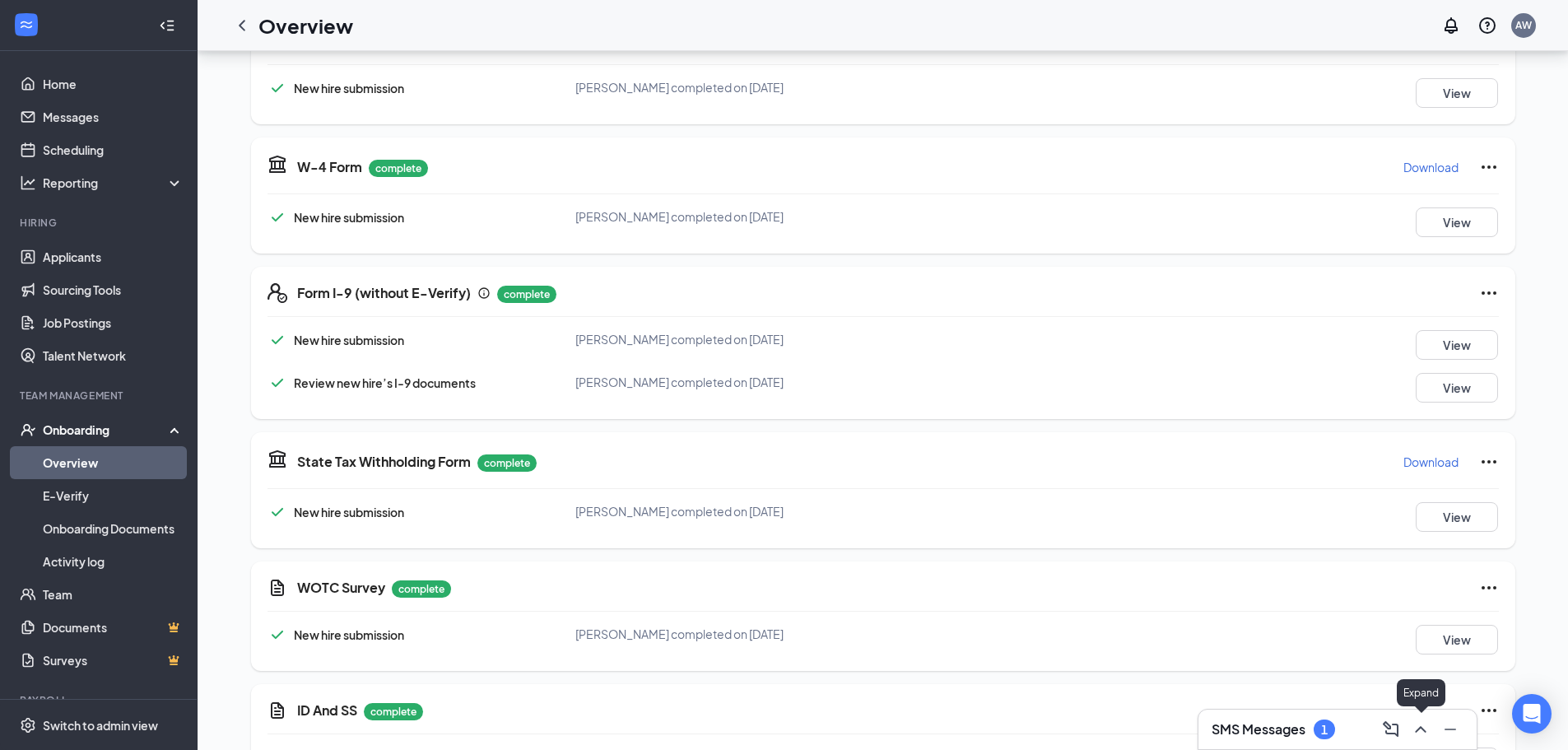
click at [1420, 735] on icon "ChevronUp" at bounding box center [1420, 729] width 20 height 20
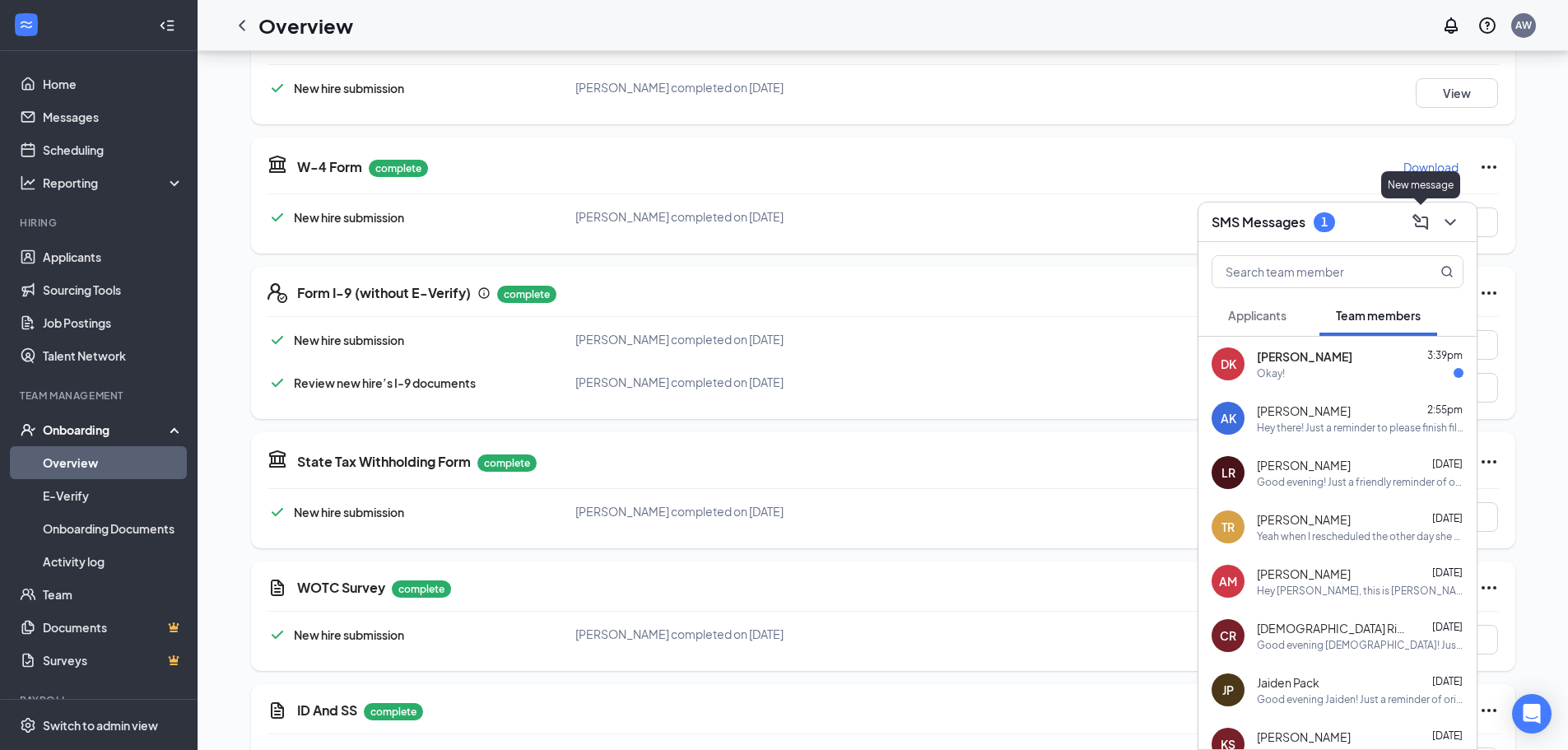
click at [1446, 219] on icon "ChevronDown" at bounding box center [1449, 222] width 10 height 7
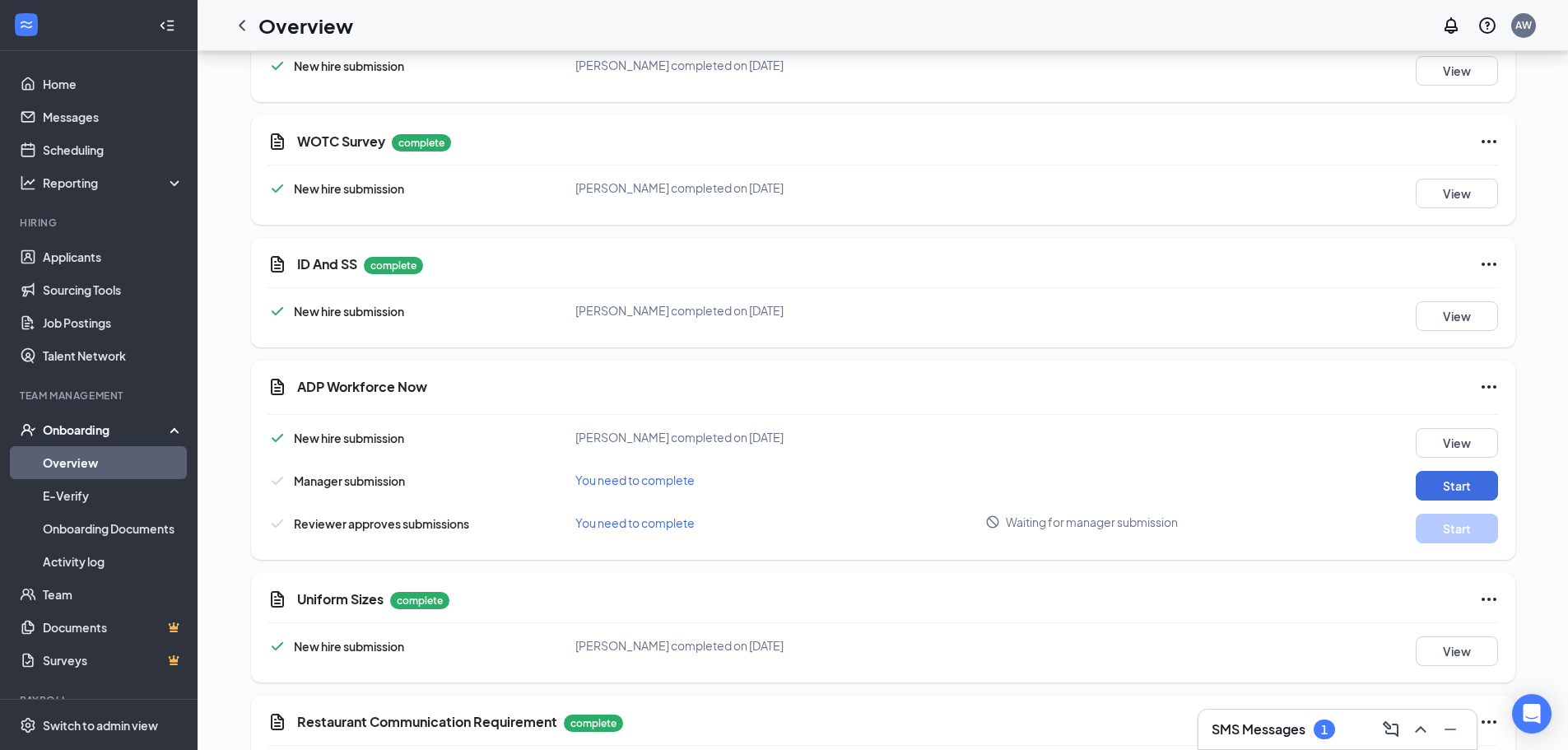
scroll to position [2000, 0]
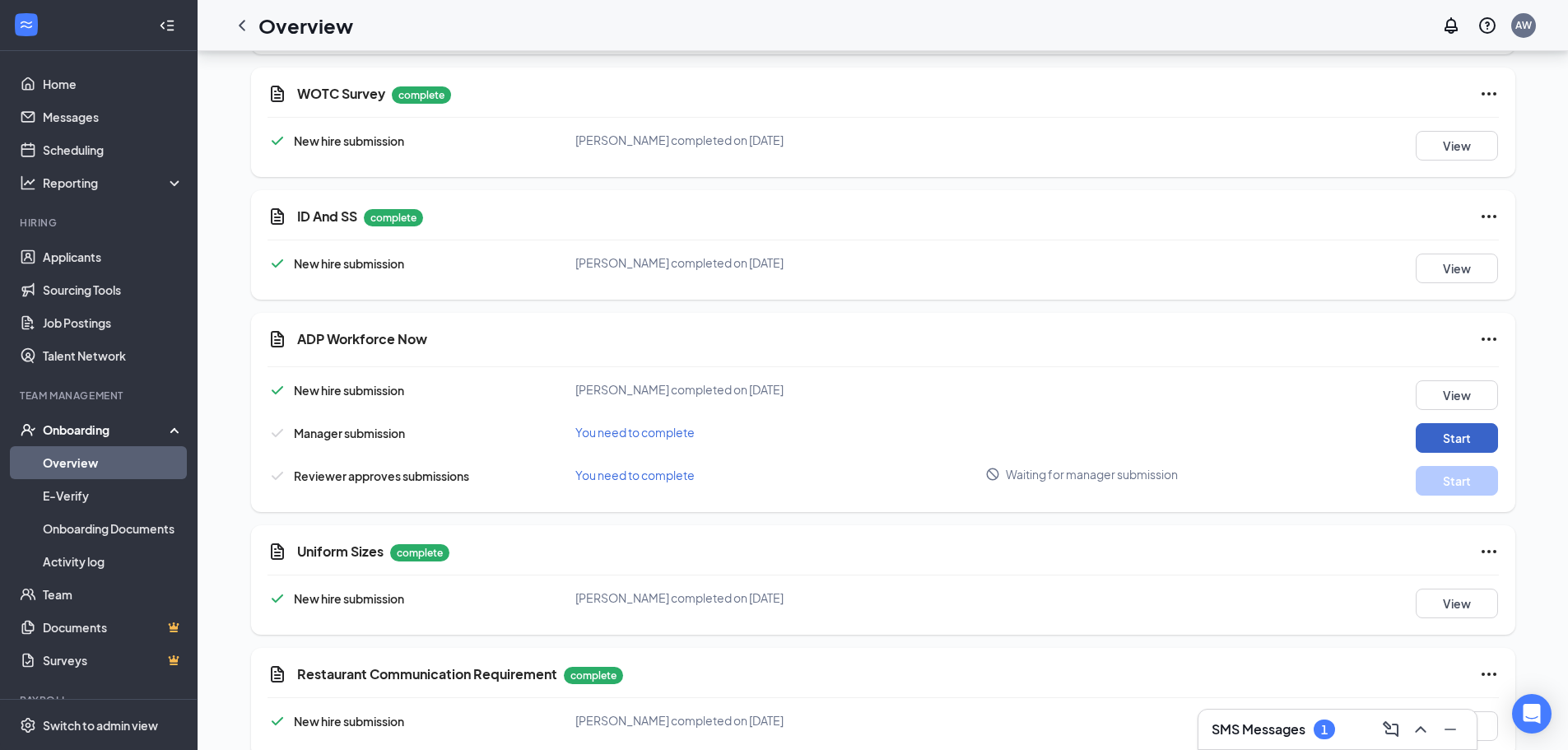
click at [1466, 427] on button "Start" at bounding box center [1456, 437] width 82 height 29
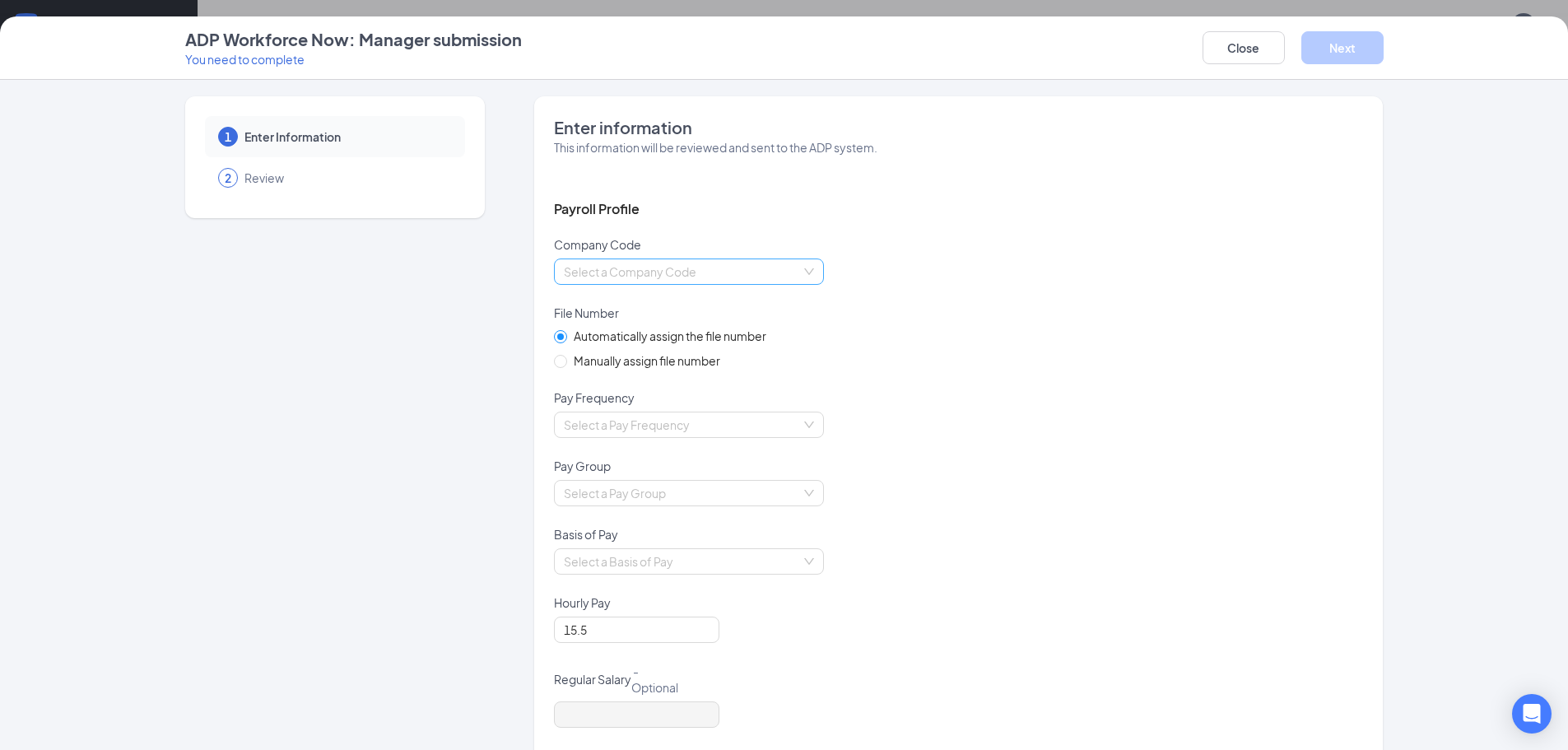
click at [802, 270] on div "Select a Company Code" at bounding box center [688, 271] width 270 height 26
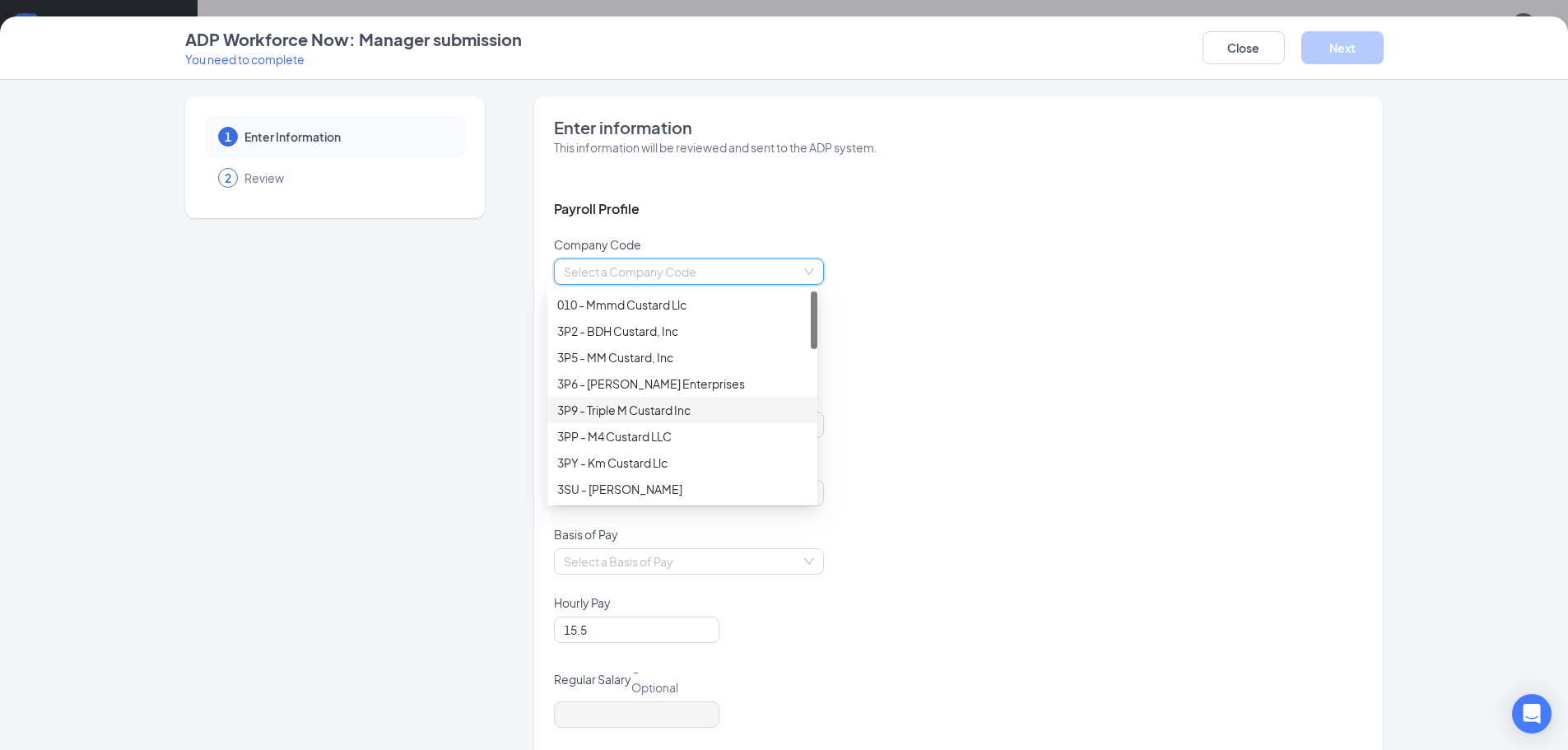
click at [639, 416] on div "3P9 - Triple M Custard Inc" at bounding box center [682, 410] width 251 height 18
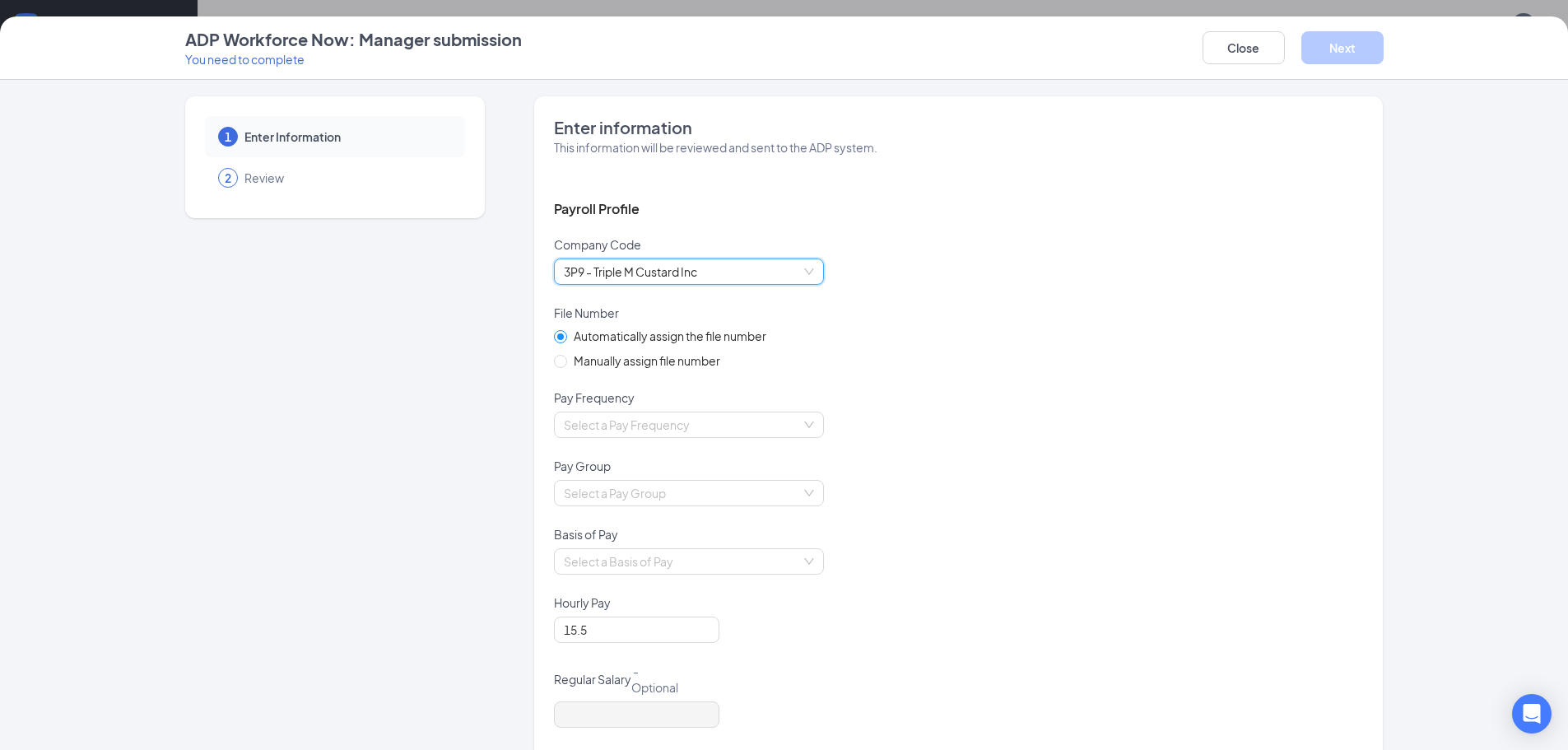
click at [1011, 359] on div "Automatically assign the file number Manually assign file number" at bounding box center [959, 358] width 810 height 62
click at [554, 363] on input "Manually assign file number" at bounding box center [560, 360] width 11 height 11
radio input "true"
radio input "false"
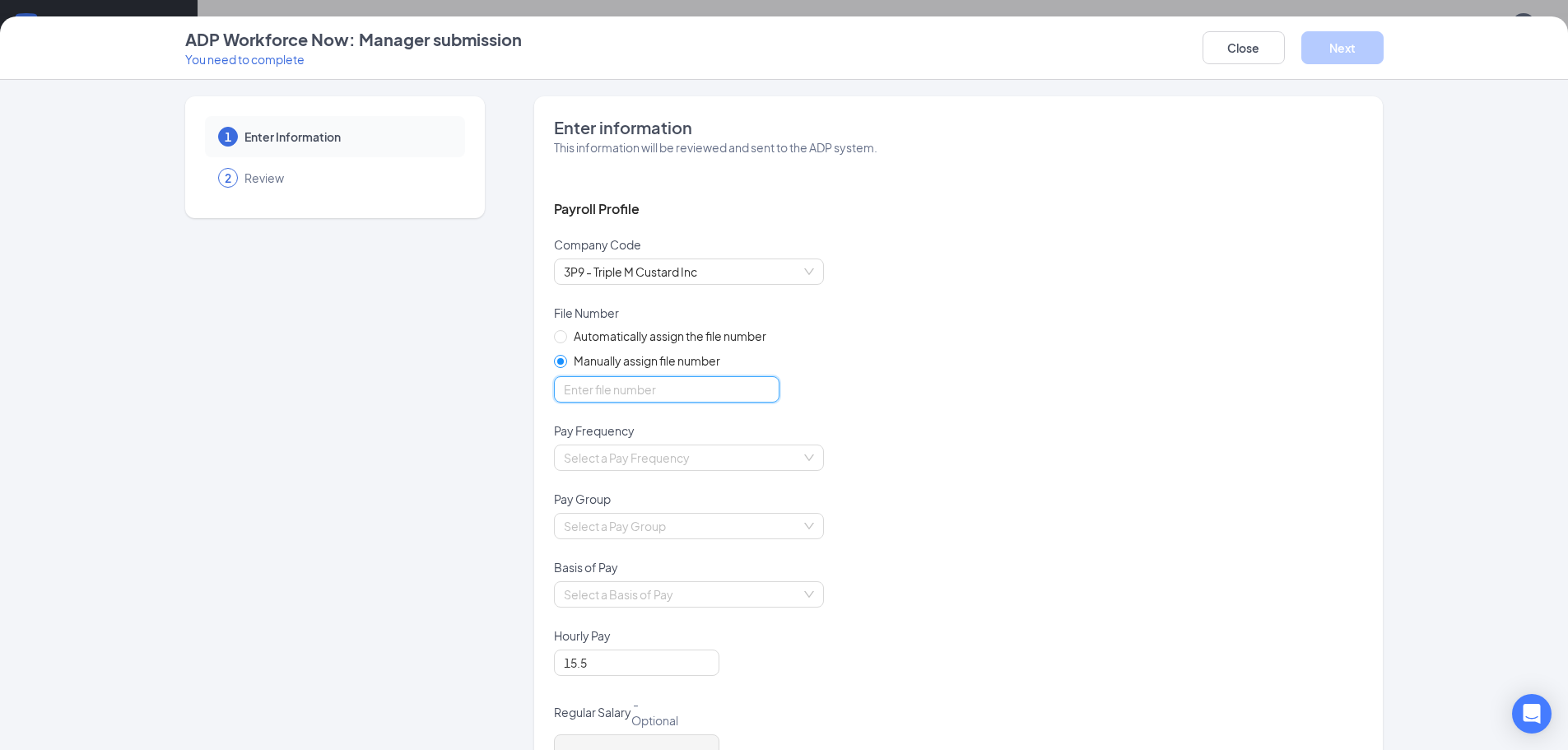
click at [629, 386] on input "optional_short_text" at bounding box center [667, 390] width 225 height 26
type input "4690"
click at [868, 350] on div "Automatically assign the file number Manually assign file number" at bounding box center [959, 375] width 810 height 96
click at [796, 460] on input "search" at bounding box center [683, 458] width 238 height 25
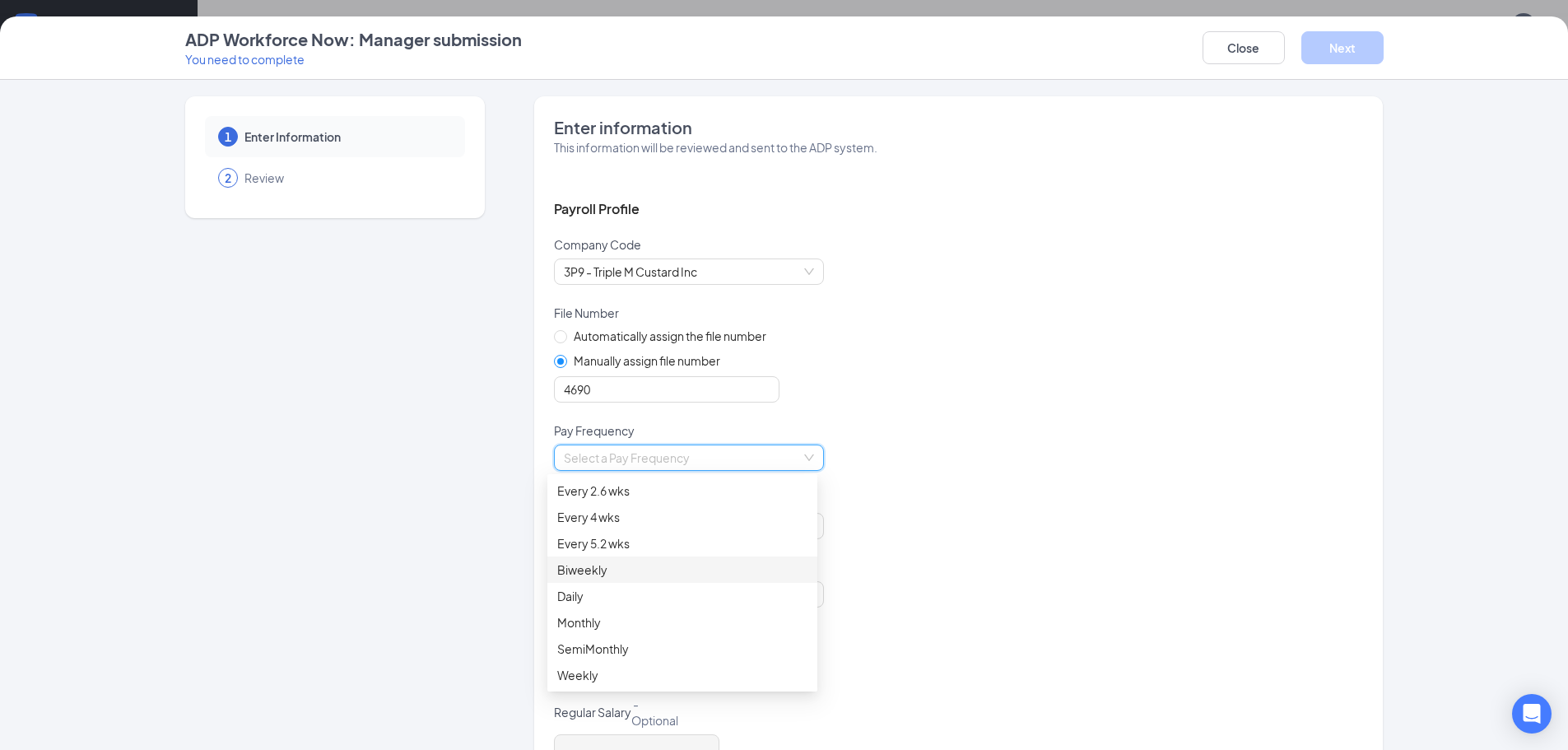
click at [619, 568] on div "Biweekly" at bounding box center [682, 569] width 251 height 18
click at [949, 463] on div "Biweekly Biweekly" at bounding box center [959, 467] width 810 height 46
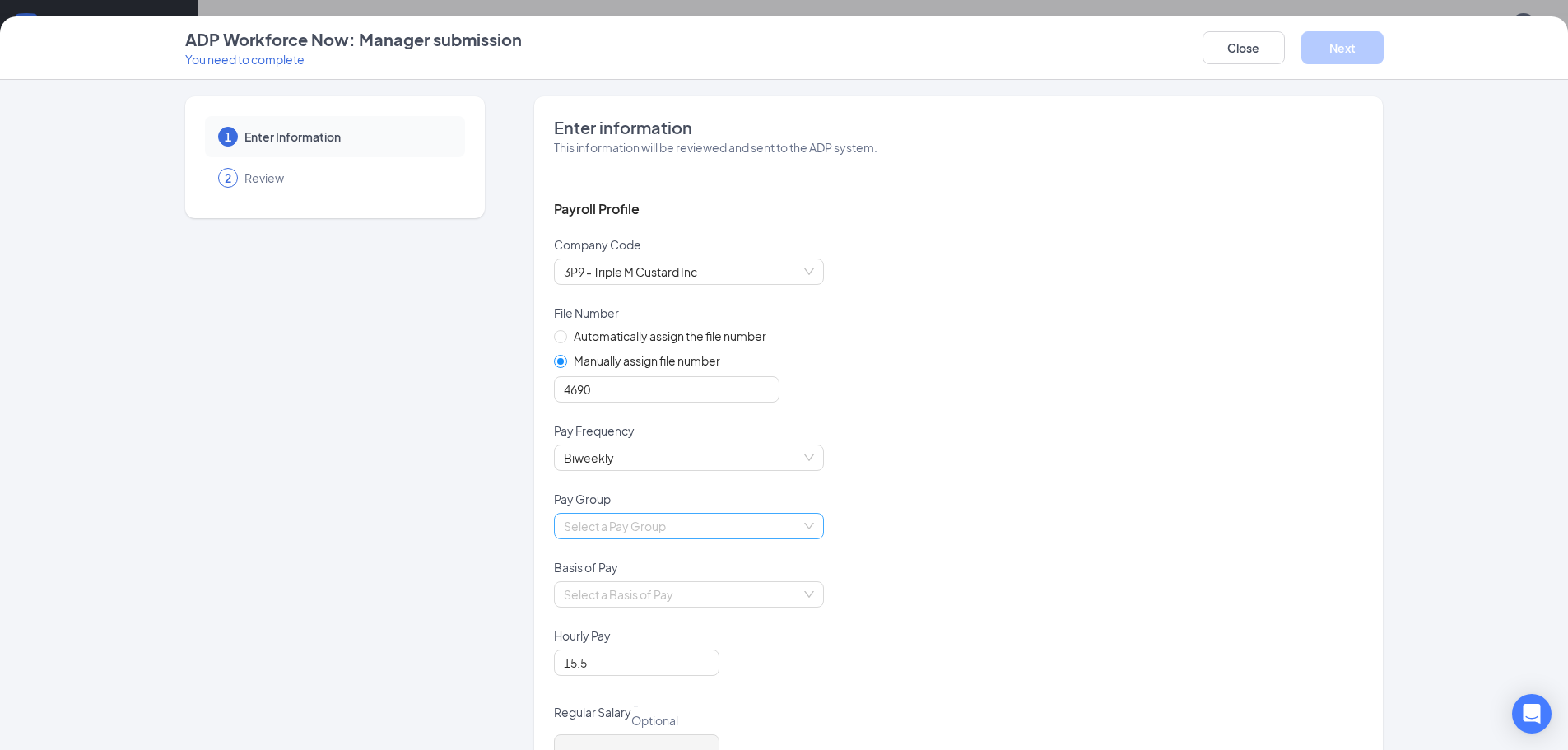
click at [797, 530] on div "Select a Pay Group" at bounding box center [688, 526] width 270 height 26
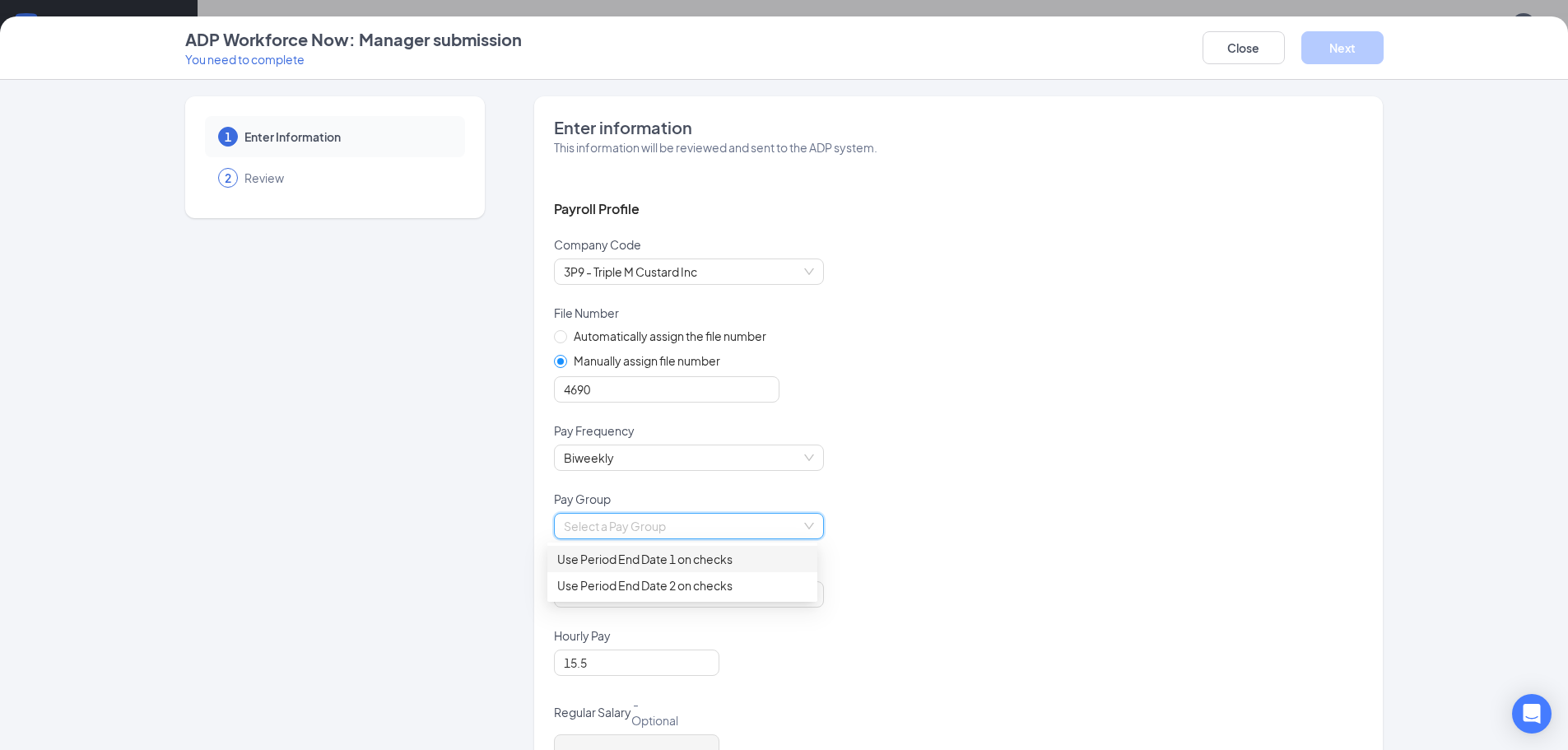
click at [627, 556] on div "Use Period End Date 1 on checks" at bounding box center [682, 558] width 251 height 18
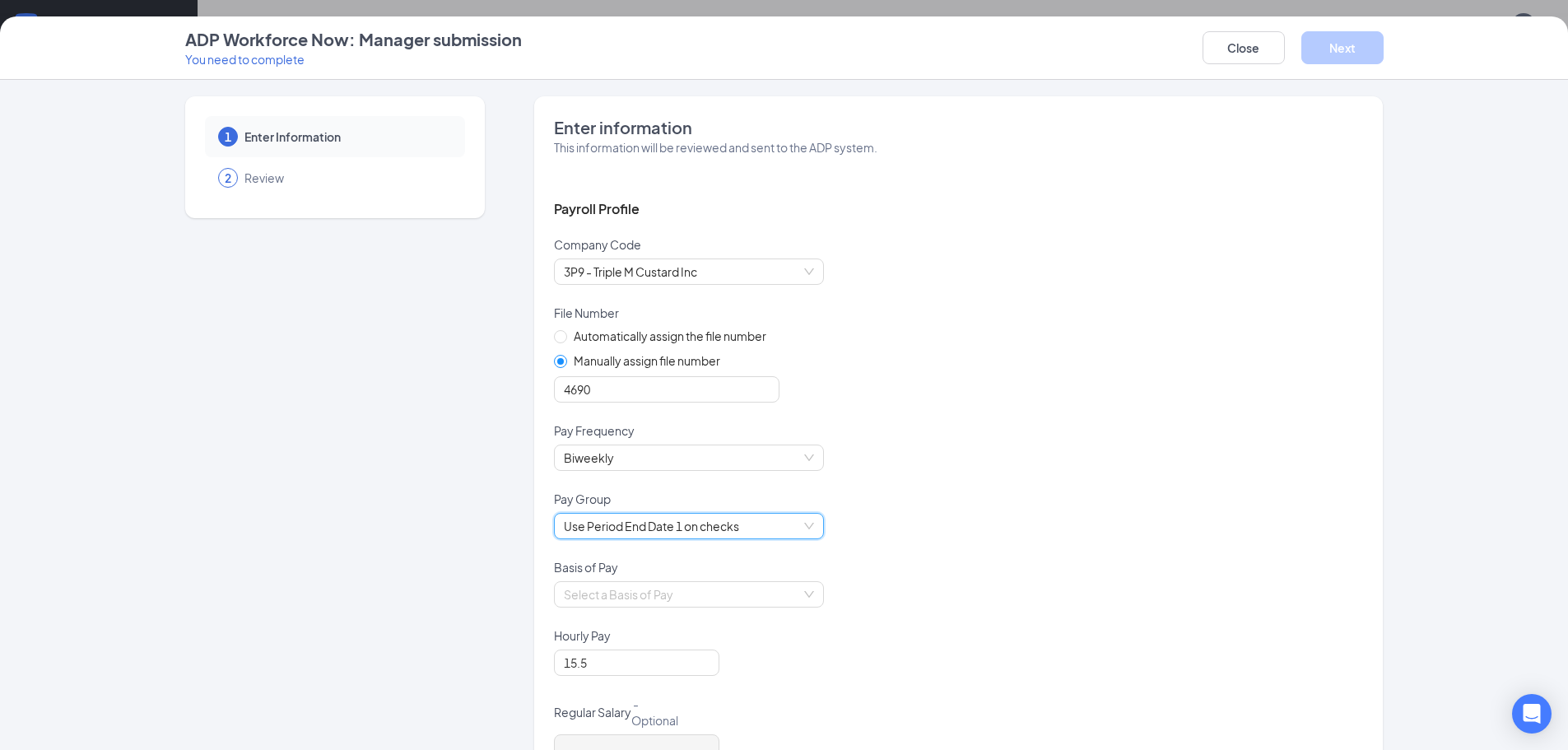
click at [1044, 522] on div "Use Period End Date 1 on checks Use Period End Date 1 on checks" at bounding box center [959, 535] width 810 height 46
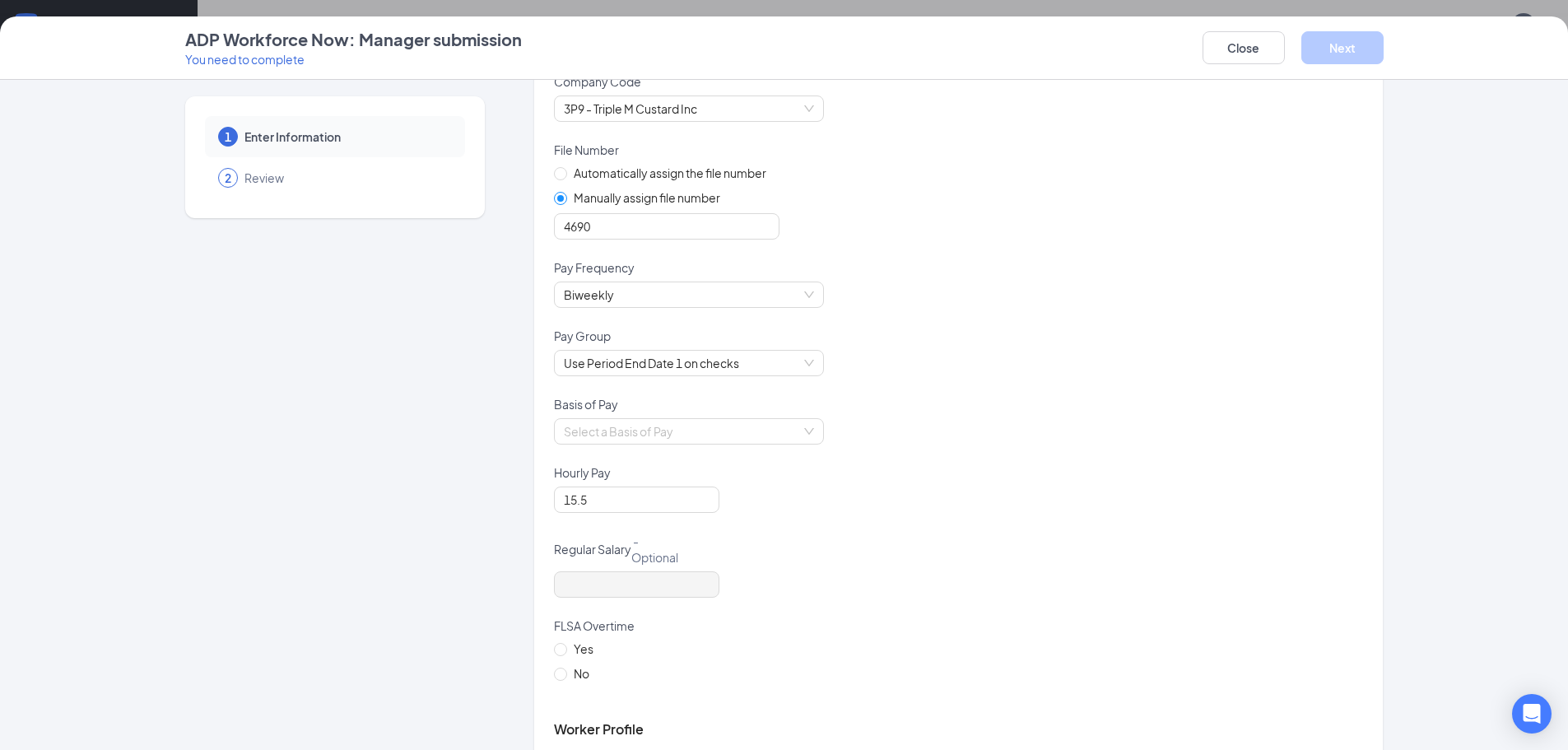
scroll to position [165, 0]
click at [805, 434] on div "Select a Basis of Pay" at bounding box center [688, 429] width 270 height 26
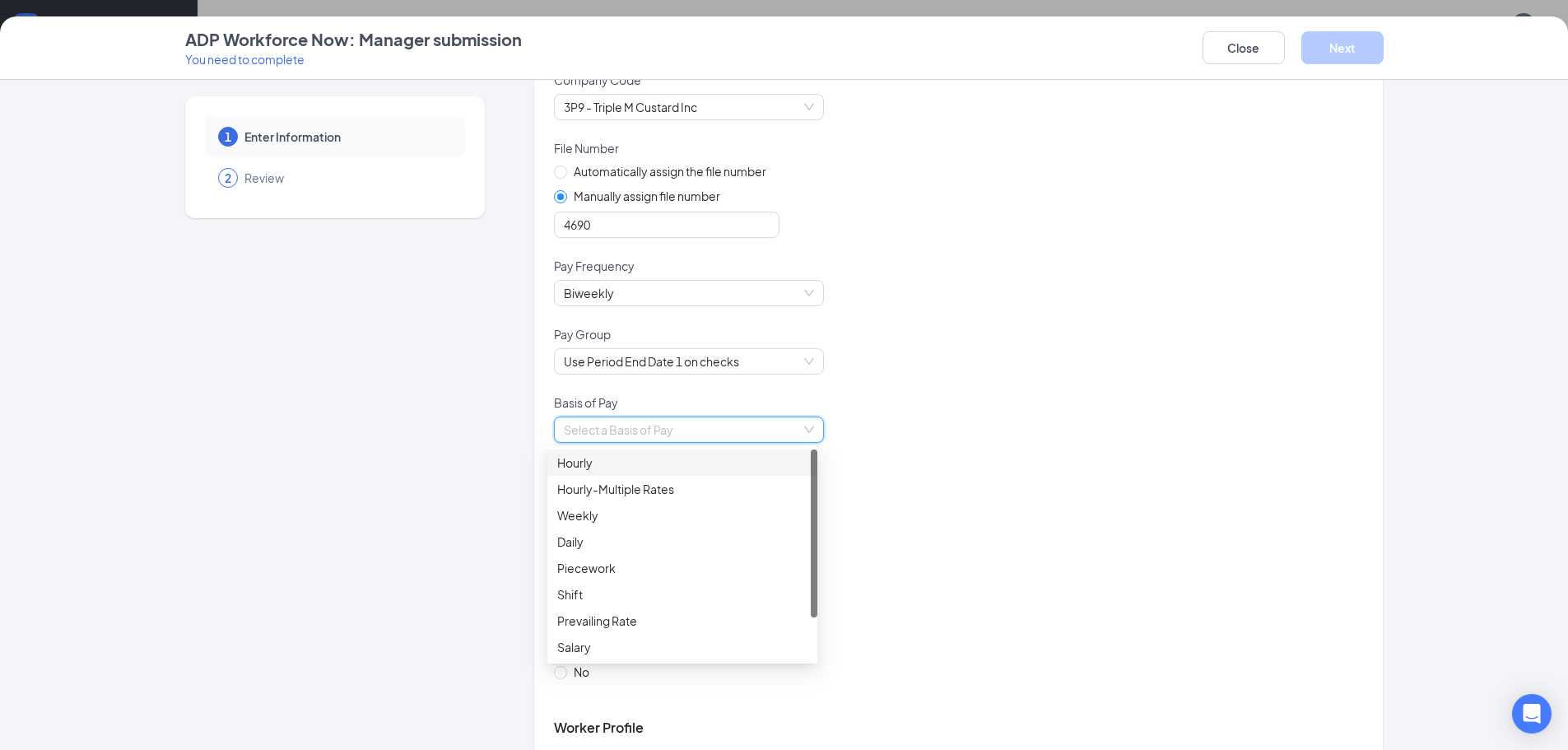
click at [574, 463] on div "Hourly" at bounding box center [682, 462] width 251 height 18
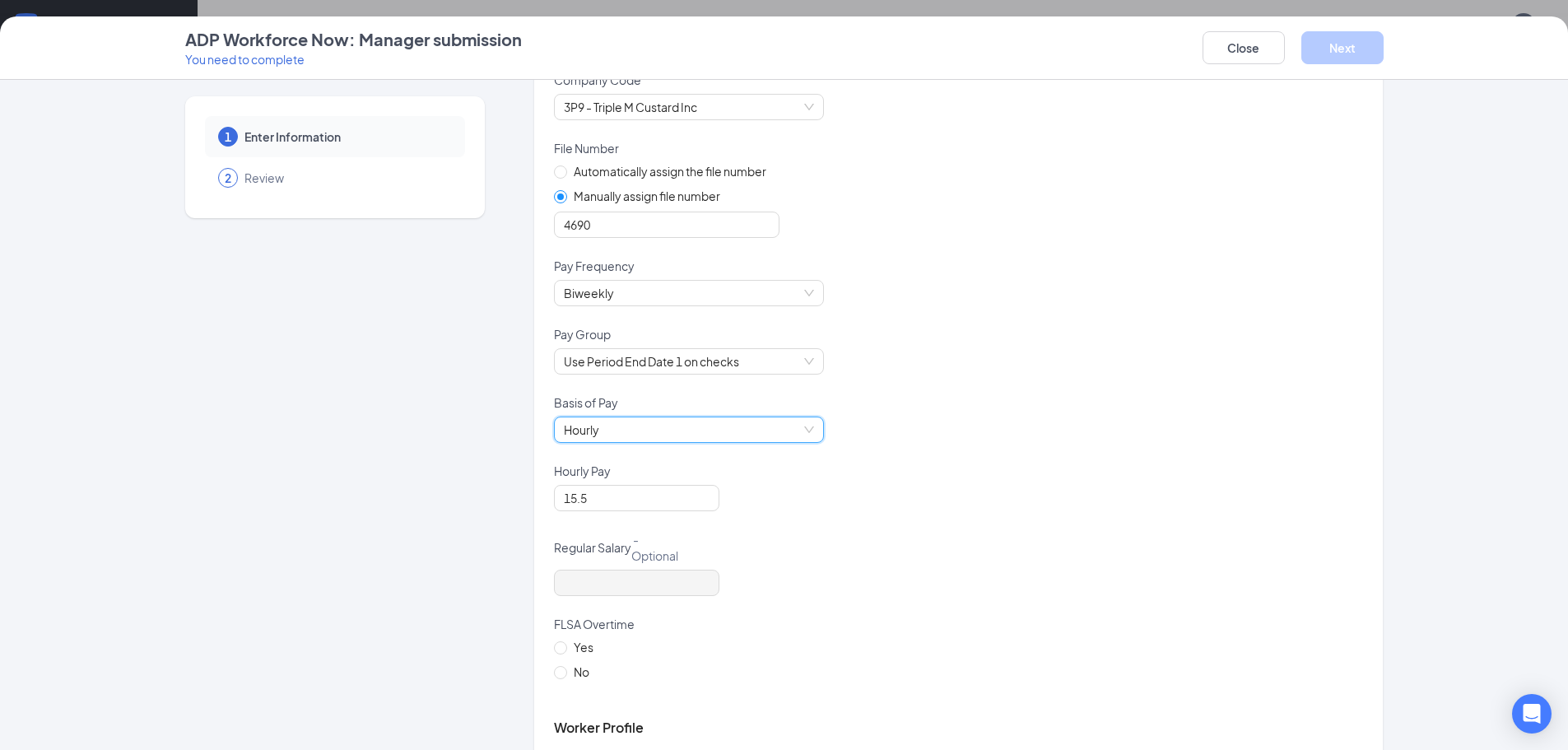
click at [1085, 467] on div "Hourly Pay" at bounding box center [959, 473] width 810 height 22
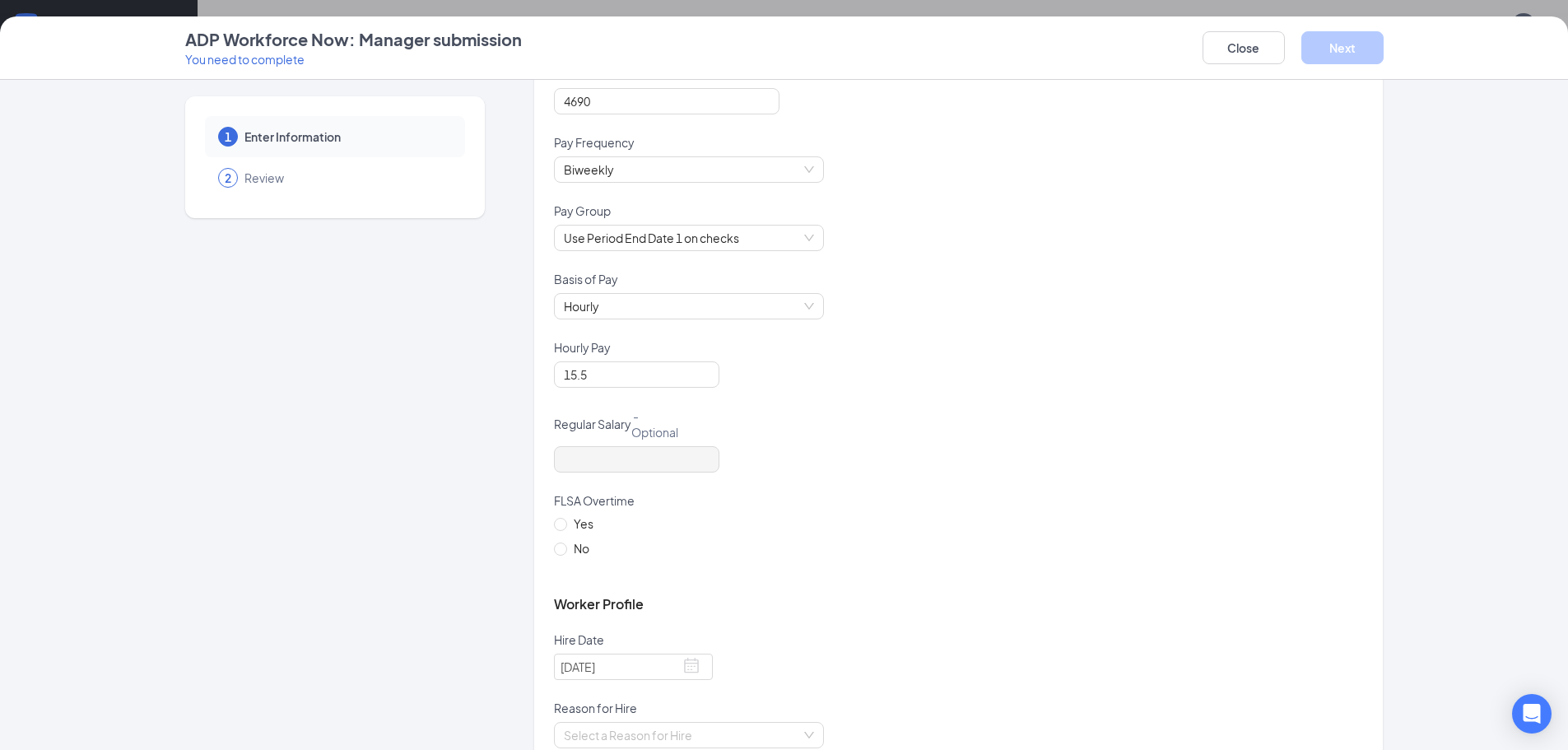
scroll to position [411, 0]
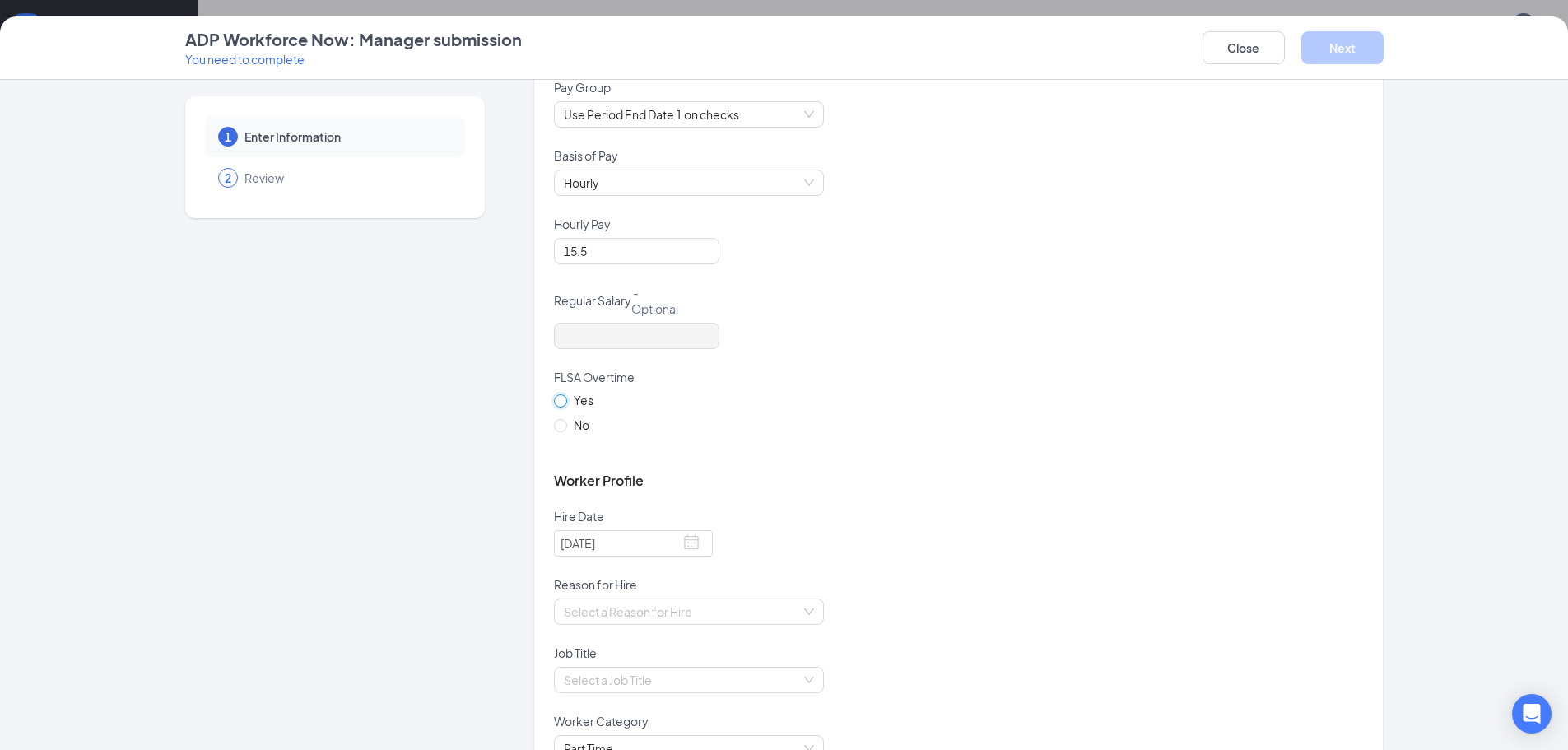
click at [555, 398] on input "Yes" at bounding box center [560, 400] width 11 height 11
radio input "true"
click at [1011, 393] on div "Yes No" at bounding box center [959, 422] width 810 height 62
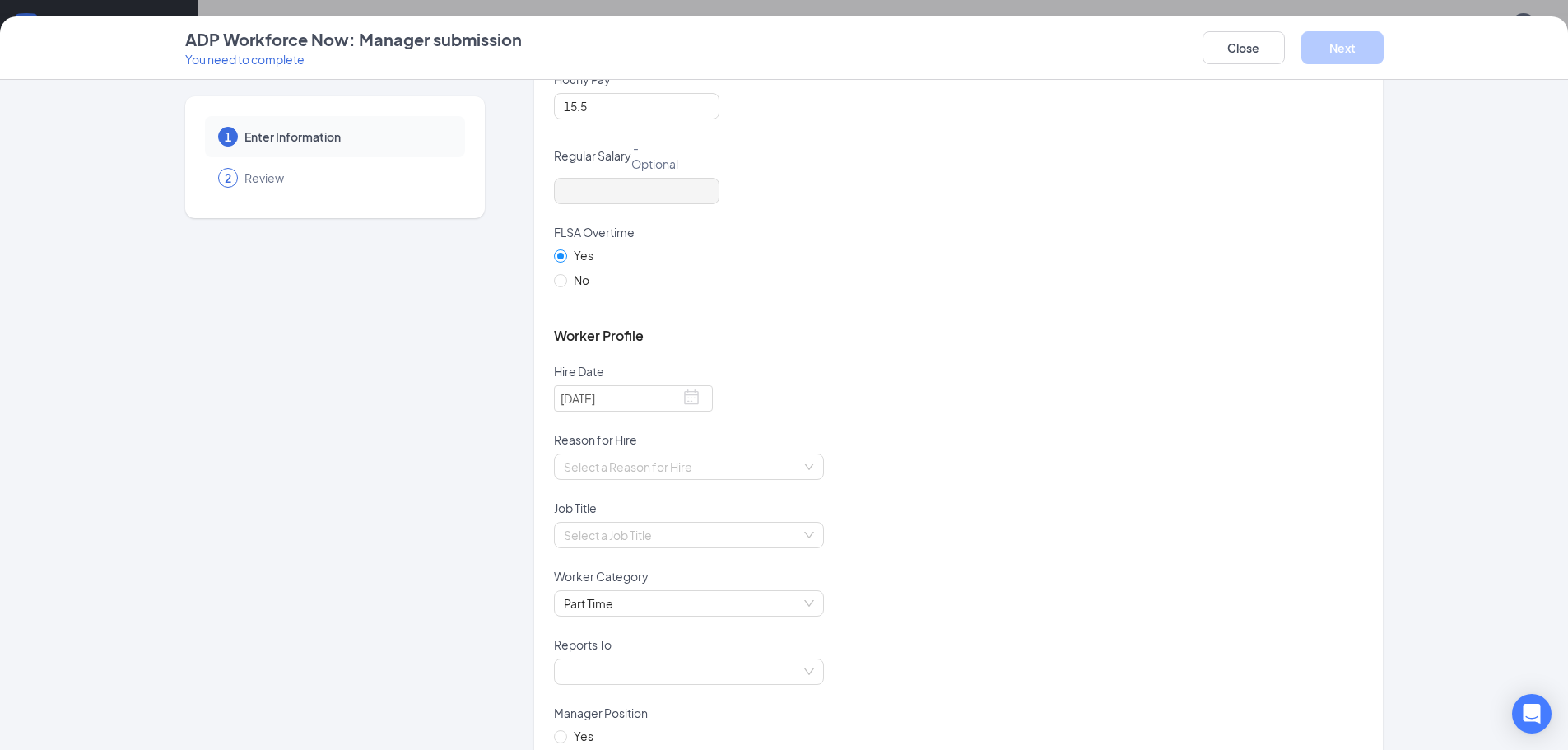
scroll to position [658, 0]
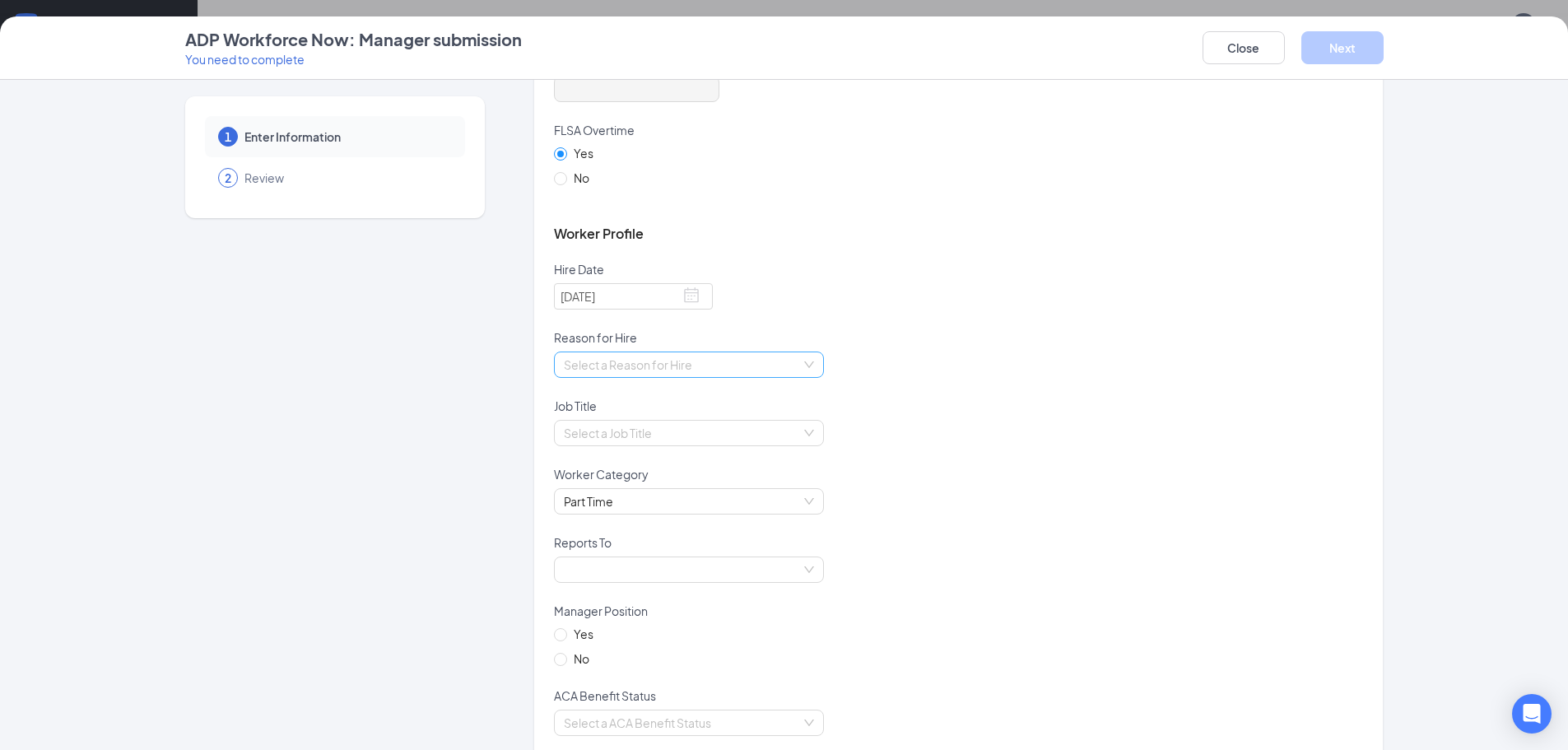
click at [796, 364] on div "Select a Reason for Hire" at bounding box center [688, 365] width 270 height 26
click at [605, 422] on div "New Position" at bounding box center [682, 424] width 251 height 18
click at [791, 430] on input "search" at bounding box center [683, 433] width 238 height 25
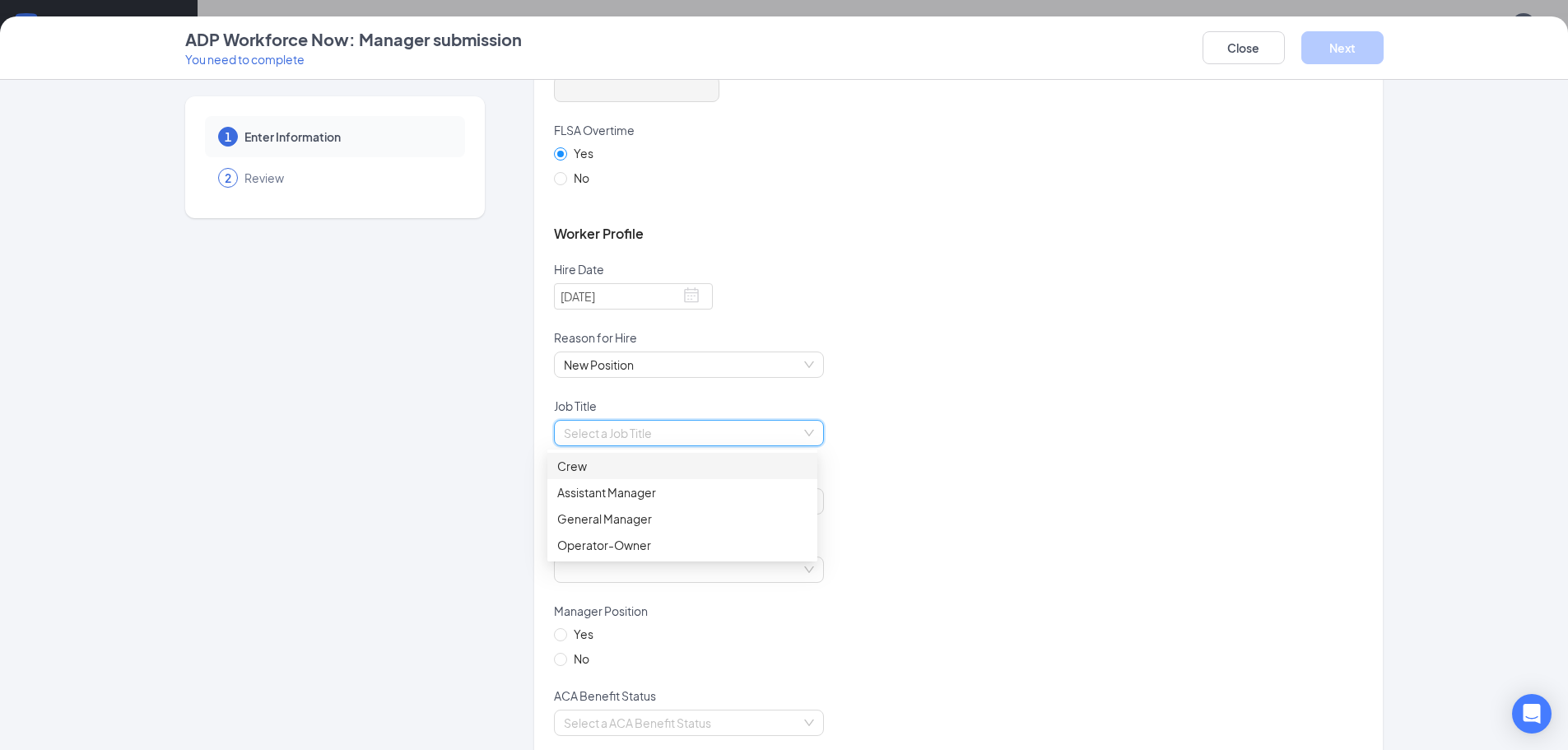
click at [599, 468] on div "Crew" at bounding box center [682, 465] width 251 height 18
click at [1022, 473] on div "Worker Category" at bounding box center [959, 477] width 810 height 22
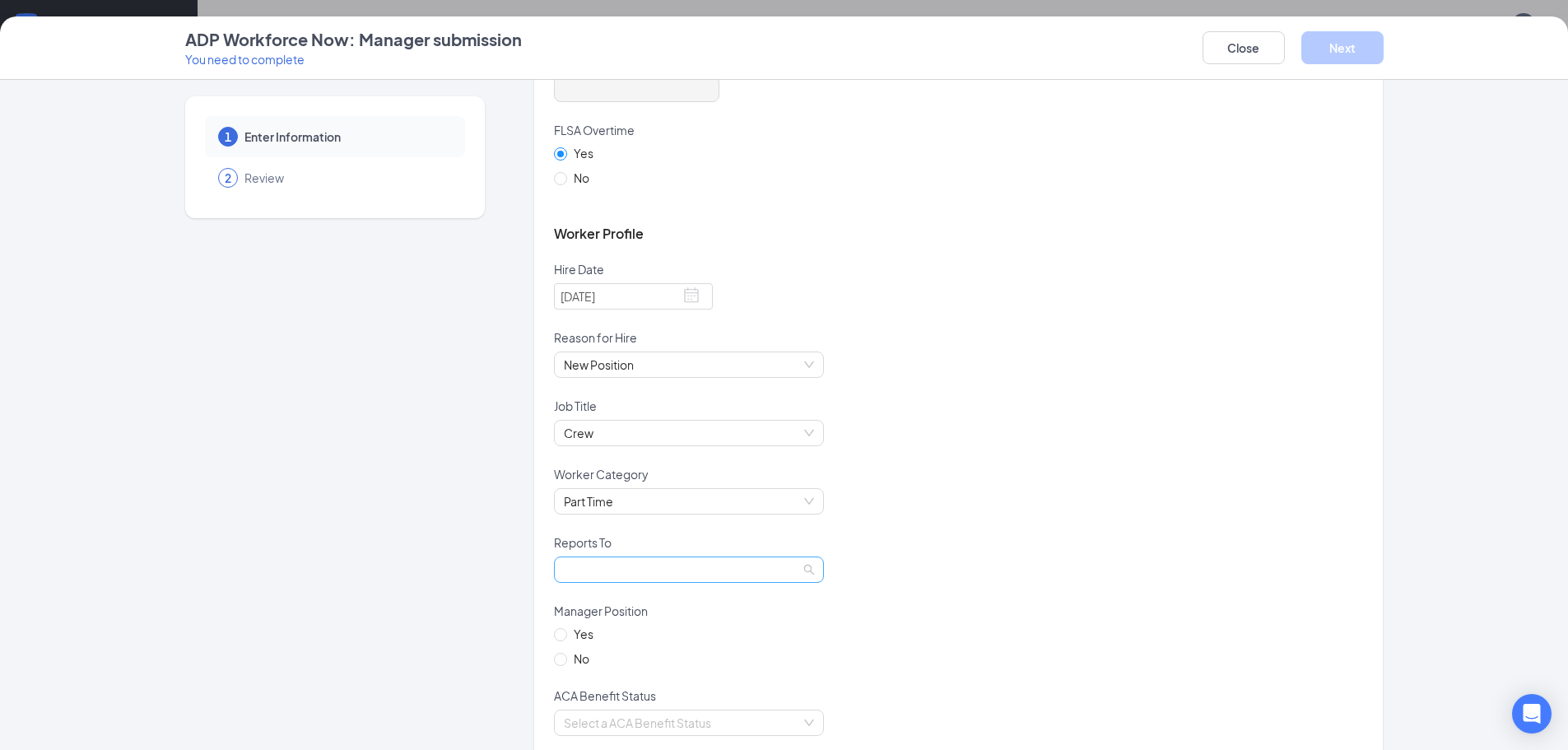
click at [798, 563] on span at bounding box center [688, 569] width 251 height 25
click at [603, 598] on div "[PERSON_NAME]" at bounding box center [682, 602] width 251 height 18
click at [1108, 593] on div "[PERSON_NAME] L [PERSON_NAME]" at bounding box center [959, 579] width 810 height 46
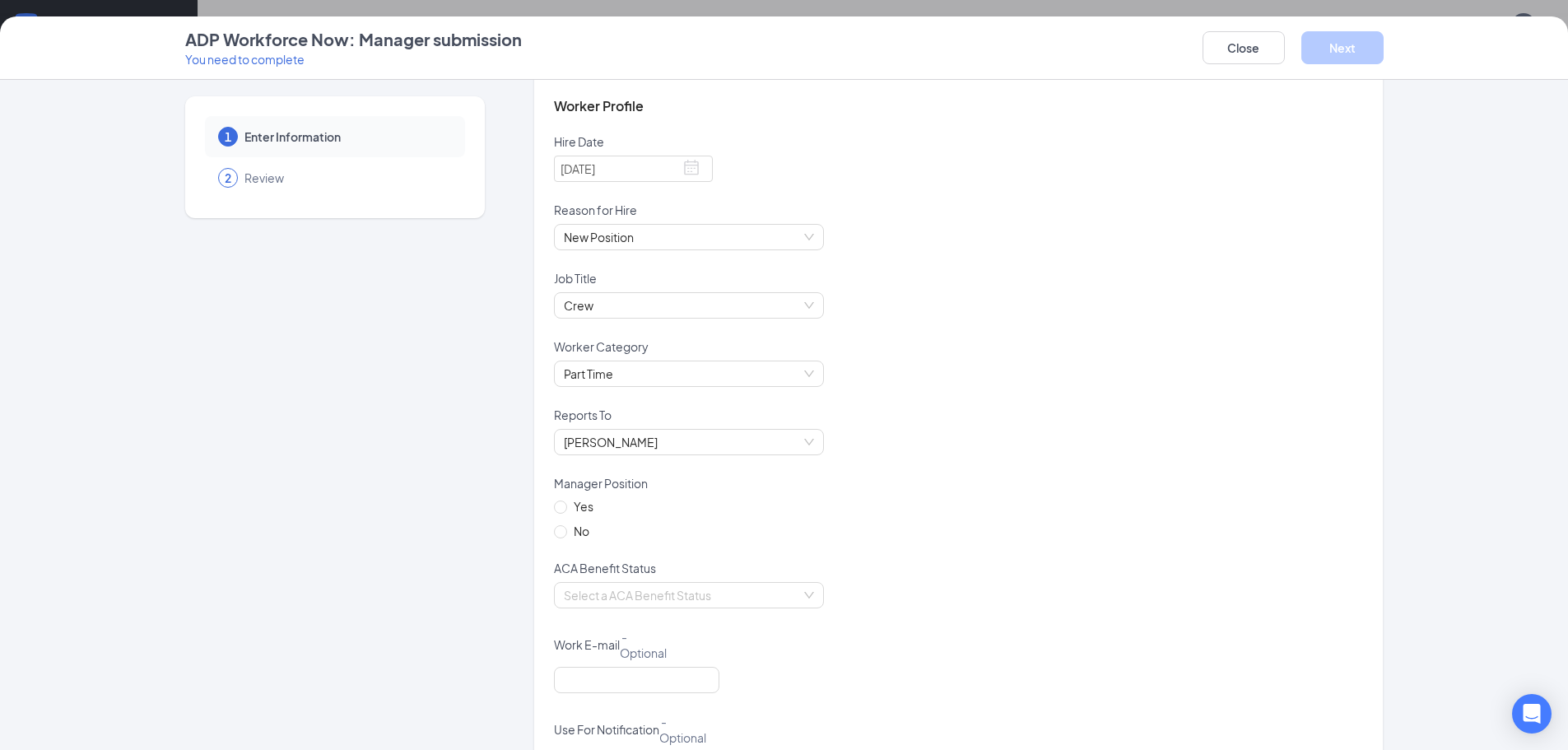
scroll to position [905, 0]
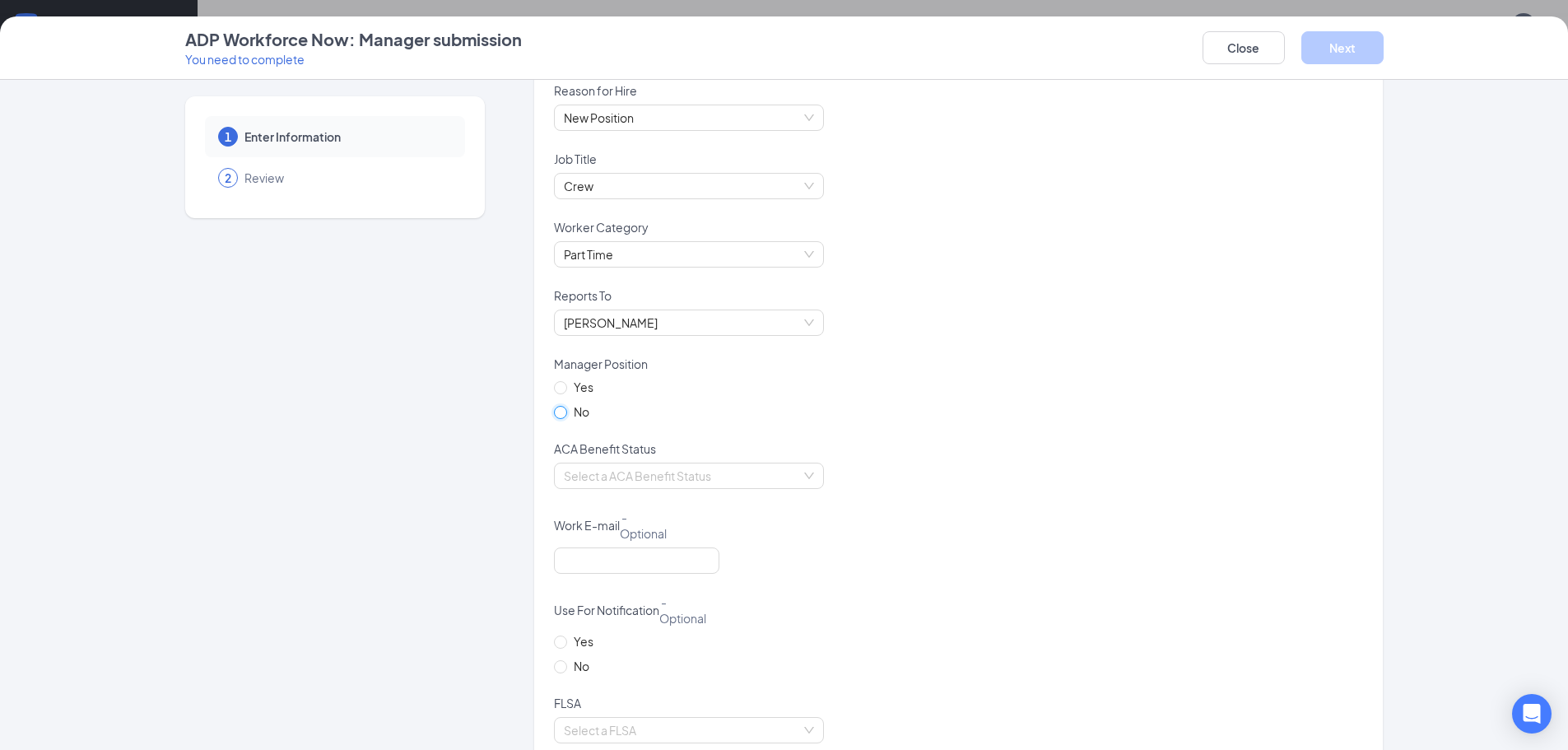
click at [554, 415] on input "No" at bounding box center [560, 411] width 11 height 11
radio input "true"
click at [805, 481] on div "Select a ACA Benefit Status" at bounding box center [688, 476] width 270 height 26
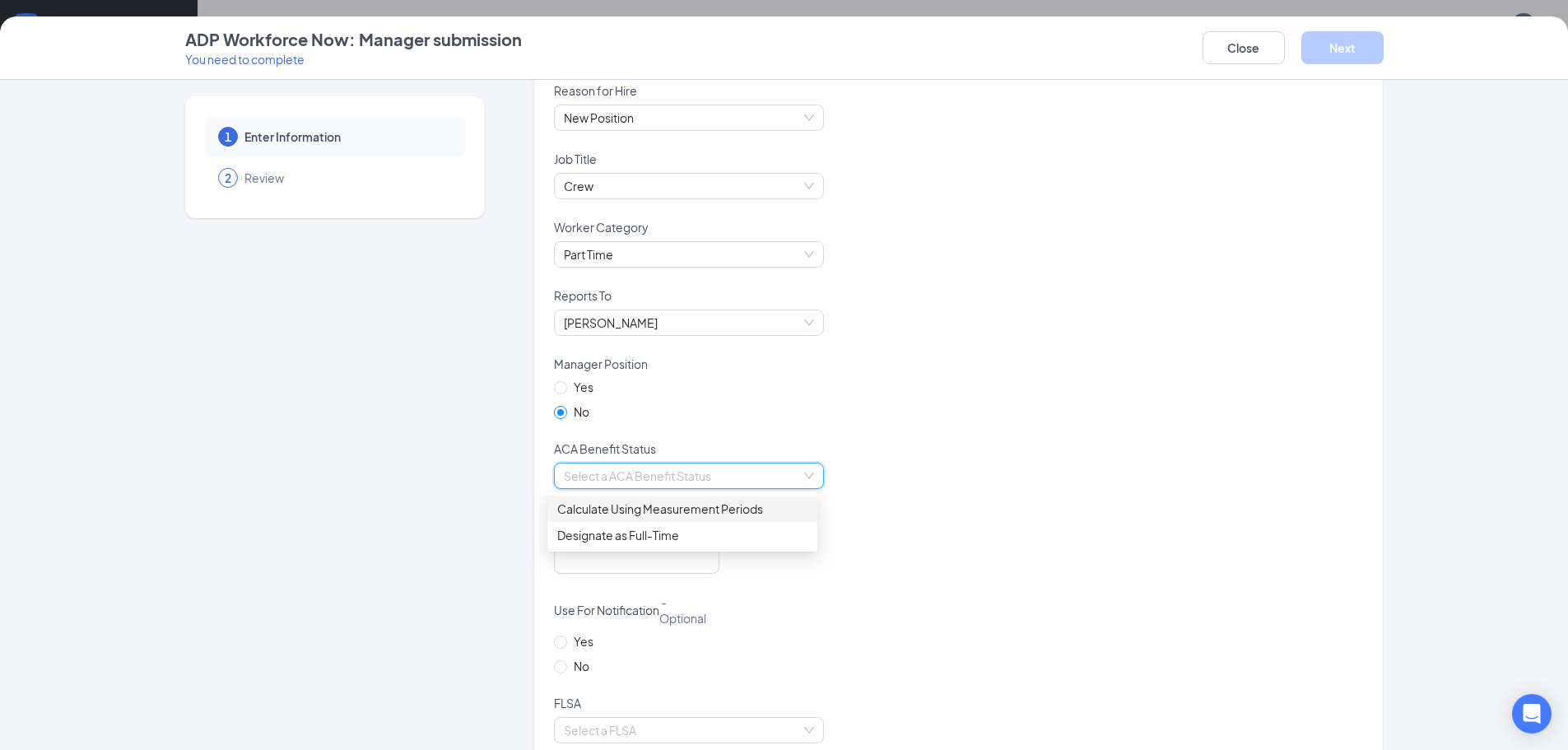
click at [695, 511] on div "Calculate Using Measurement Periods" at bounding box center [682, 508] width 251 height 18
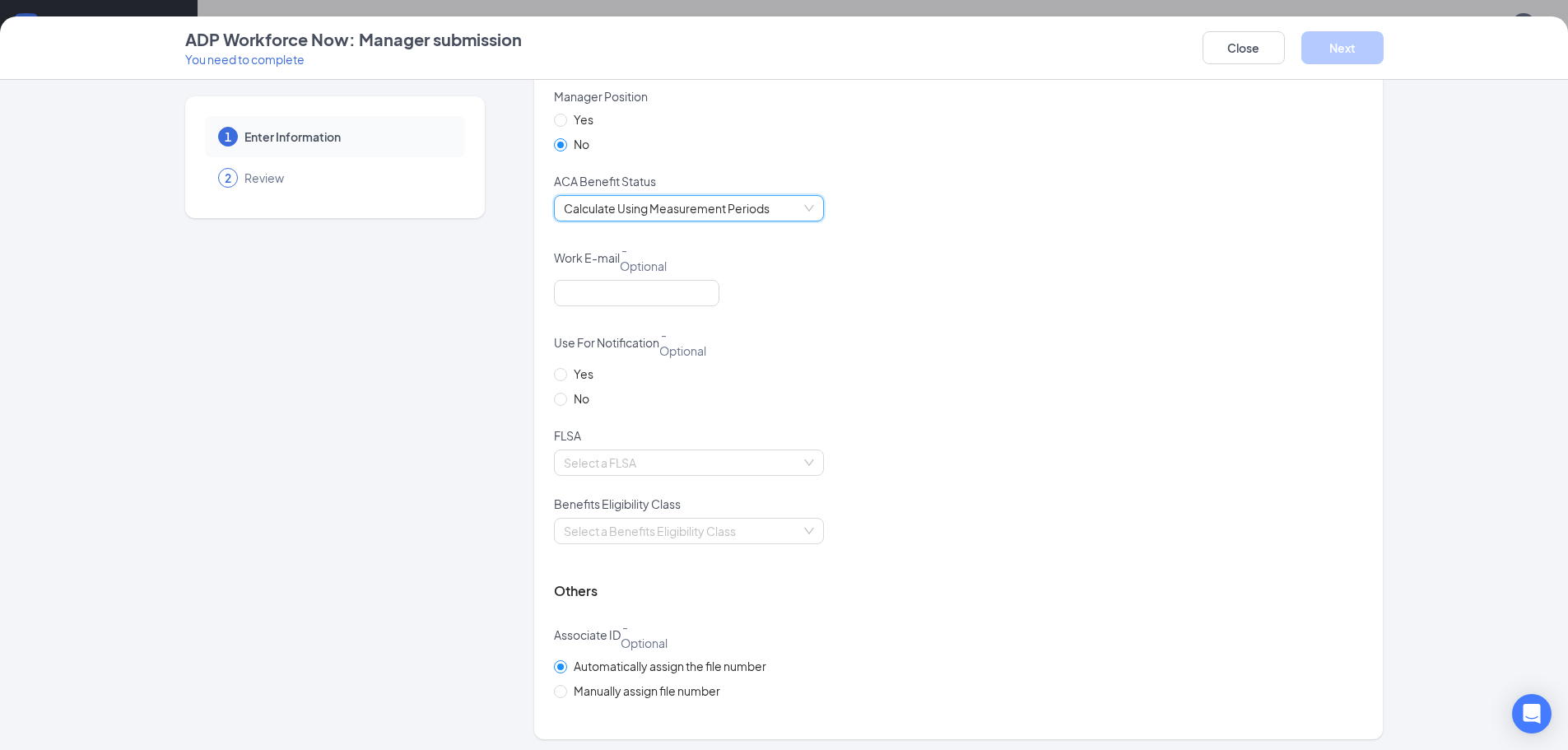
scroll to position [1178, 0]
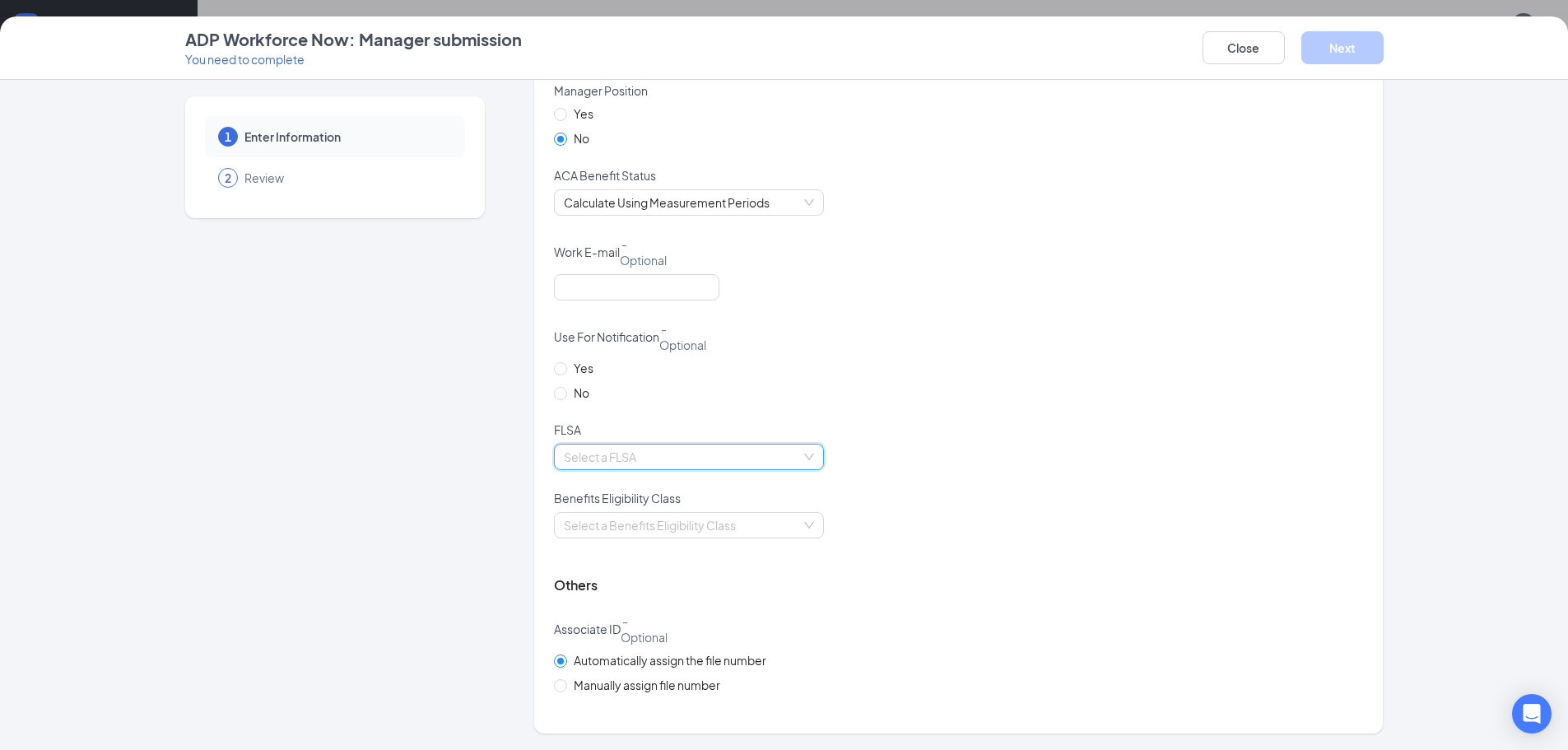
click at [786, 460] on input "search" at bounding box center [683, 457] width 238 height 25
click at [580, 511] on div "Non-exempt" at bounding box center [682, 515] width 251 height 18
click at [1049, 462] on div "Non-exempt Non-exempt" at bounding box center [959, 466] width 810 height 46
click at [791, 523] on input "search" at bounding box center [683, 525] width 238 height 25
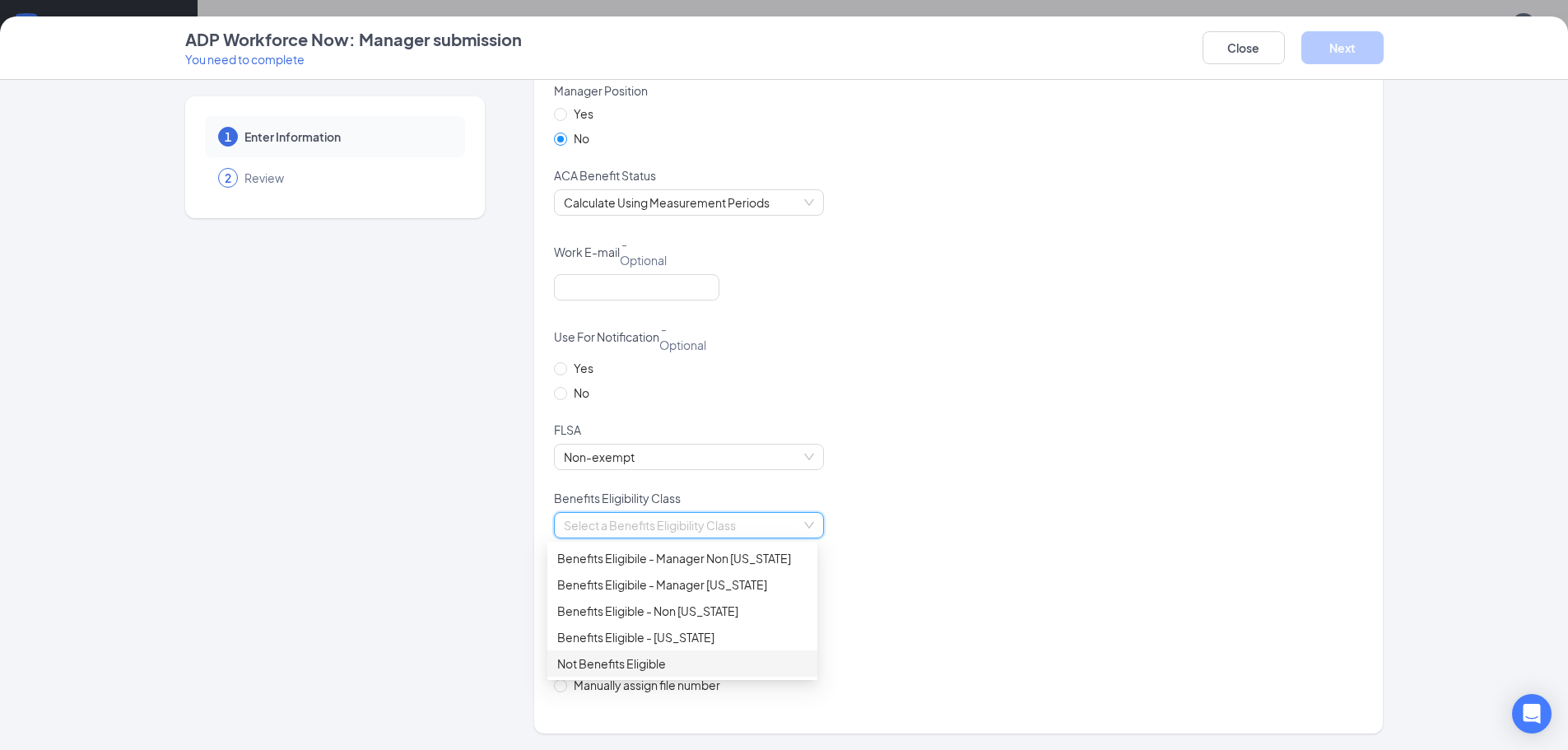
click at [625, 661] on div "Not Benefits Eligible" at bounding box center [682, 663] width 251 height 18
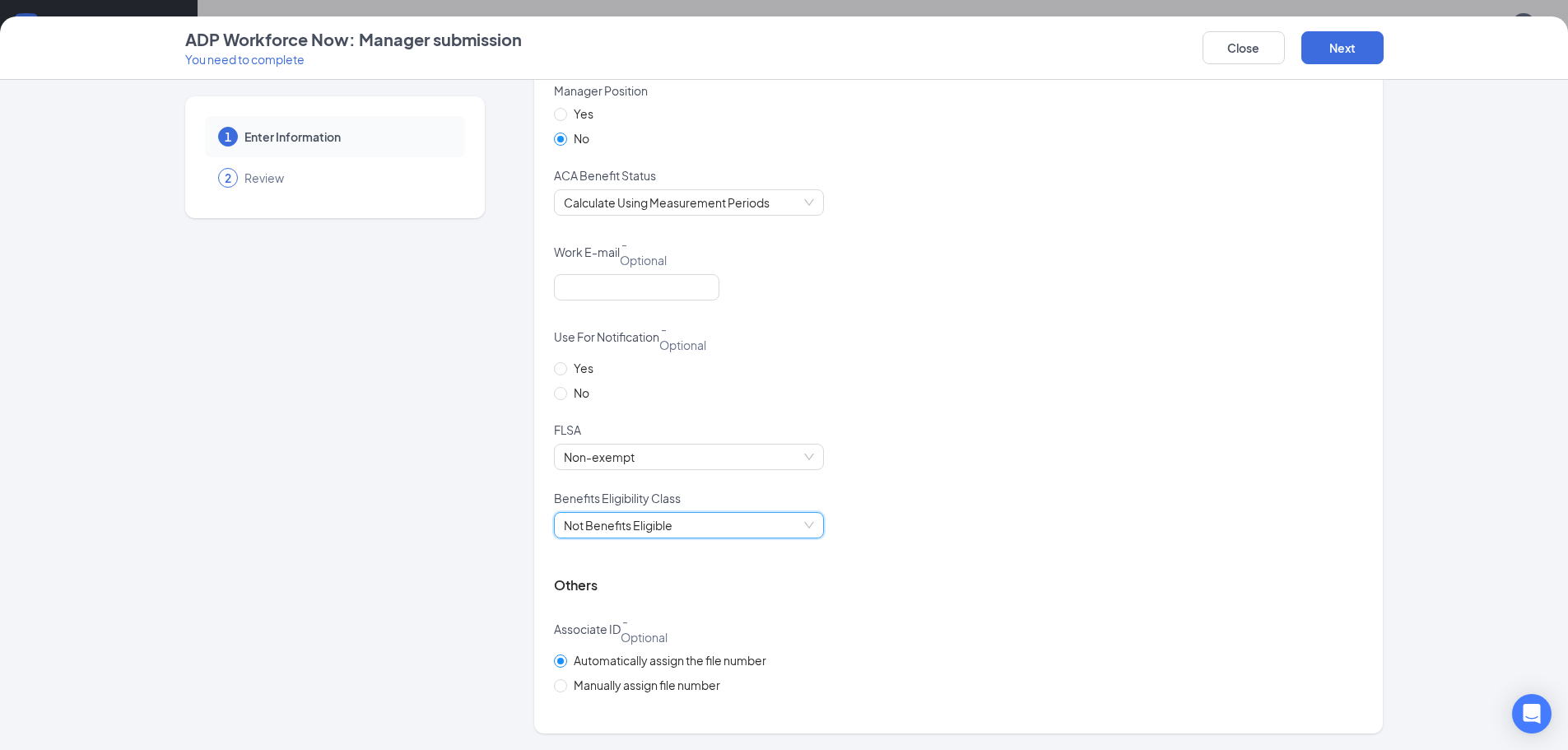
click at [957, 575] on div "Others" at bounding box center [959, 584] width 810 height 54
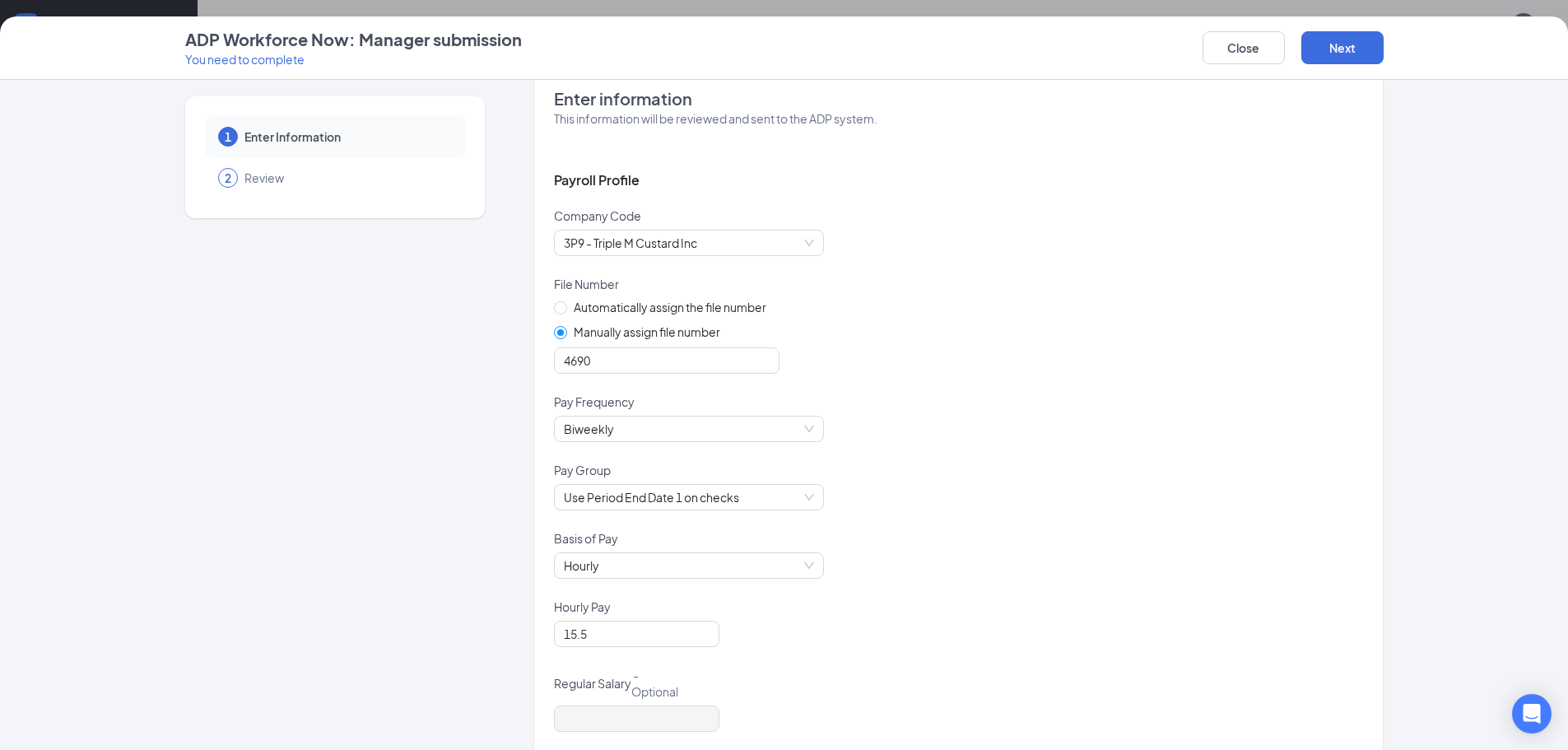
scroll to position [0, 0]
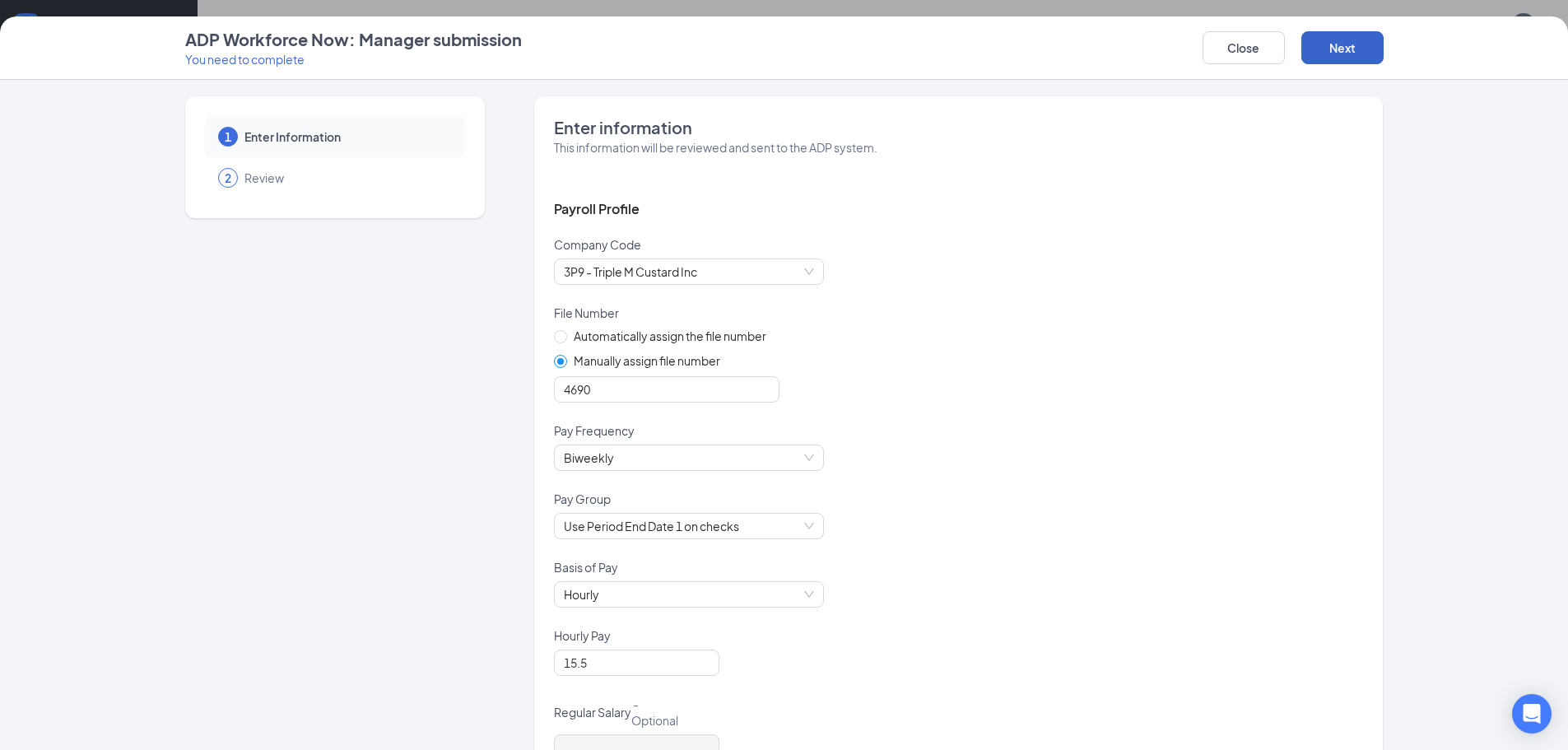
click at [1342, 47] on button "Next" at bounding box center [1342, 47] width 82 height 33
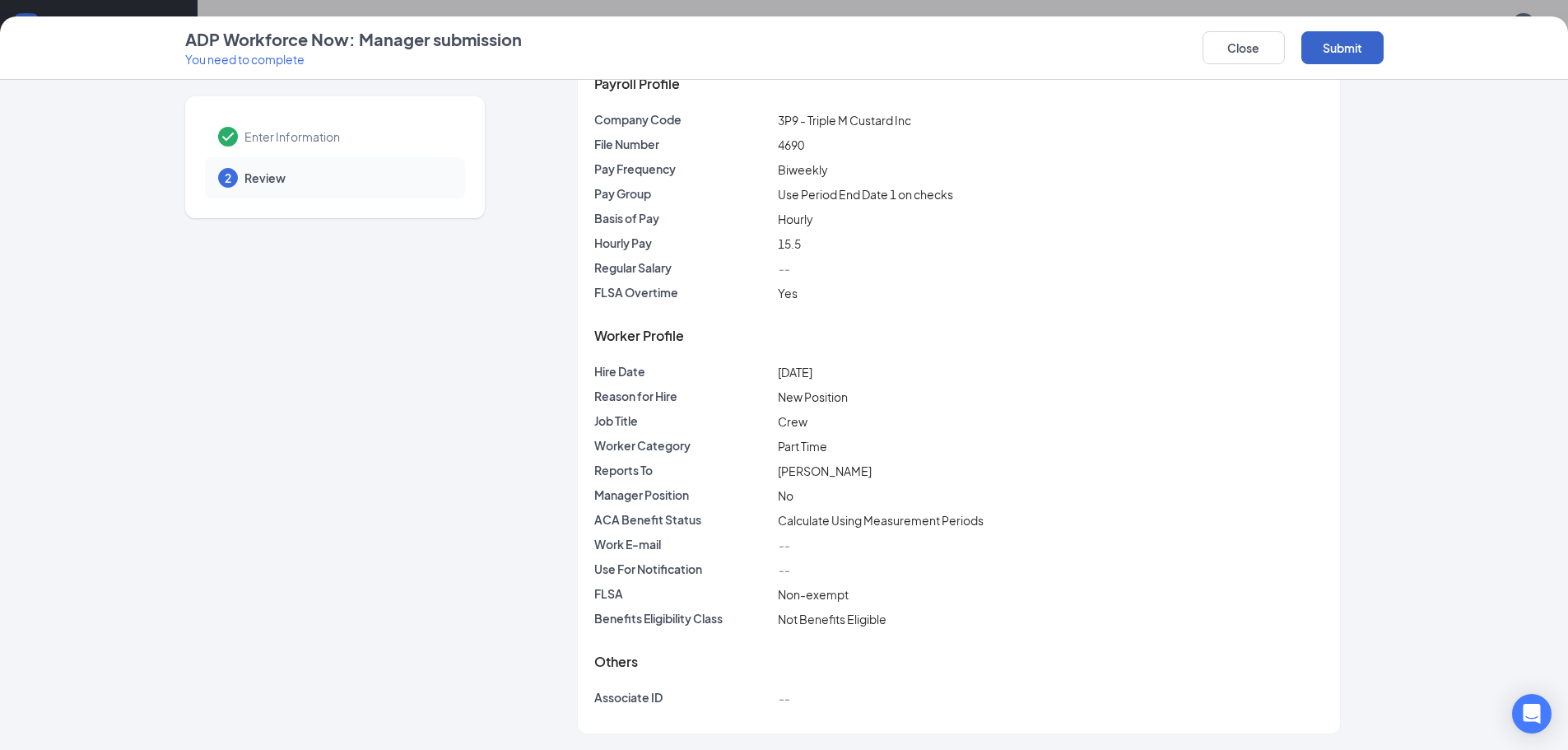
scroll to position [94, 0]
click at [1348, 54] on button "Submit" at bounding box center [1342, 47] width 82 height 33
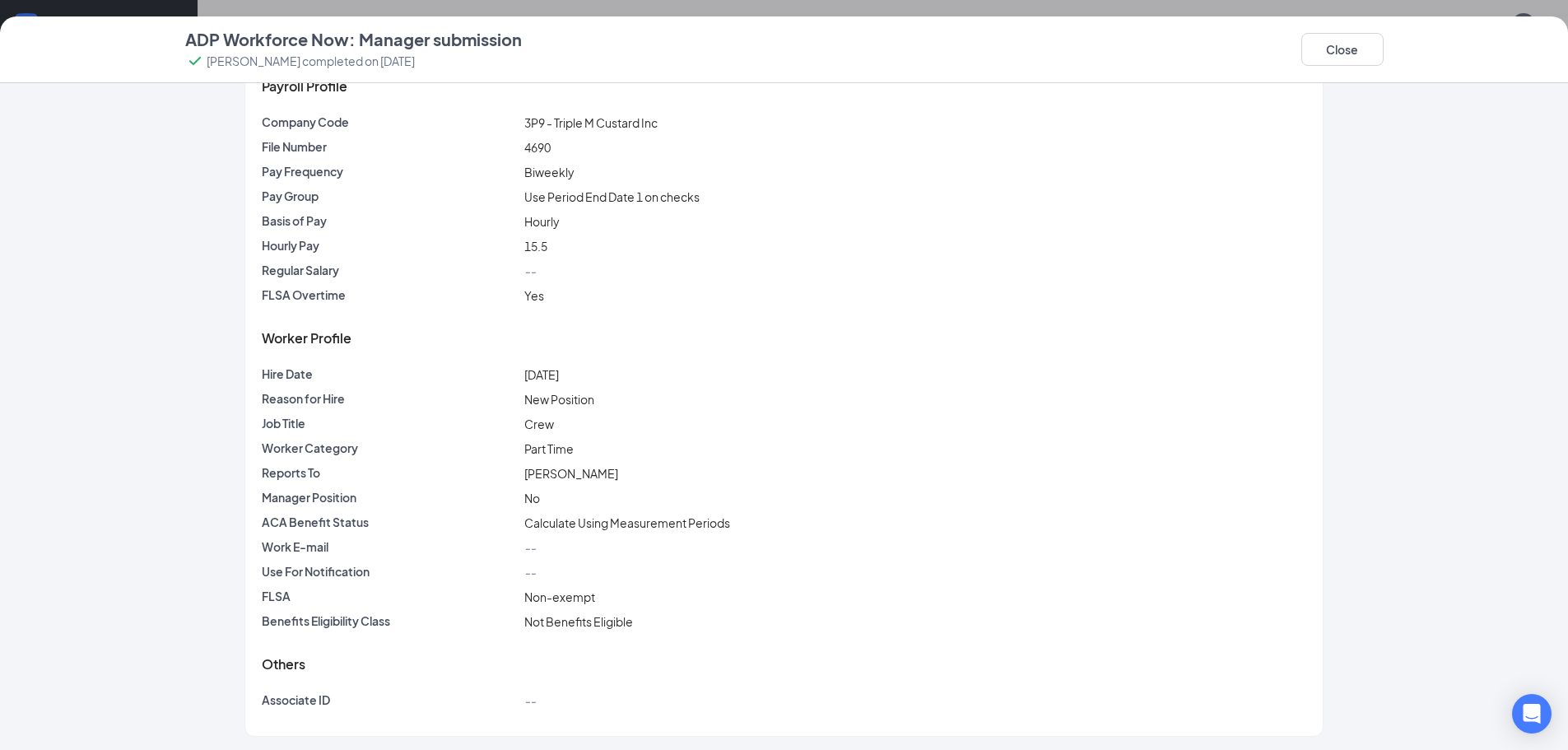
scroll to position [2021, 0]
click at [1368, 61] on button "Close" at bounding box center [1342, 49] width 82 height 33
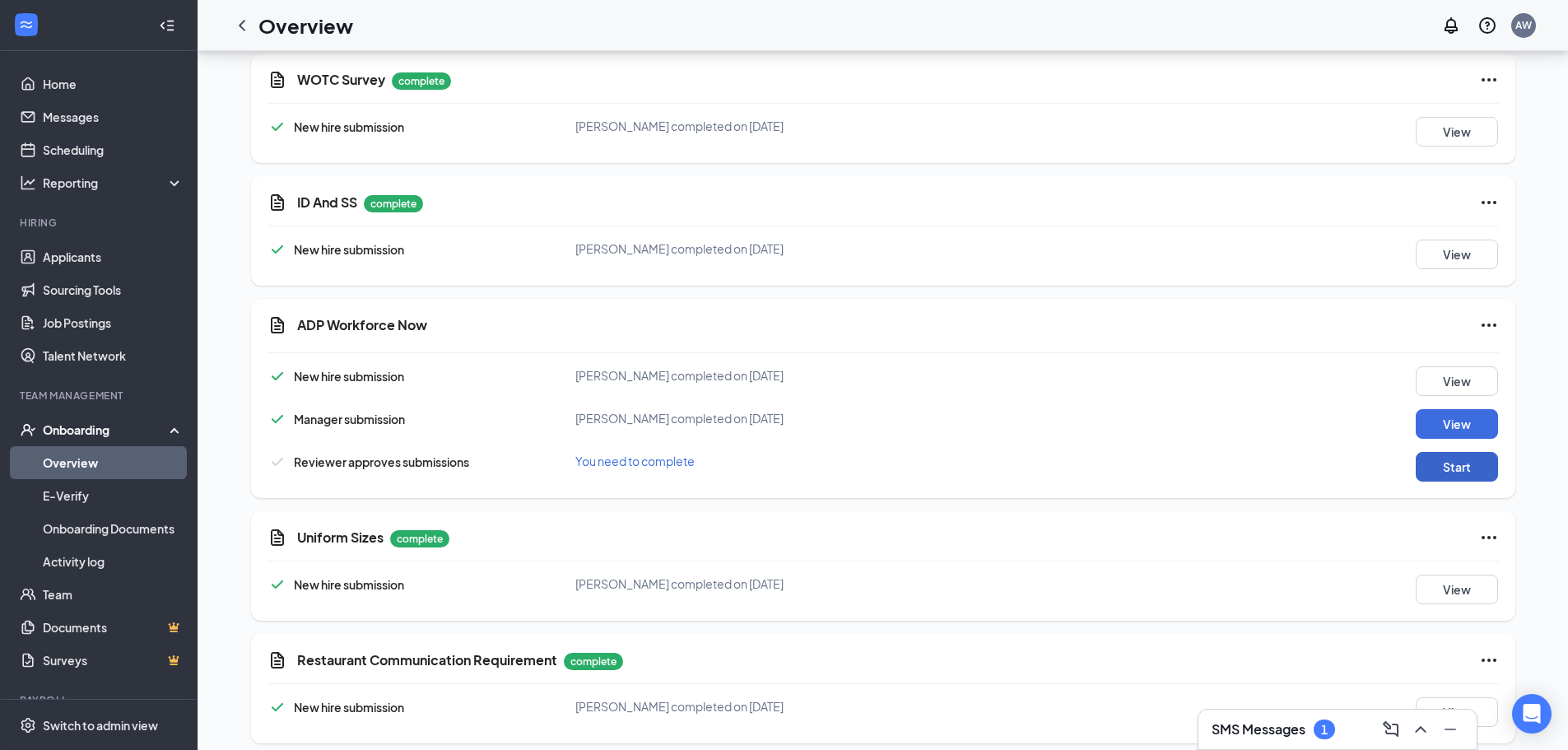
click at [1462, 456] on button "Start" at bounding box center [1456, 466] width 82 height 29
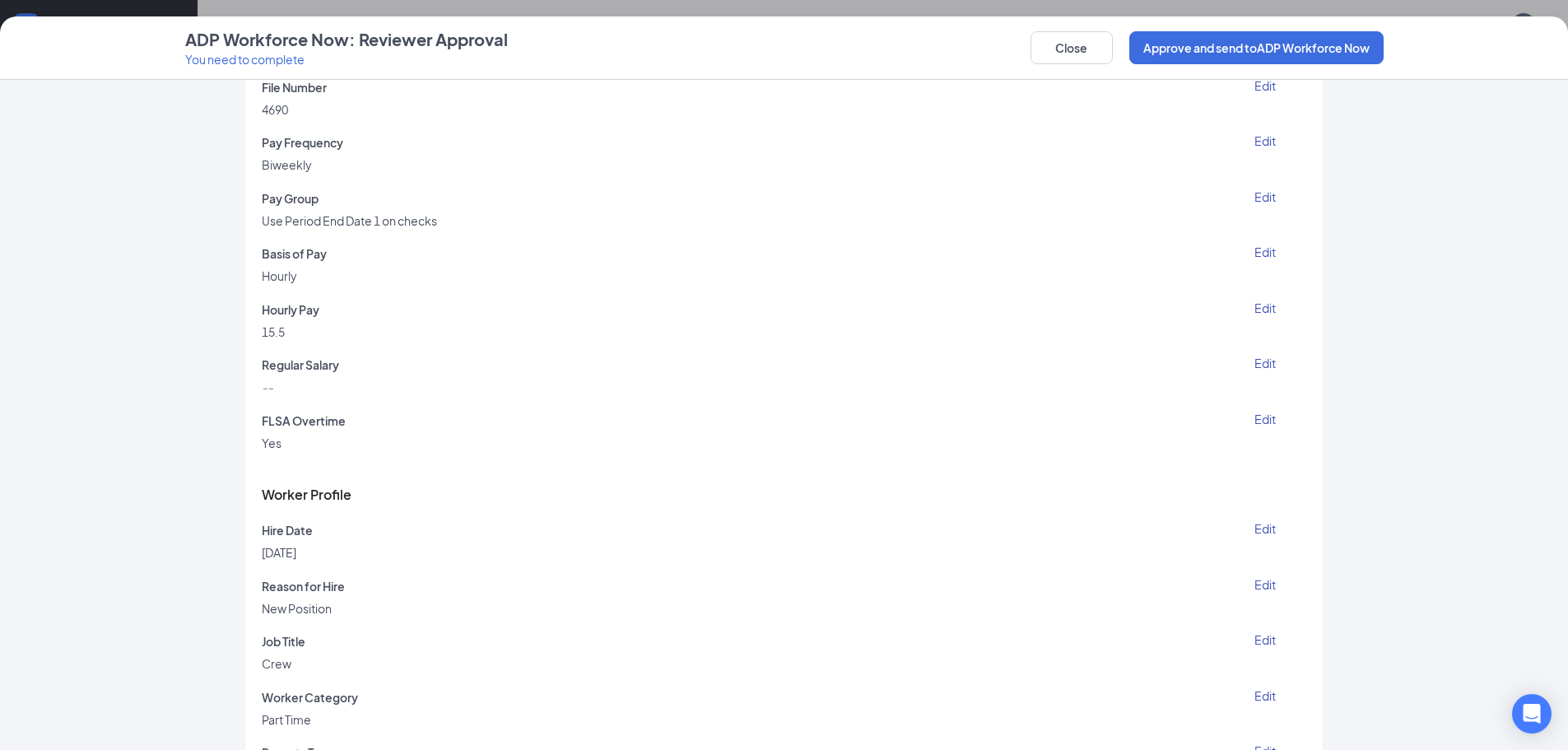
scroll to position [2963, 0]
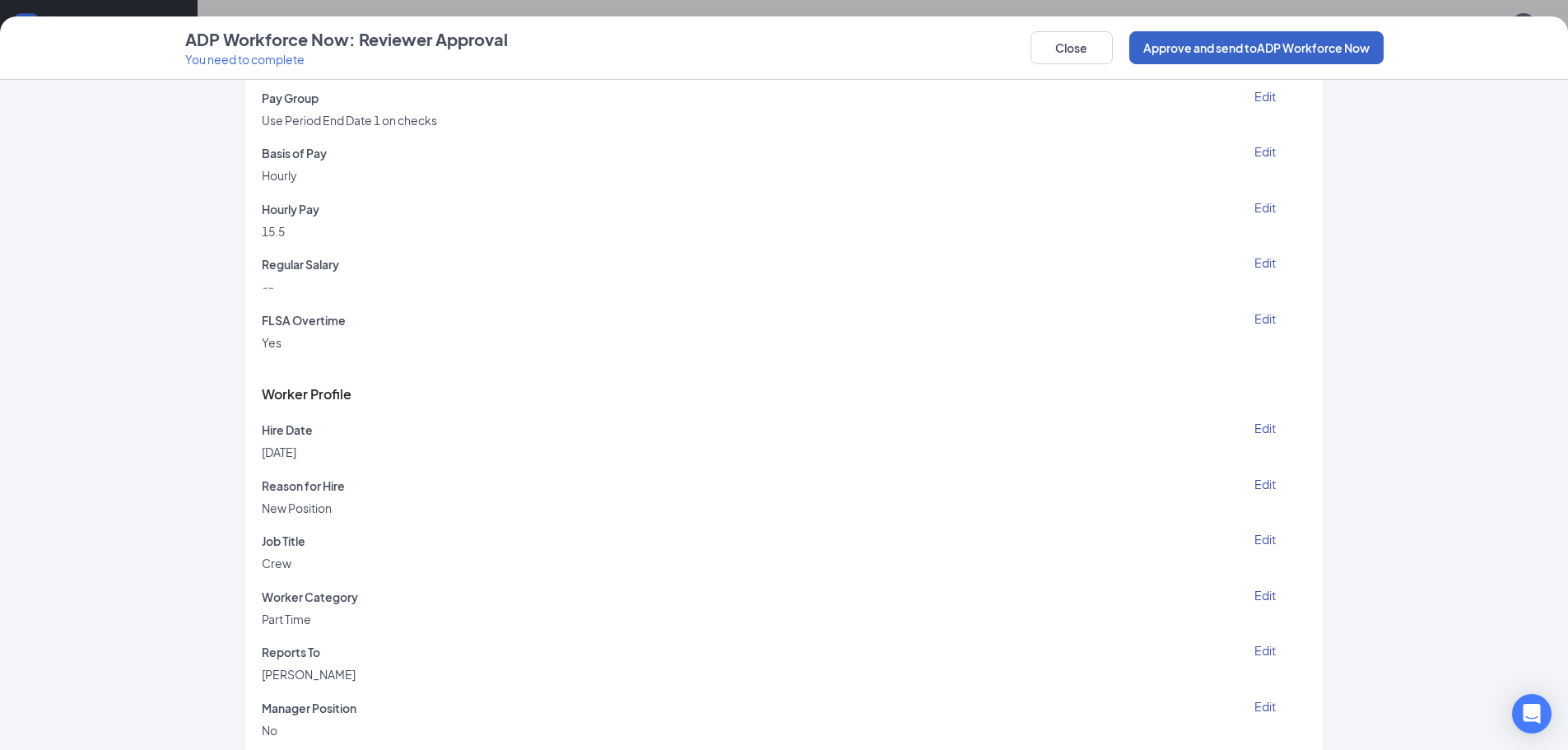
click at [1238, 49] on button "Approve and send to ADP Workforce Now" at bounding box center [1256, 47] width 254 height 33
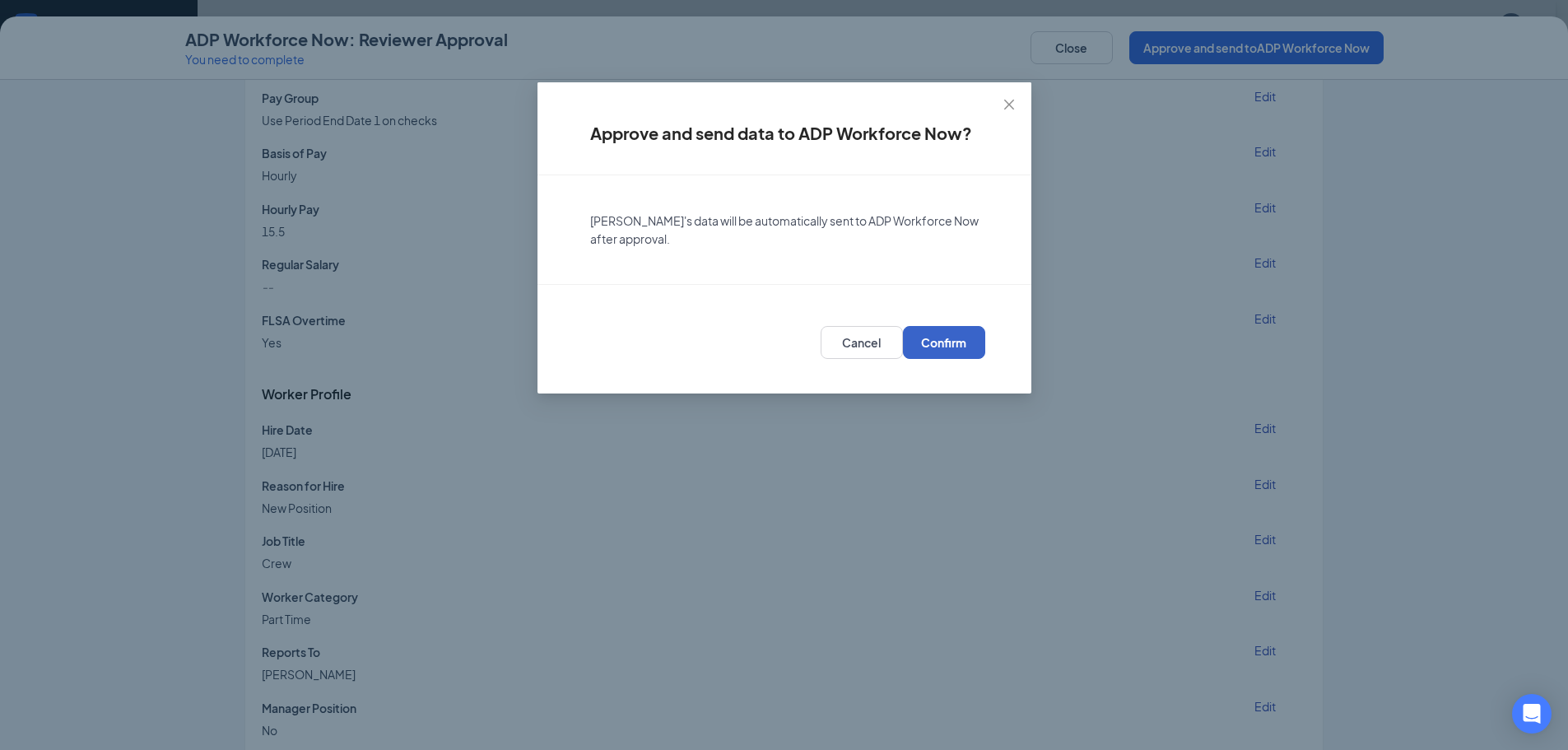
click at [957, 351] on button "Confirm" at bounding box center [944, 342] width 82 height 33
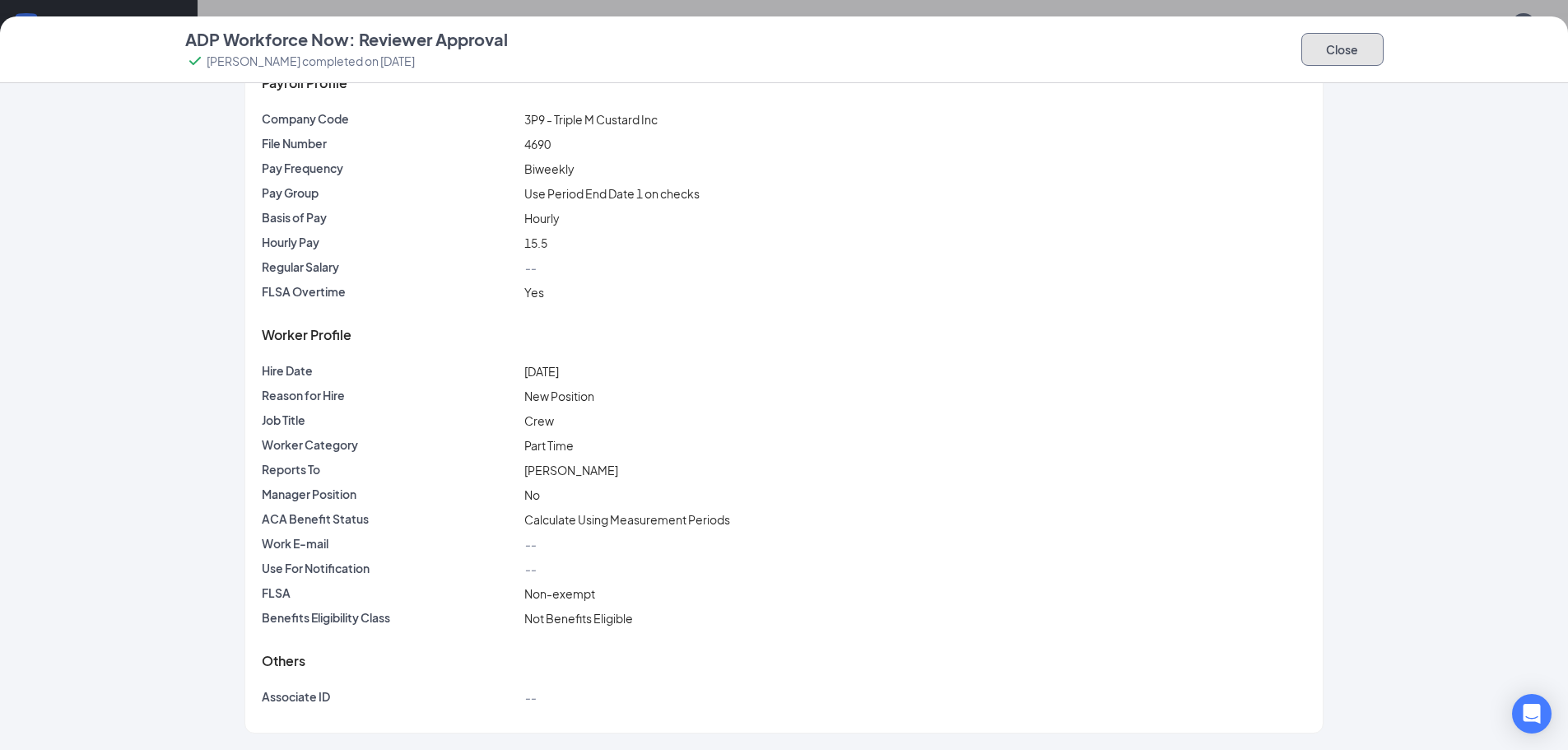
click at [1320, 56] on button "Close" at bounding box center [1342, 49] width 82 height 33
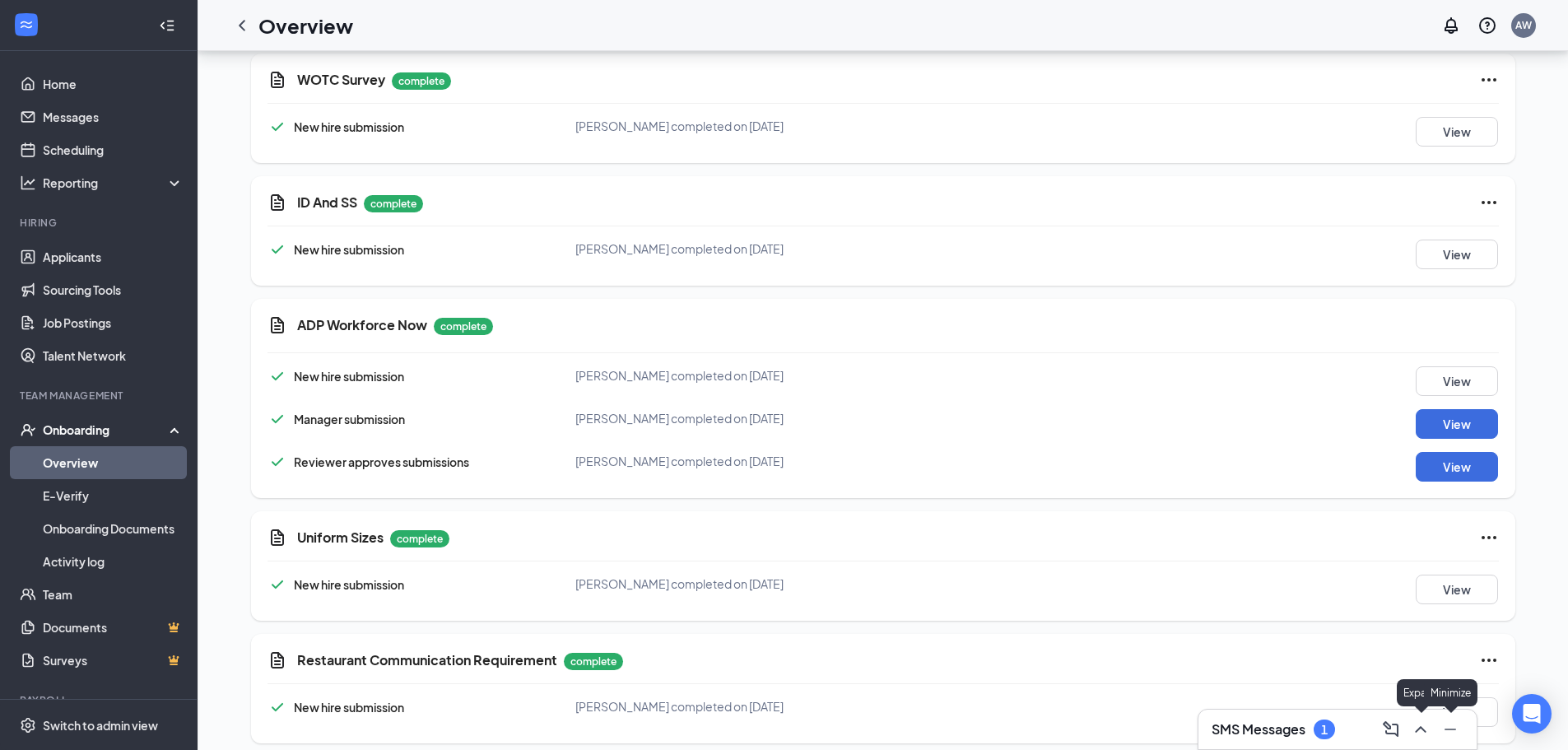
click at [1426, 741] on button at bounding box center [1420, 729] width 26 height 26
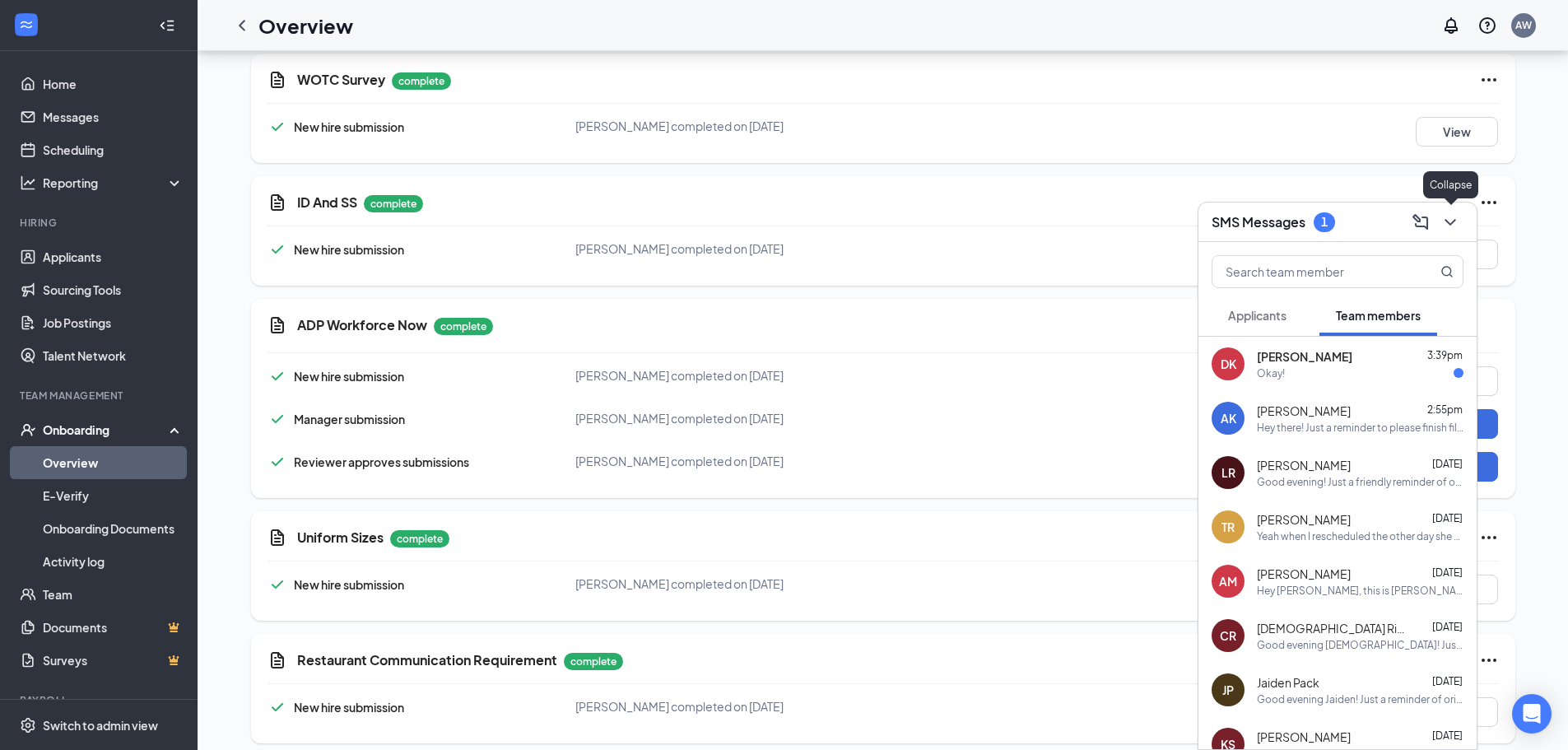
click at [1452, 220] on icon "ChevronDown" at bounding box center [1450, 222] width 20 height 20
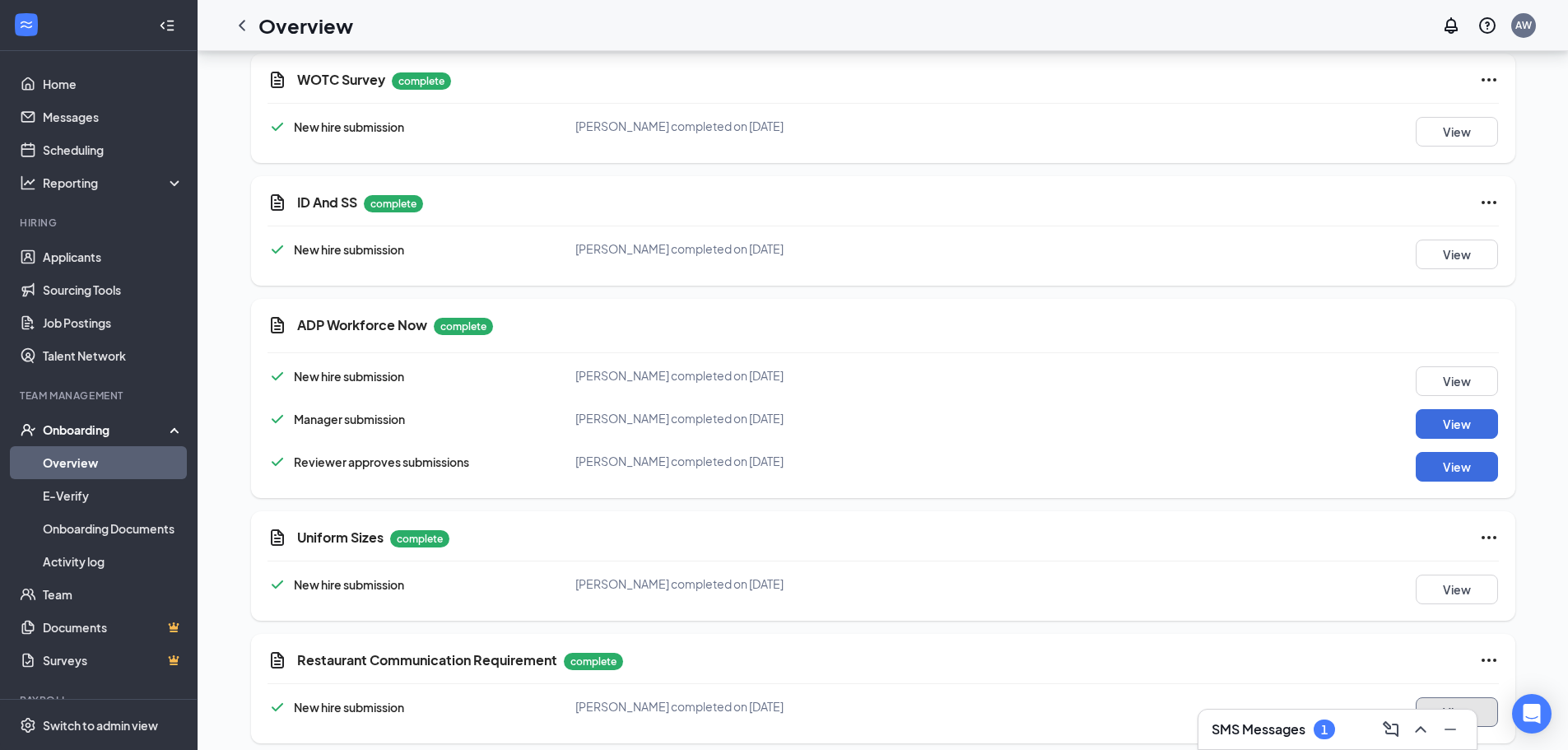
click at [1481, 697] on button "View" at bounding box center [1456, 711] width 82 height 29
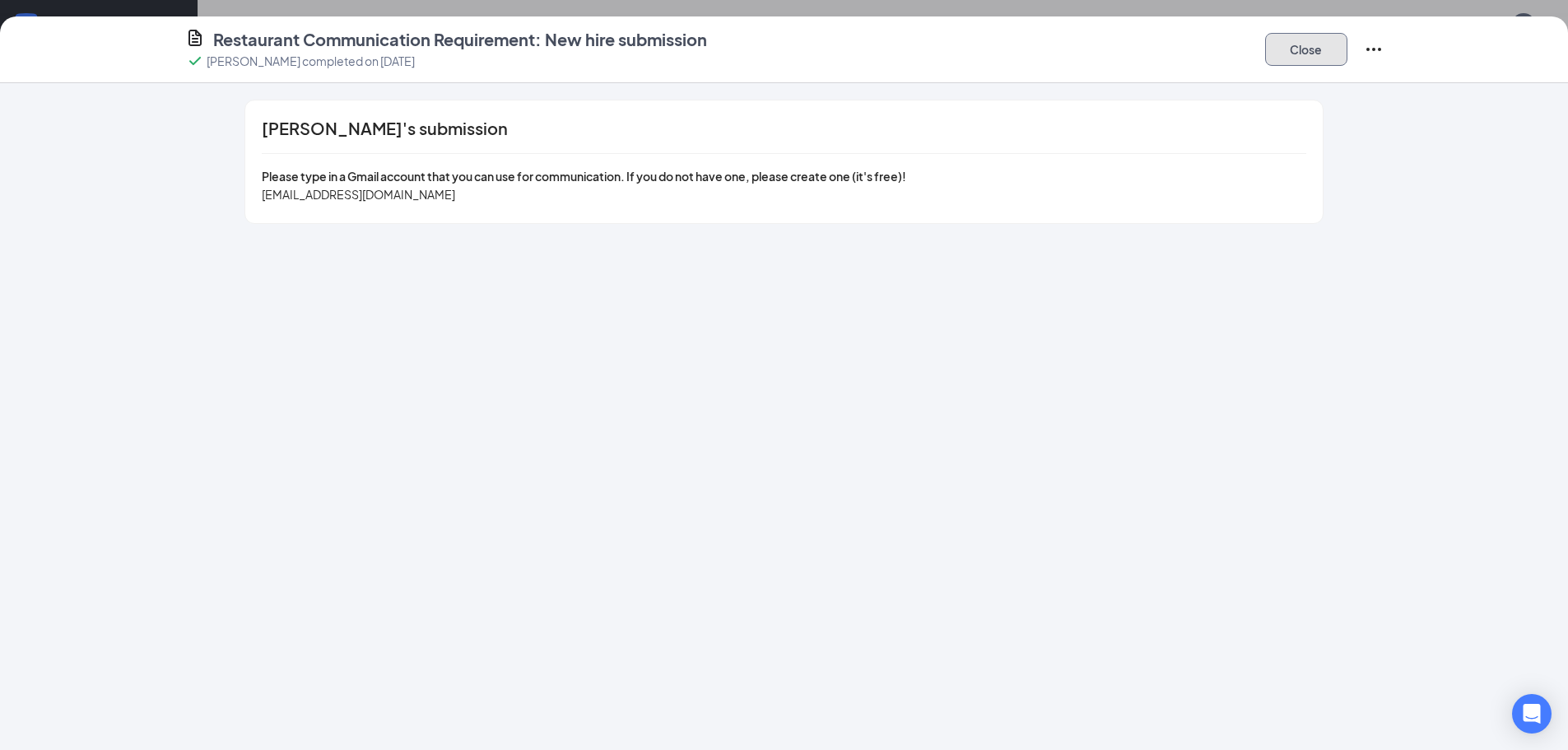
click at [1307, 42] on button "Close" at bounding box center [1306, 49] width 82 height 33
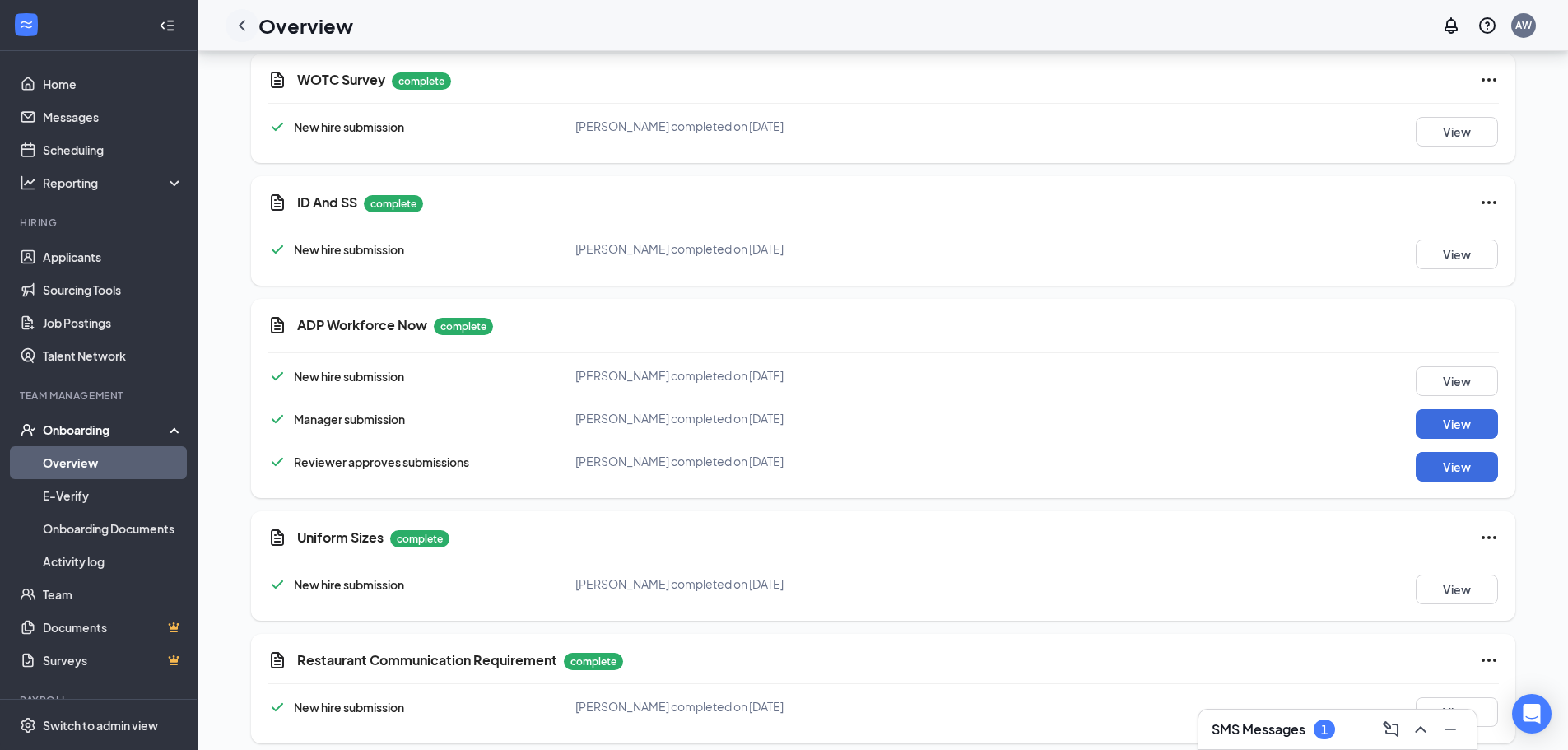
click at [244, 23] on icon "ChevronLeft" at bounding box center [241, 26] width 20 height 20
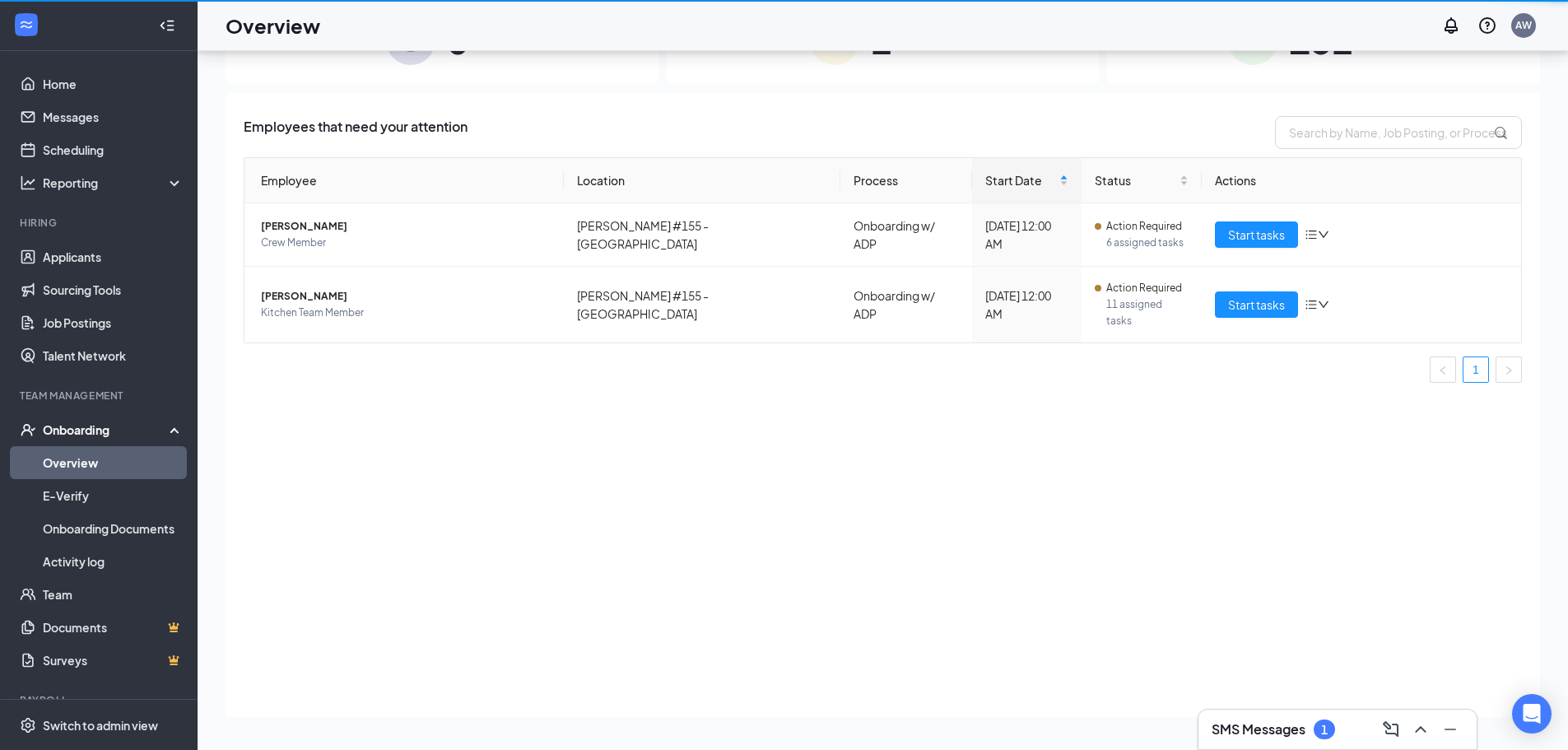
scroll to position [74, 0]
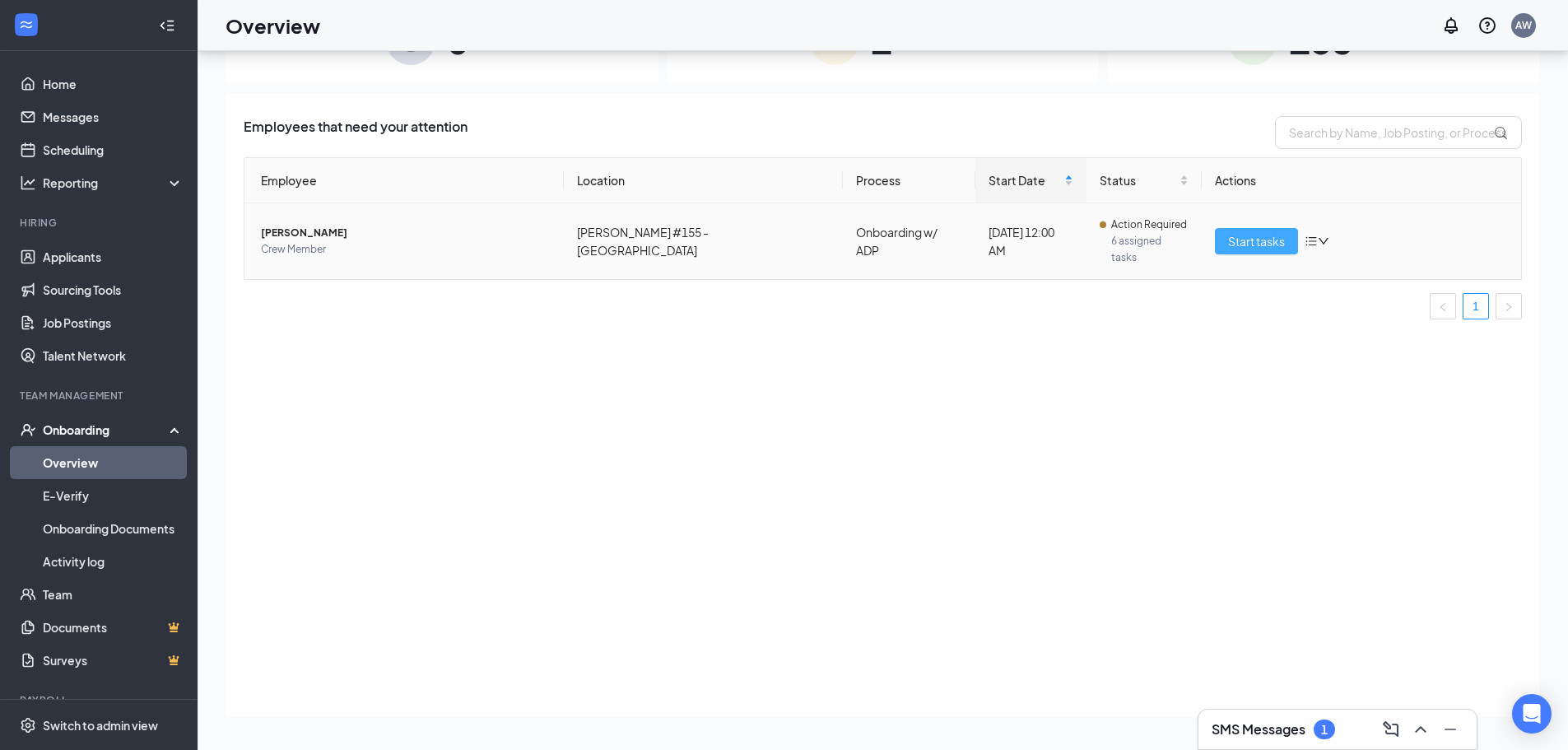
click at [1264, 234] on span "Start tasks" at bounding box center [1257, 240] width 57 height 18
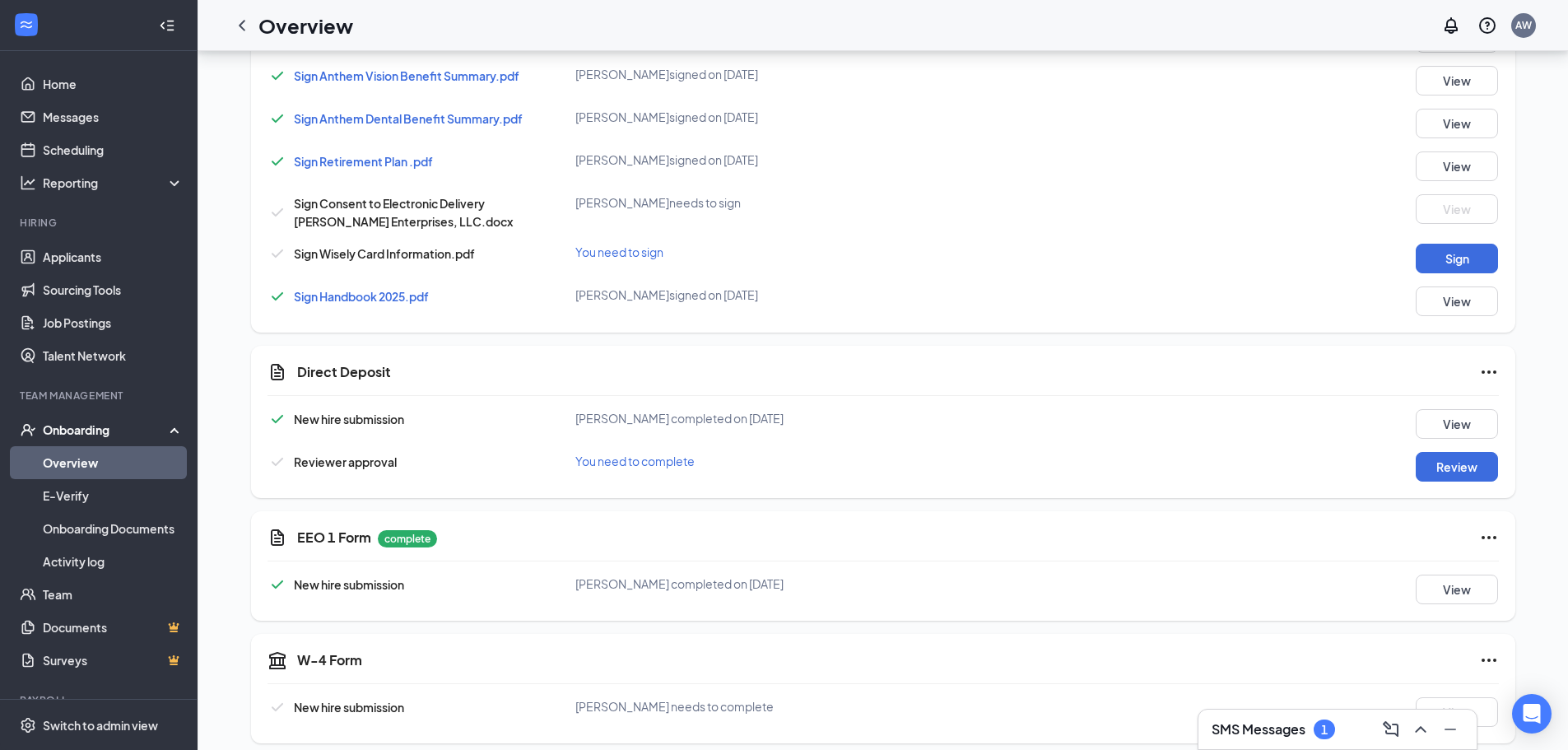
scroll to position [1006, 0]
click at [1446, 450] on button "Review" at bounding box center [1456, 462] width 82 height 29
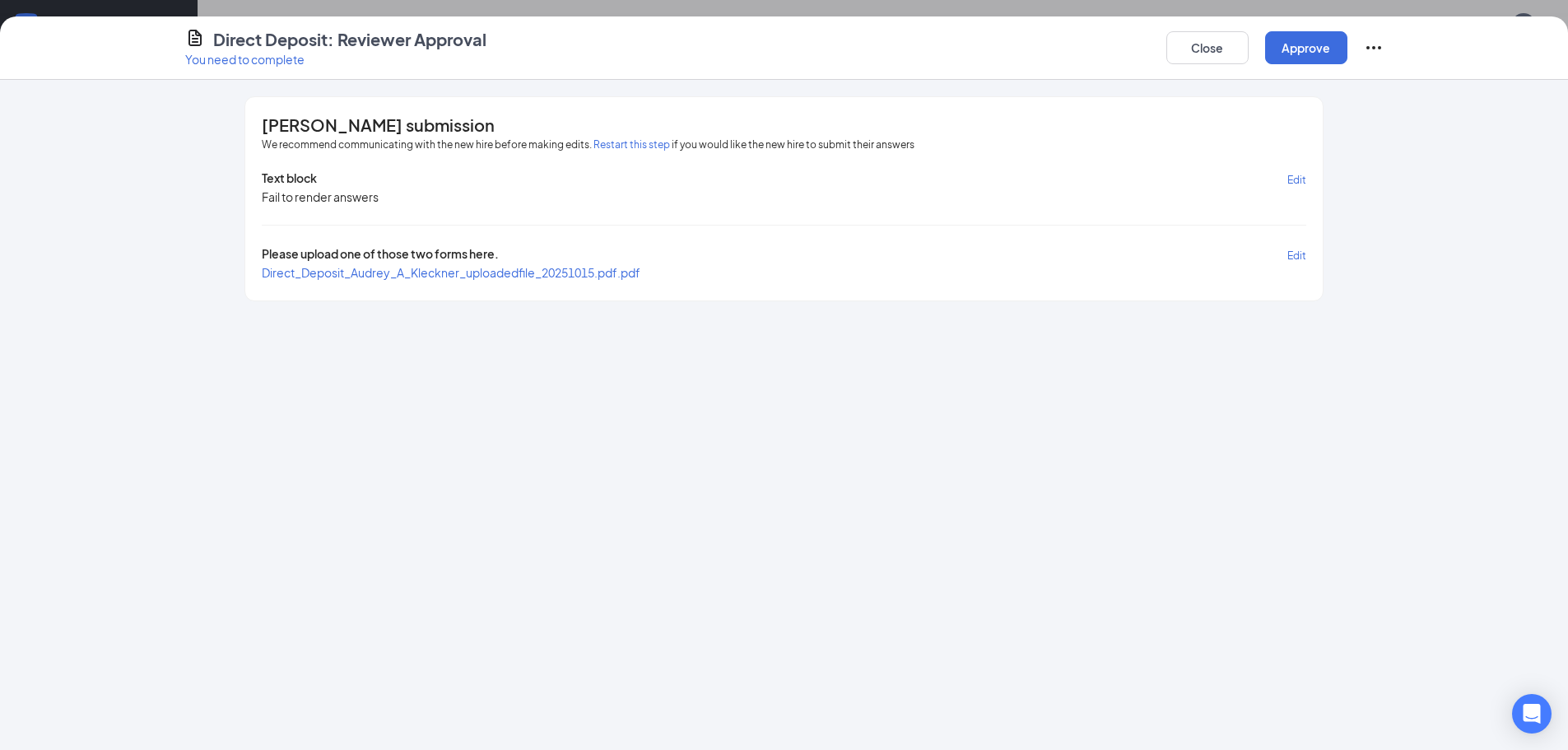
click at [350, 270] on span "Direct_Deposit_Audrey_A_Kleckner_uploadedfile_20251015.pdf.pdf" at bounding box center [451, 272] width 378 height 15
click at [1302, 49] on button "Approve" at bounding box center [1306, 47] width 82 height 33
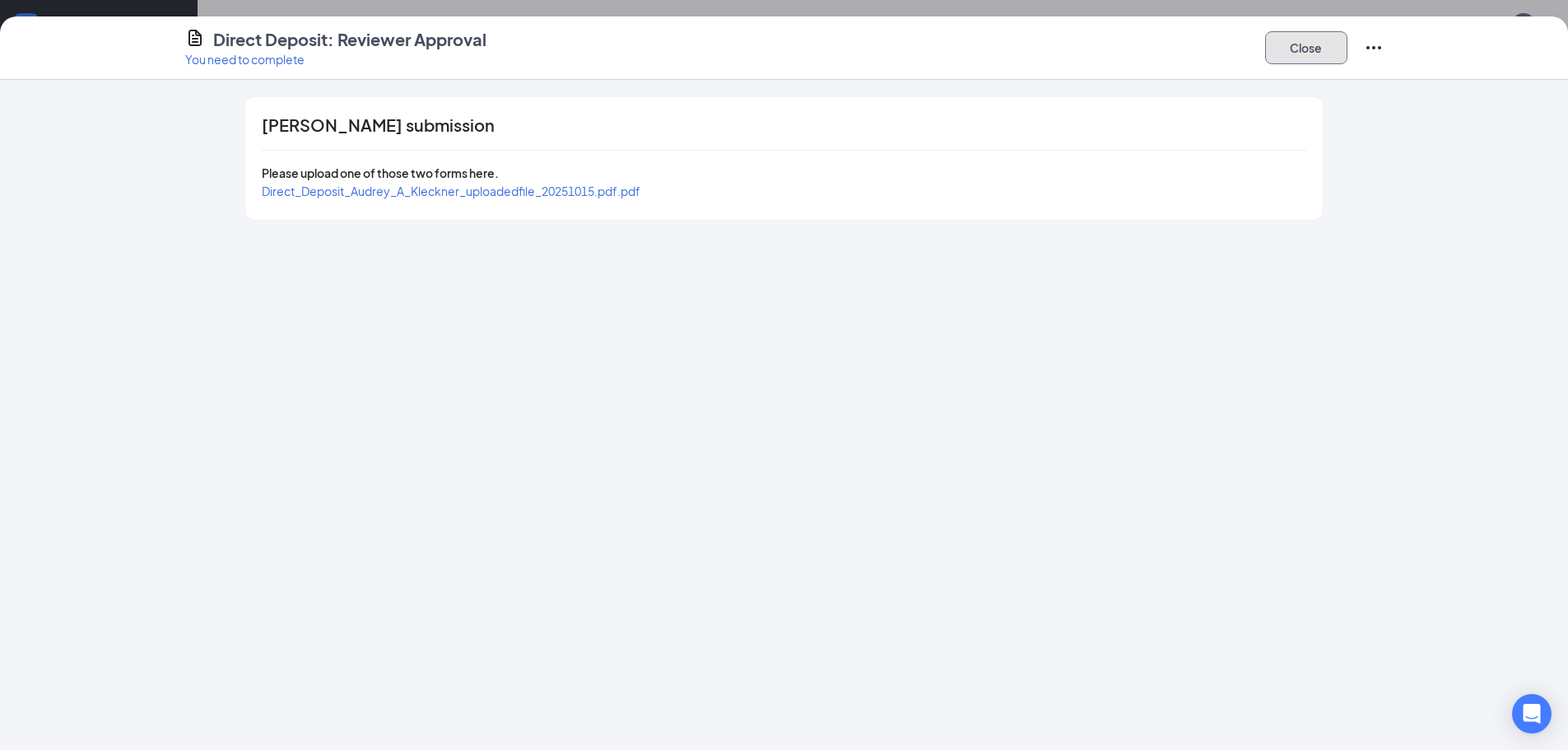
click at [1298, 47] on button "Close" at bounding box center [1306, 47] width 82 height 33
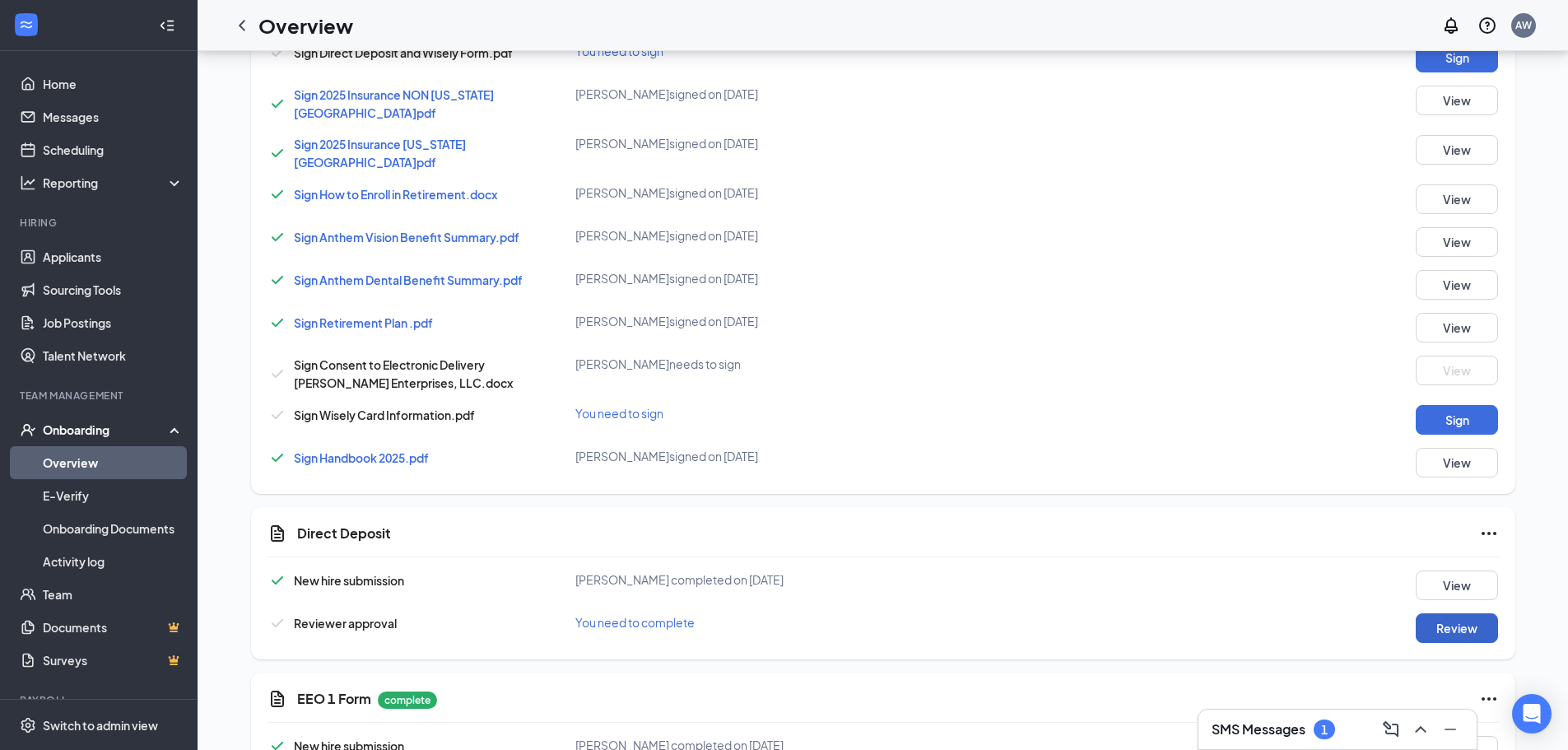
scroll to position [759, 0]
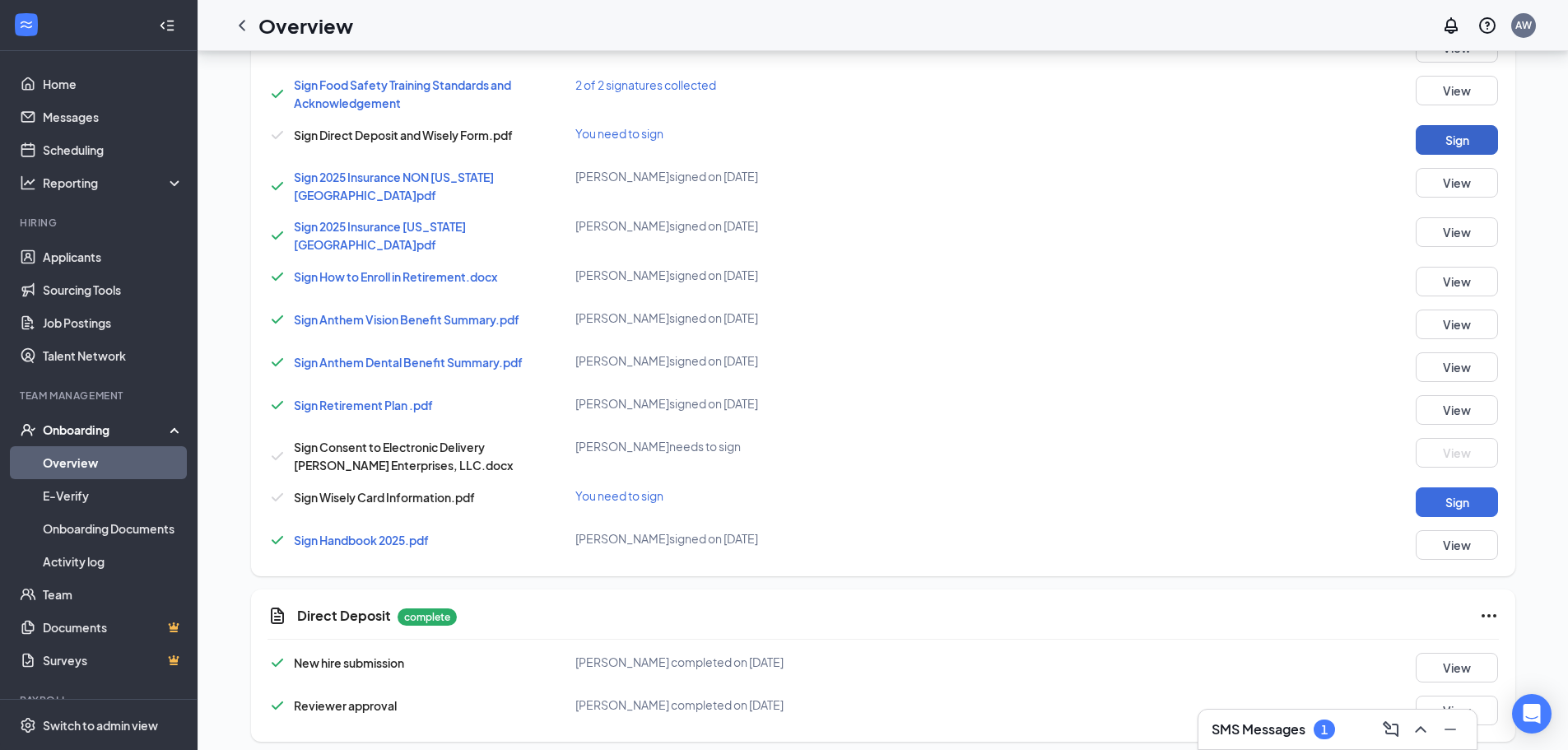
click at [1456, 148] on button "Sign" at bounding box center [1456, 139] width 82 height 29
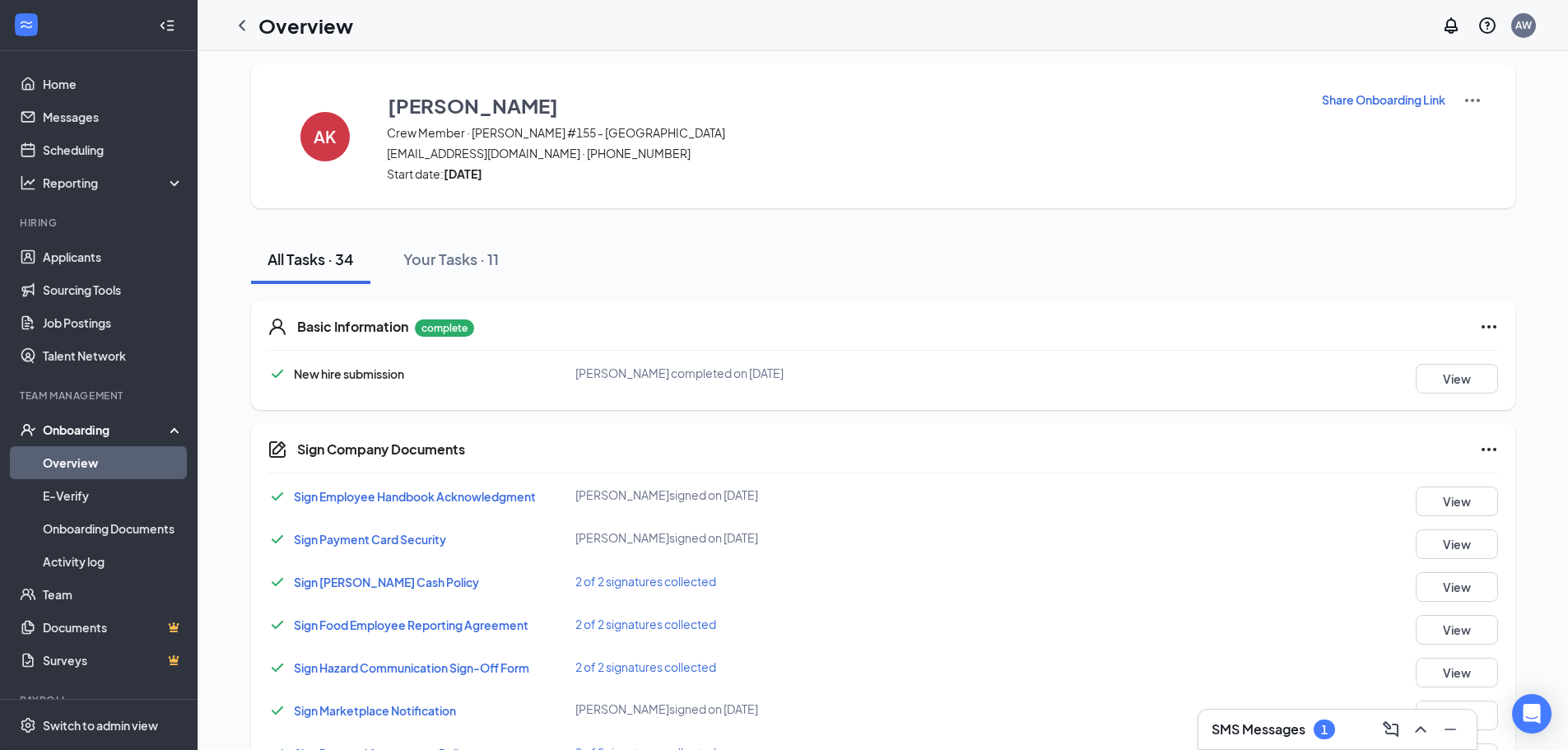
scroll to position [0, 0]
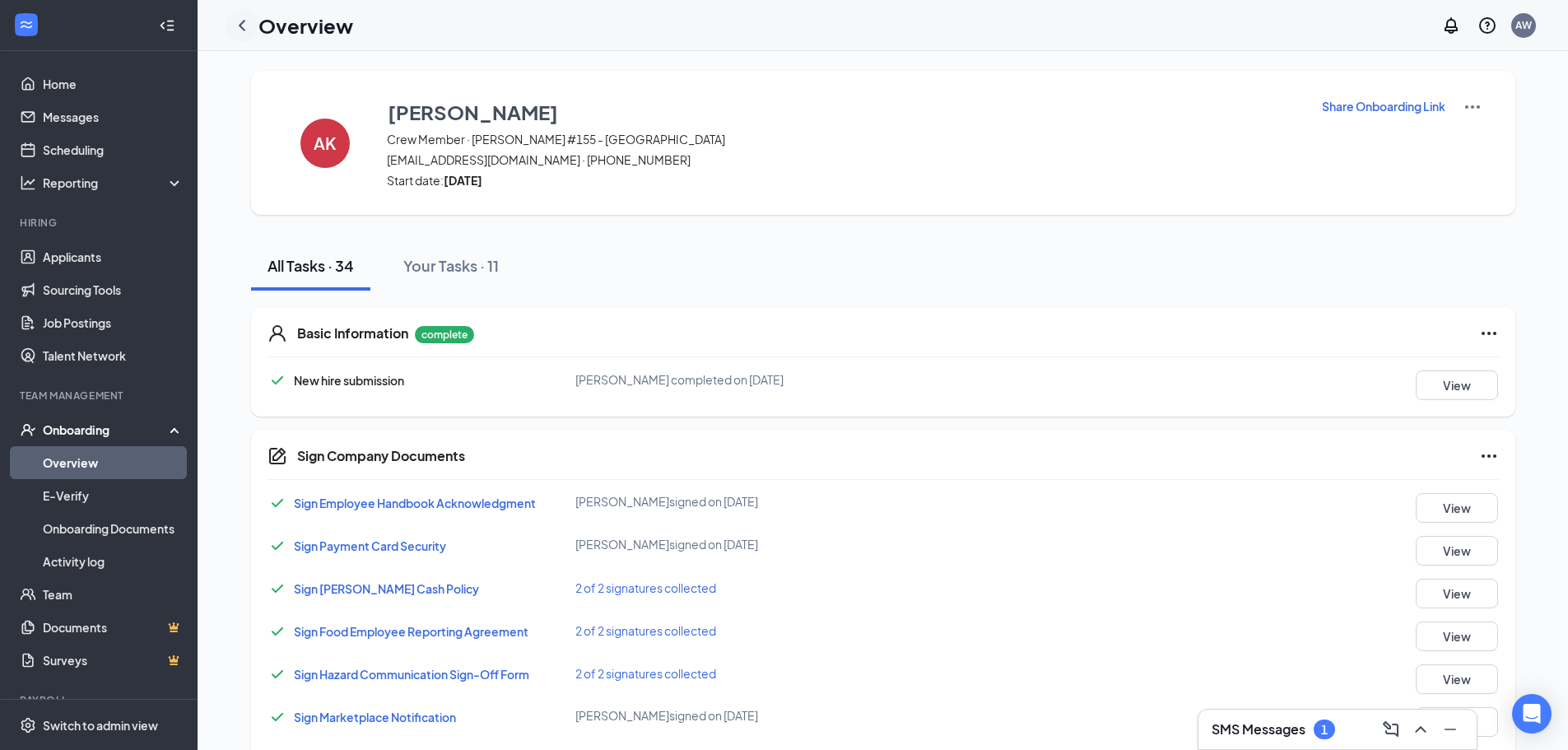
click at [240, 33] on icon "ChevronLeft" at bounding box center [241, 26] width 20 height 20
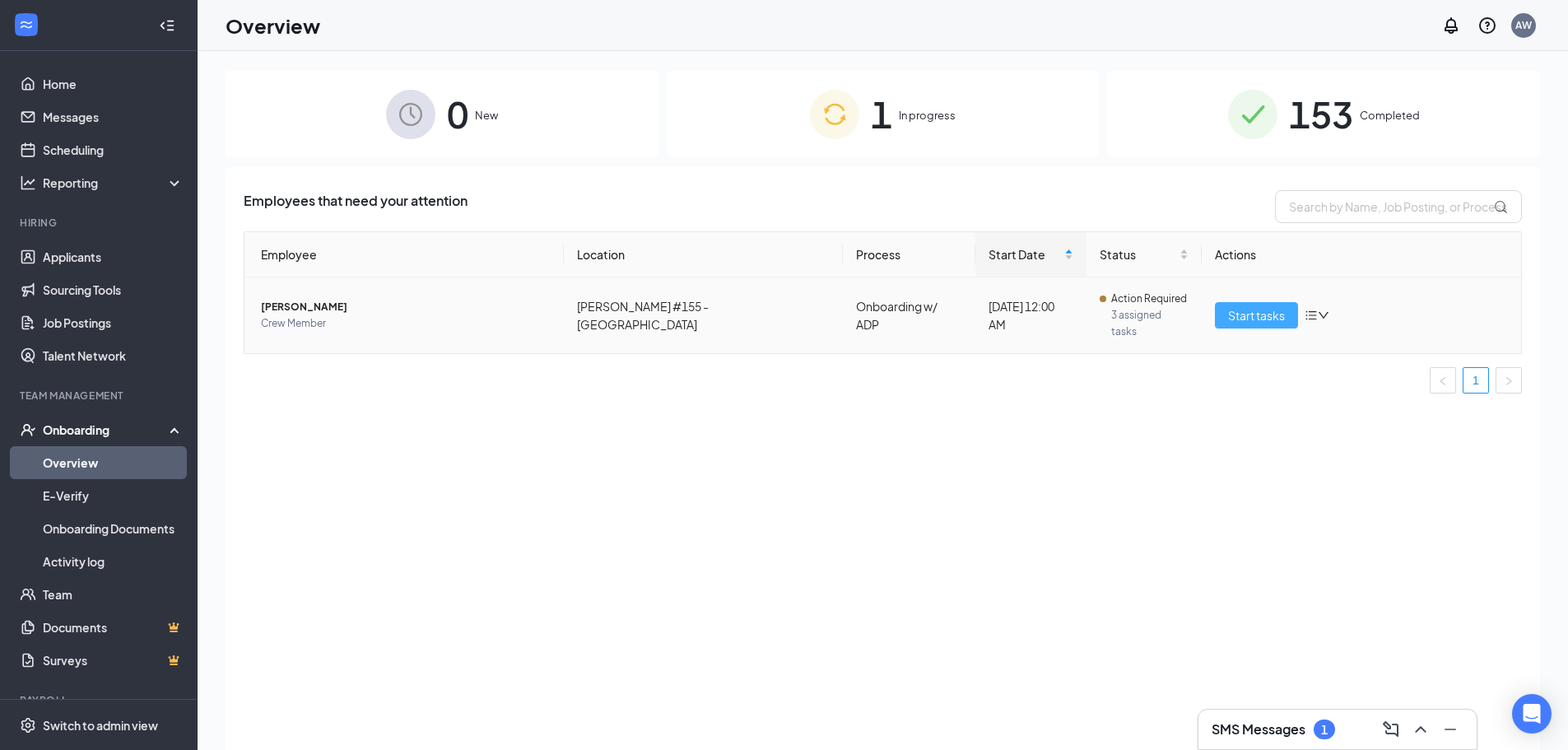
drag, startPoint x: 1238, startPoint y: 302, endPoint x: 1239, endPoint y: 311, distance: 9.1
click at [1238, 306] on span "Start tasks" at bounding box center [1257, 315] width 57 height 18
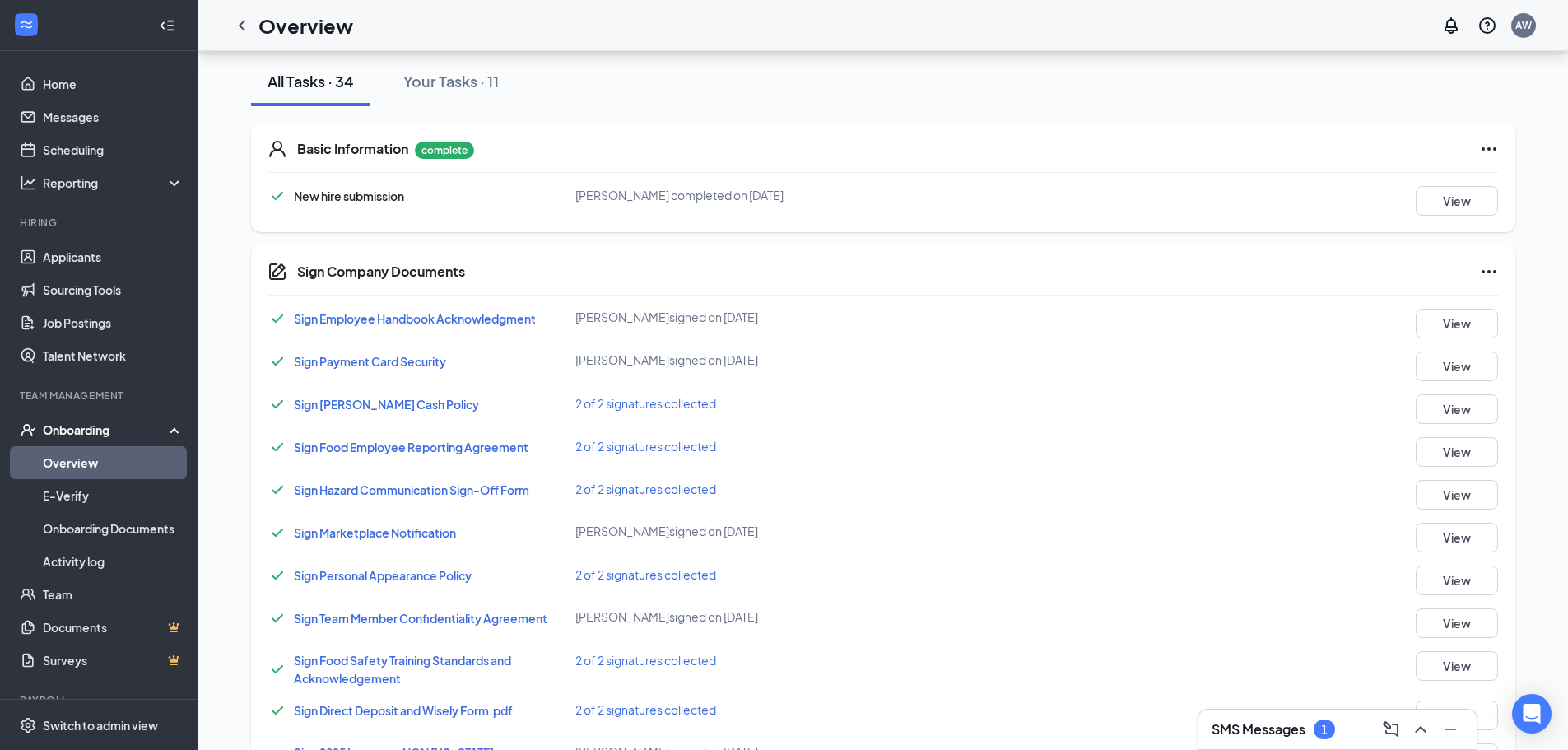
scroll to position [183, 0]
click at [242, 22] on icon "ChevronLeft" at bounding box center [241, 25] width 7 height 10
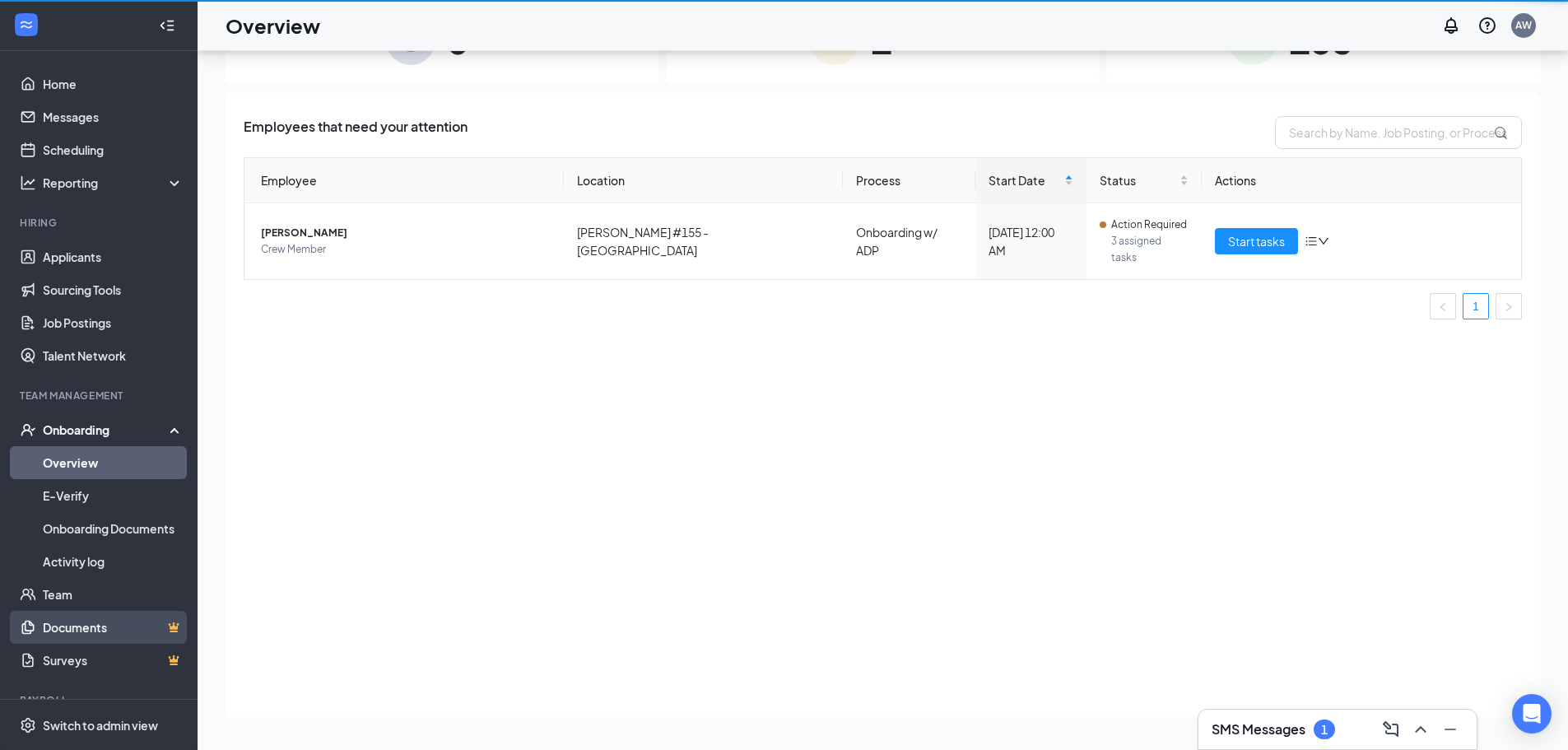
scroll to position [74, 0]
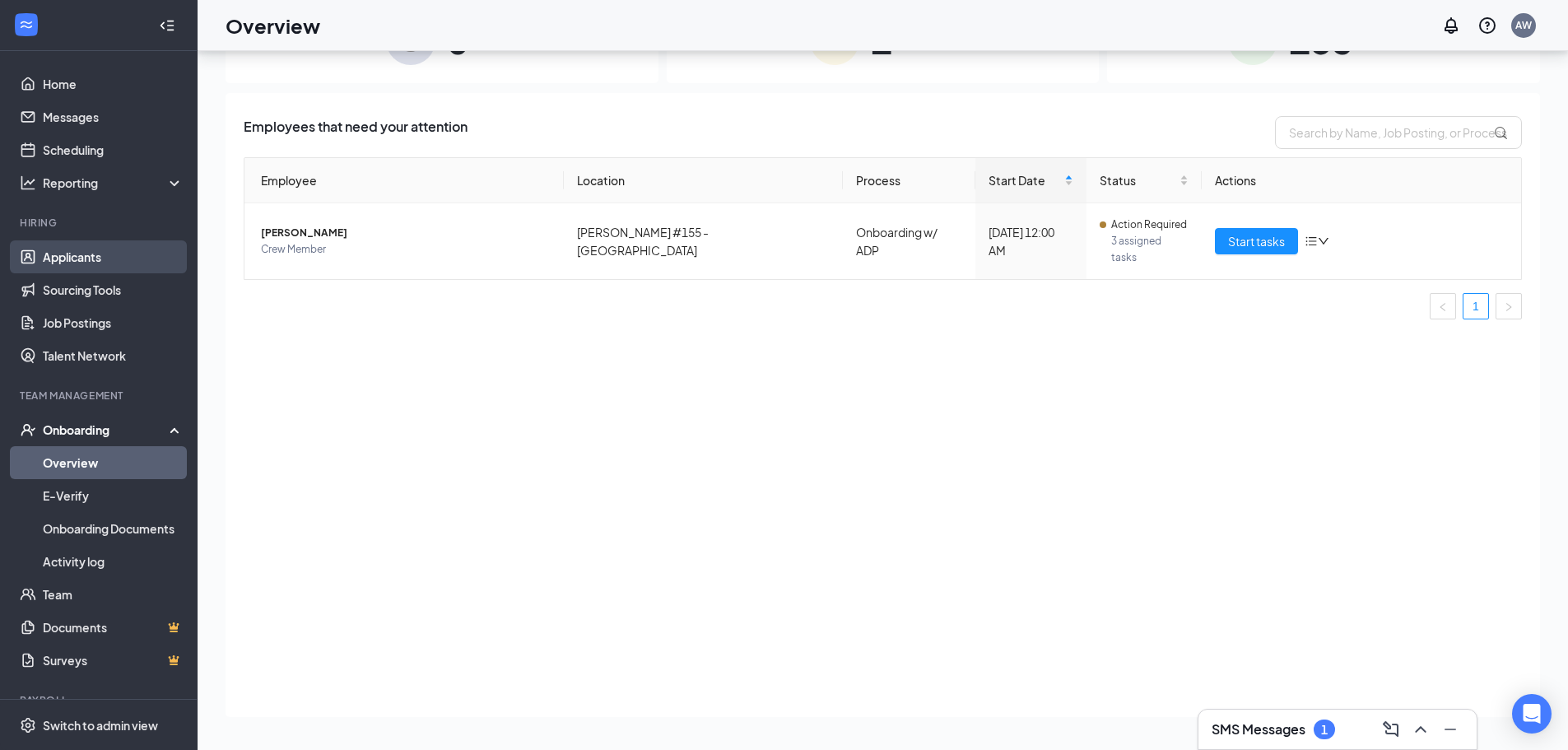
click at [59, 262] on link "Applicants" at bounding box center [113, 256] width 141 height 33
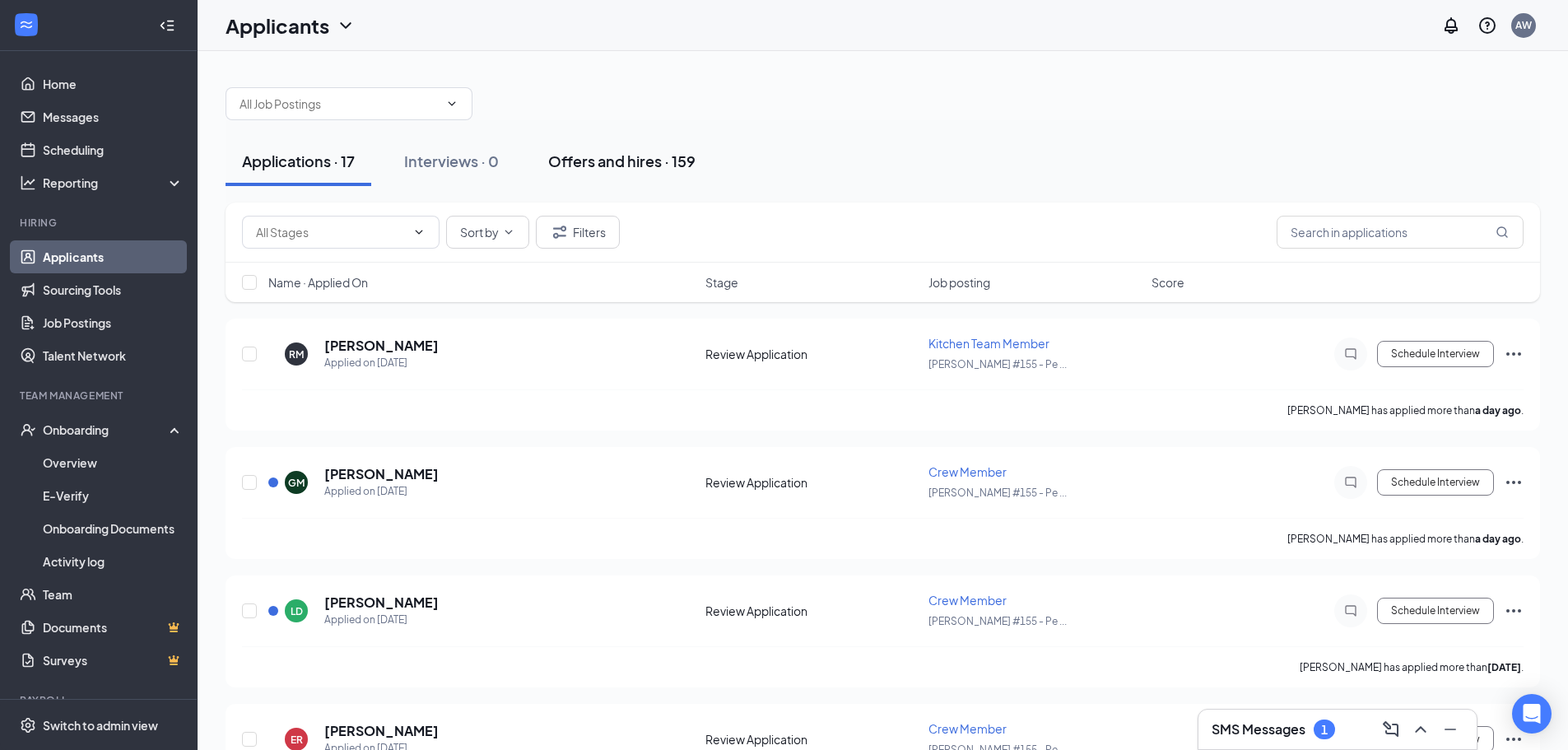
click at [616, 162] on div "Offers and hires · 159" at bounding box center [622, 161] width 148 height 21
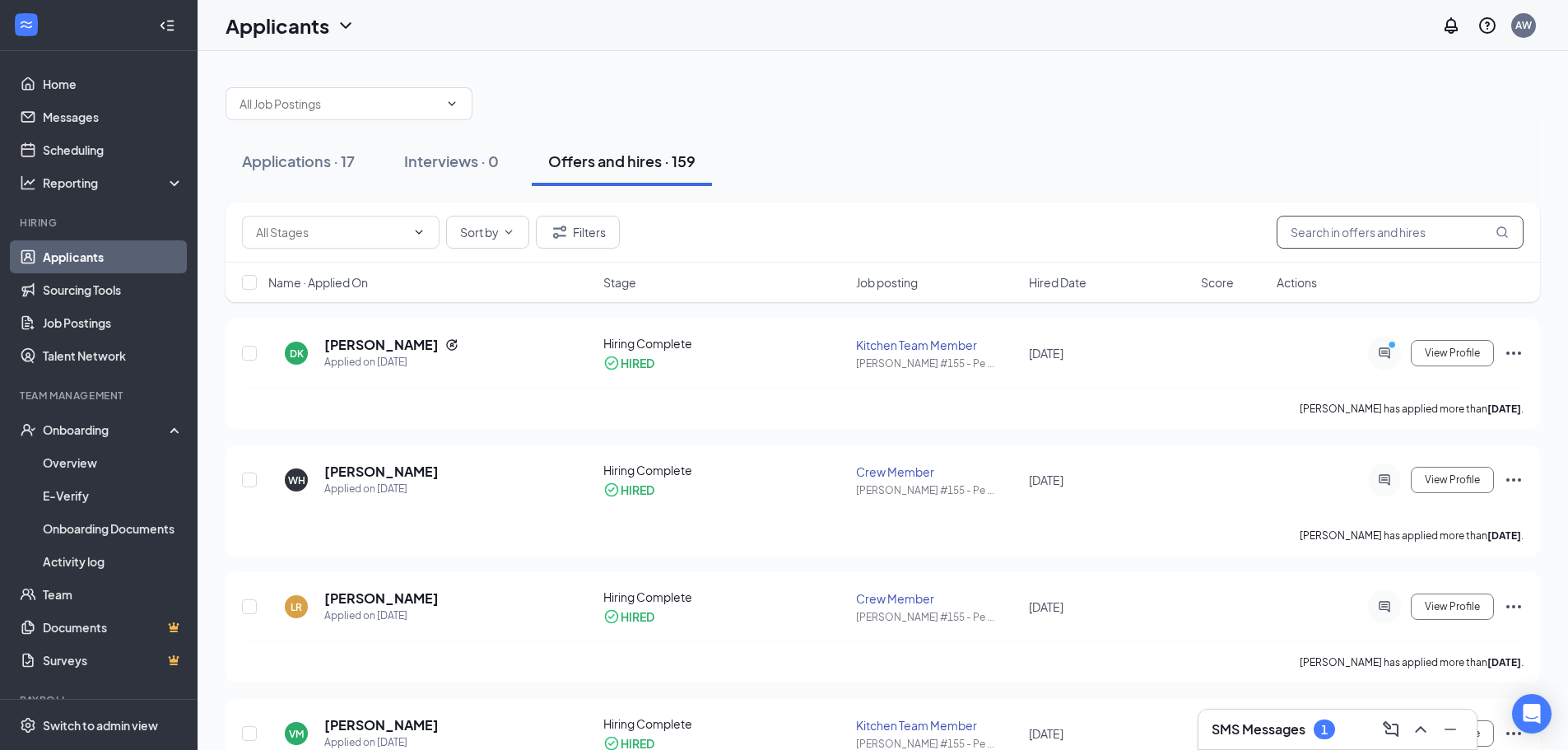
click at [1317, 232] on input "text" at bounding box center [1400, 232] width 247 height 33
click at [339, 344] on h5 "[PERSON_NAME]" at bounding box center [381, 344] width 114 height 18
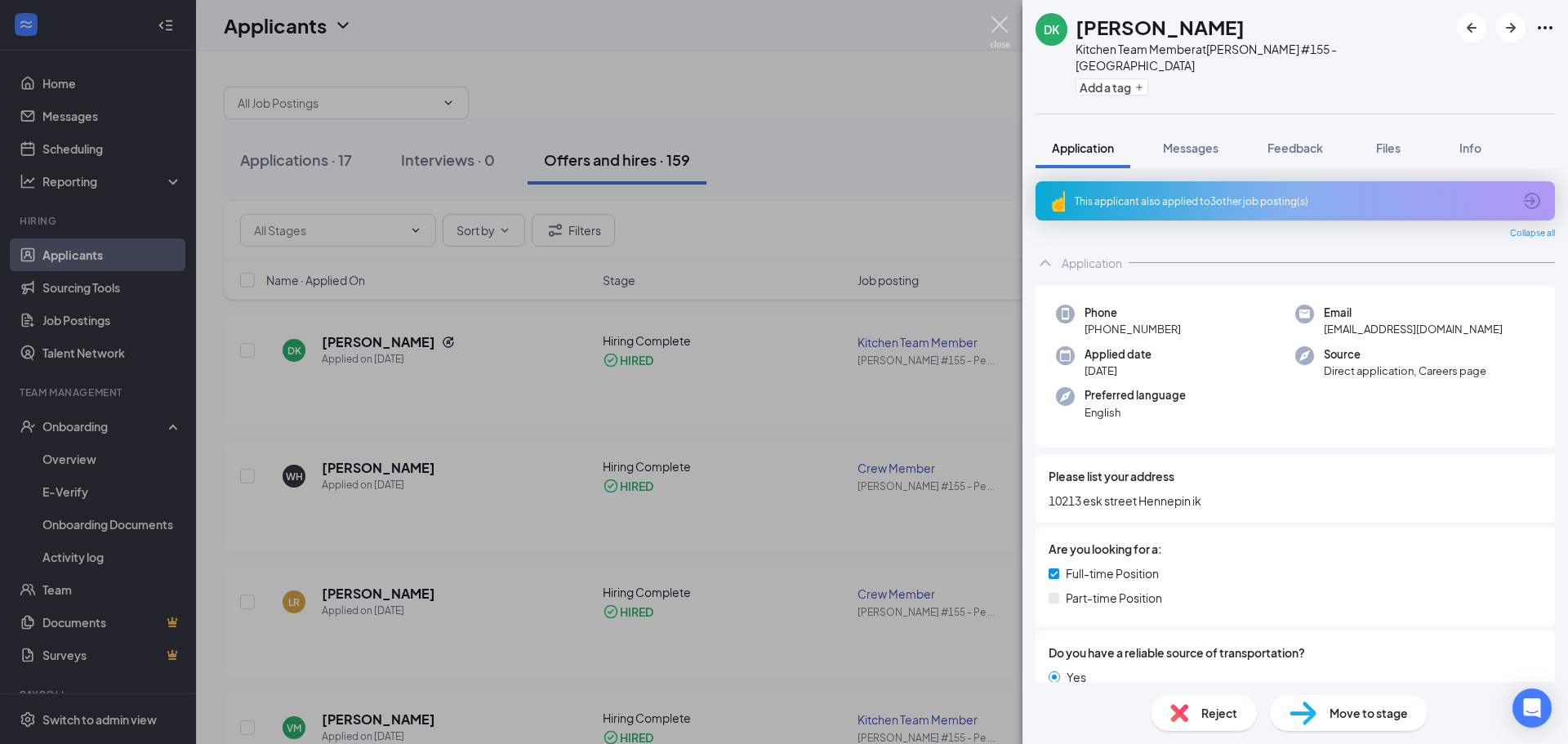
click at [998, 28] on img at bounding box center [1000, 32] width 21 height 32
